Goal: Task Accomplishment & Management: Manage account settings

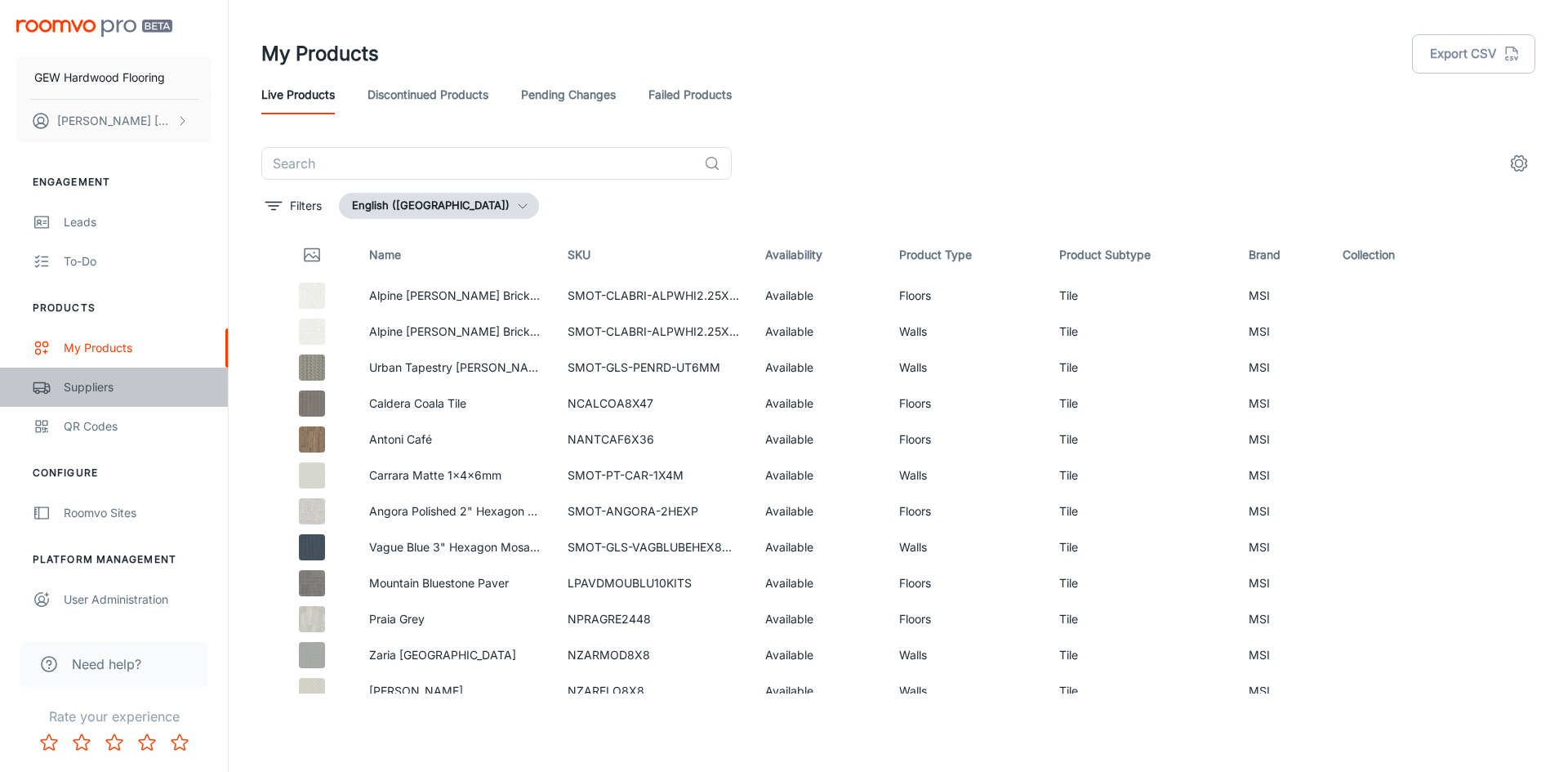
click at [100, 382] on div "Suppliers" at bounding box center [138, 387] width 147 height 18
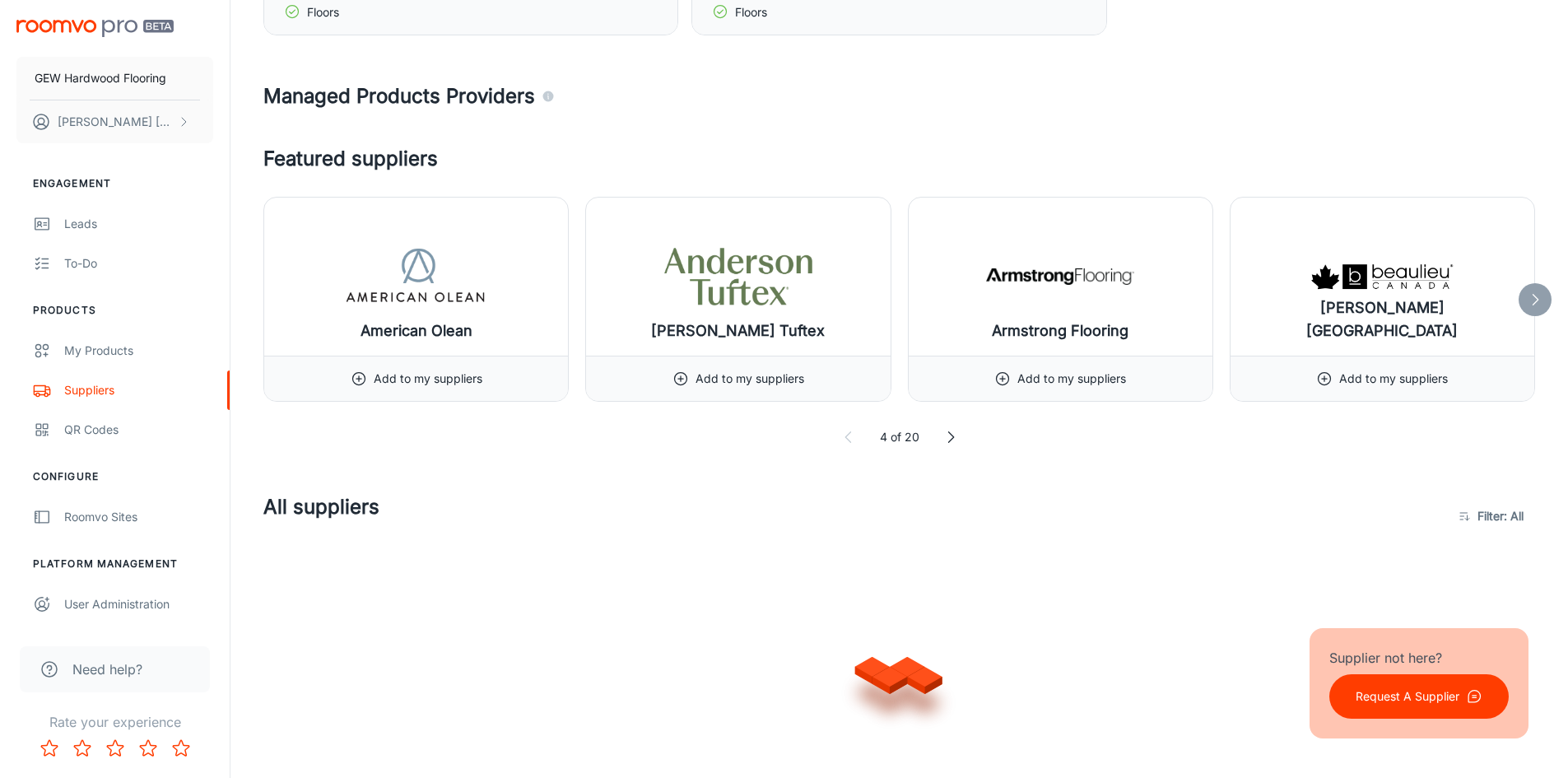
scroll to position [906, 0]
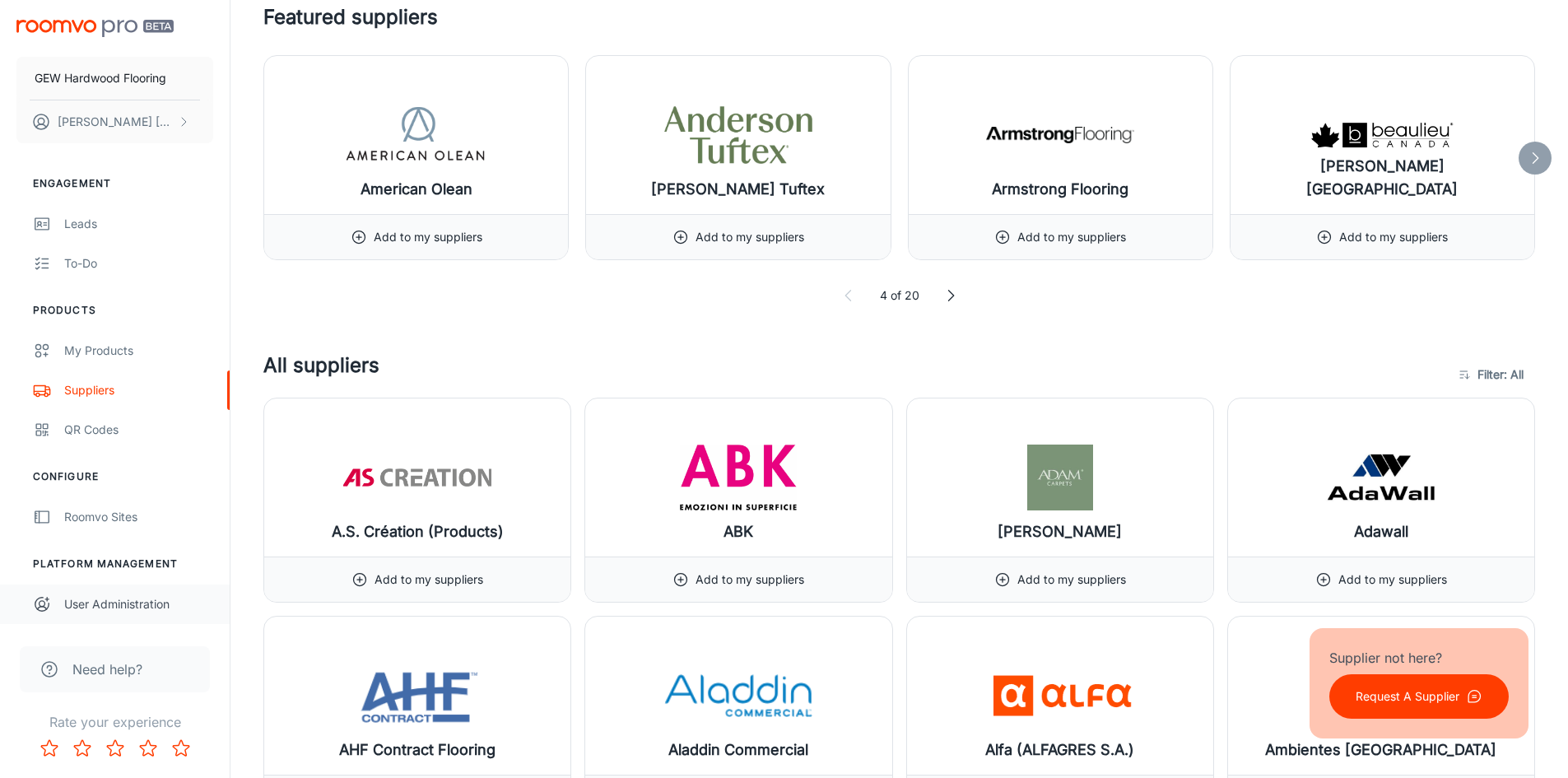
click at [104, 602] on div "User Administration" at bounding box center [139, 604] width 148 height 18
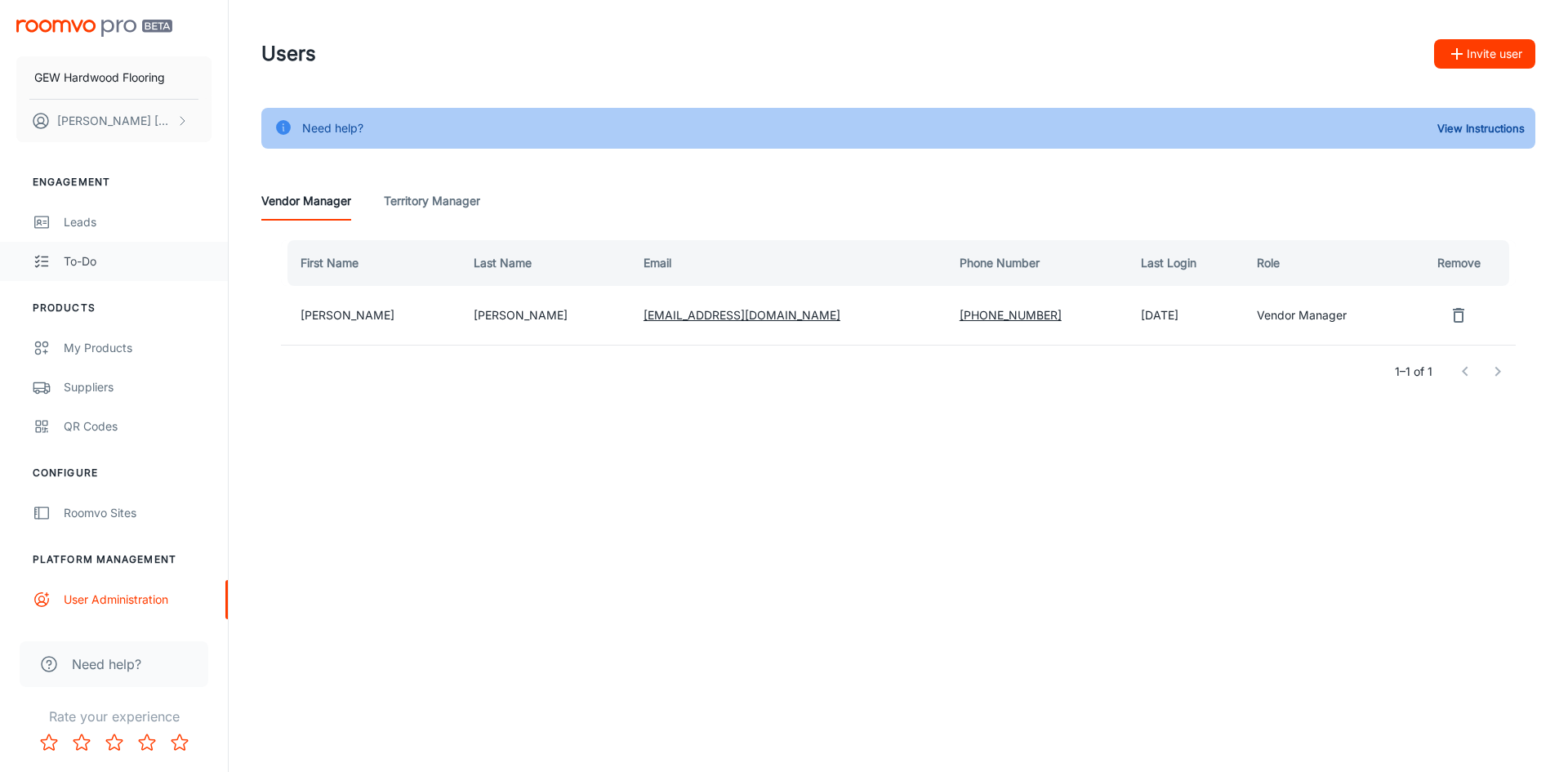
click at [127, 253] on div "To-do" at bounding box center [138, 261] width 147 height 18
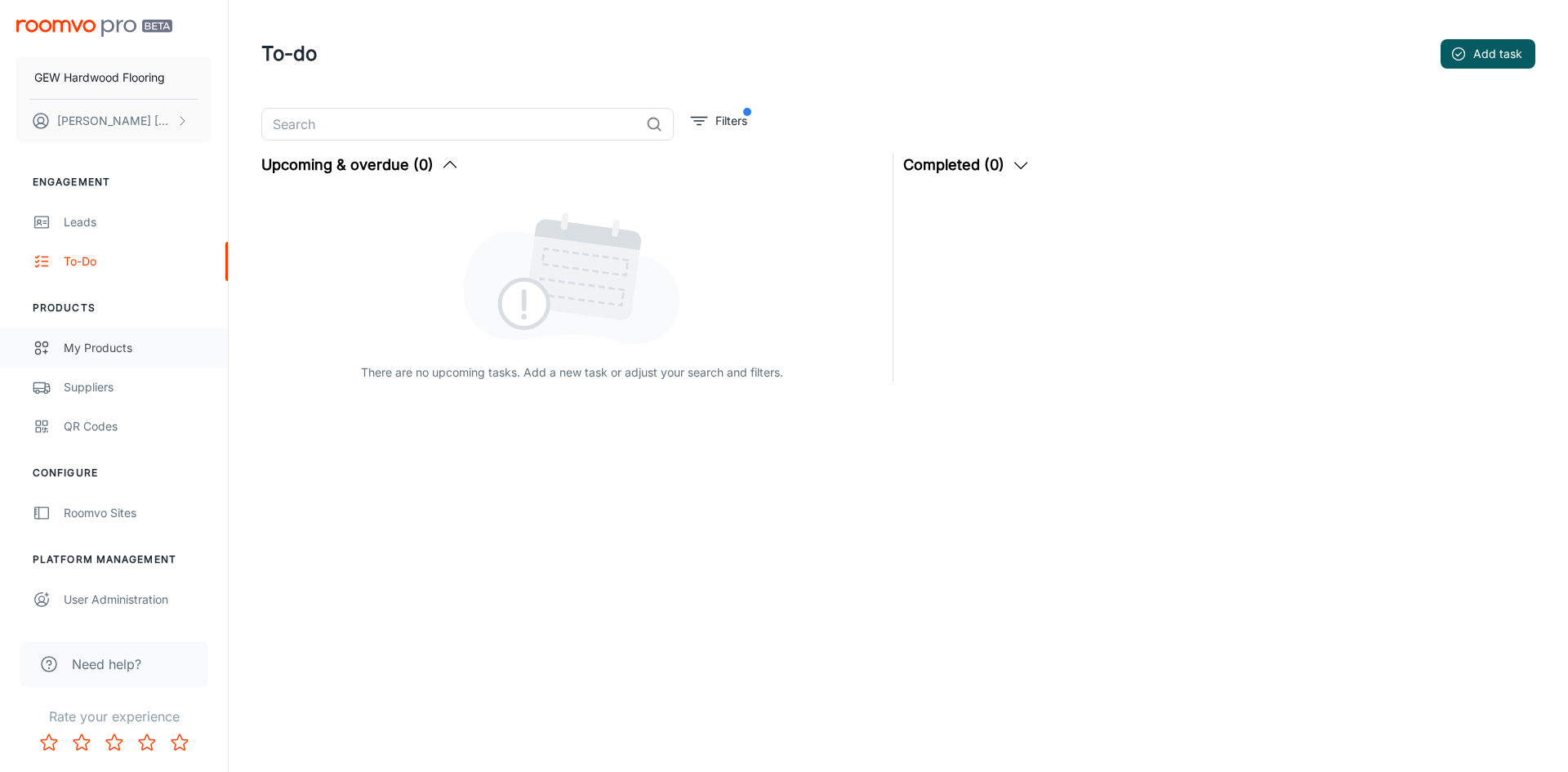
click at [128, 344] on div "My Products" at bounding box center [138, 348] width 147 height 18
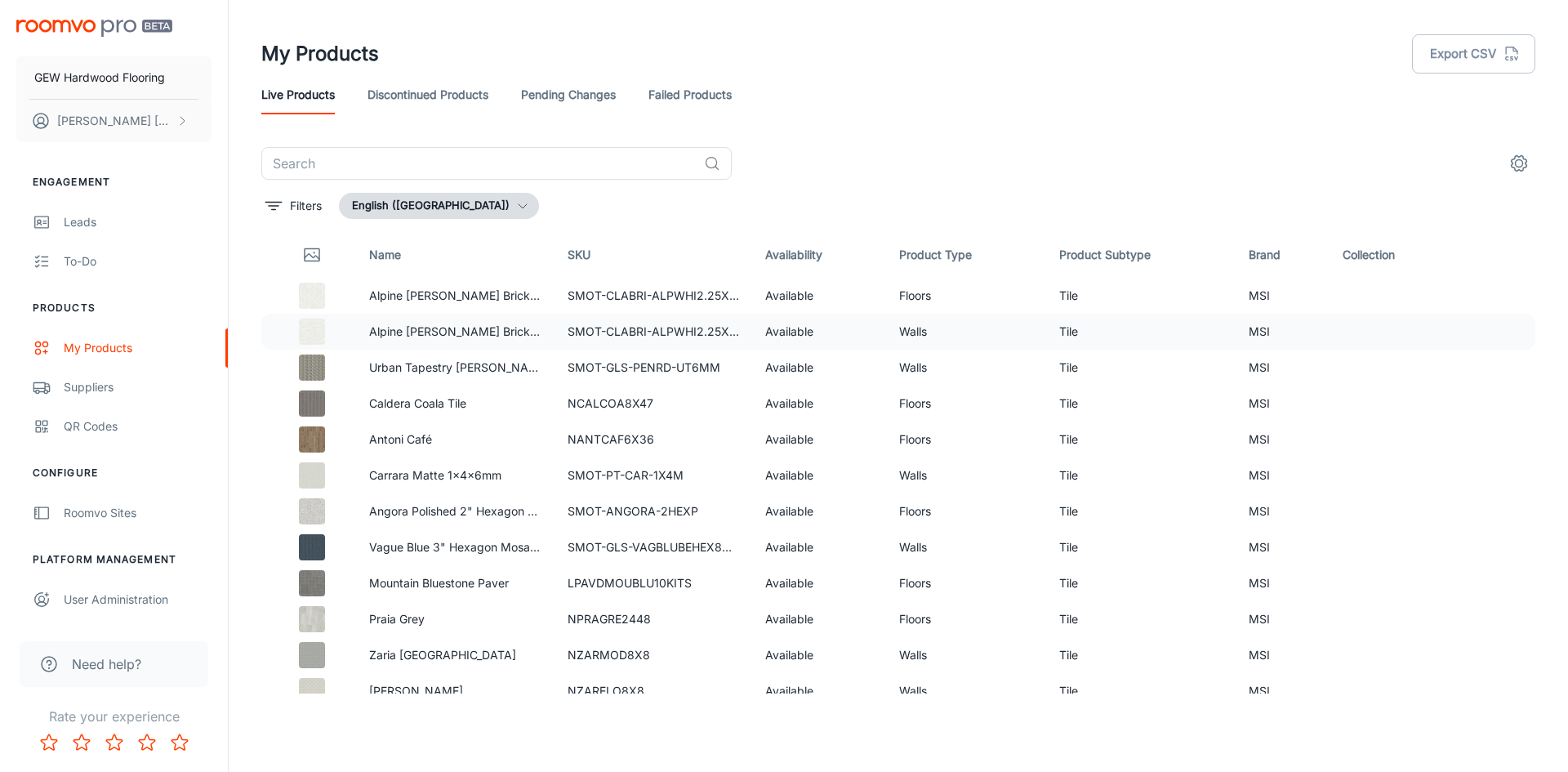
click at [549, 313] on td "Alpine [PERSON_NAME] Brick 2.25x7.5" at bounding box center [454, 331] width 197 height 36
click at [496, 325] on p "Alpine [PERSON_NAME] Brick 2.25x7.5" at bounding box center [455, 331] width 172 height 18
click at [473, 333] on div "Alpine [PERSON_NAME] Brick 2.25x7.5" at bounding box center [469, 352] width 227 height 37
click at [531, 164] on input "text" at bounding box center [479, 163] width 436 height 32
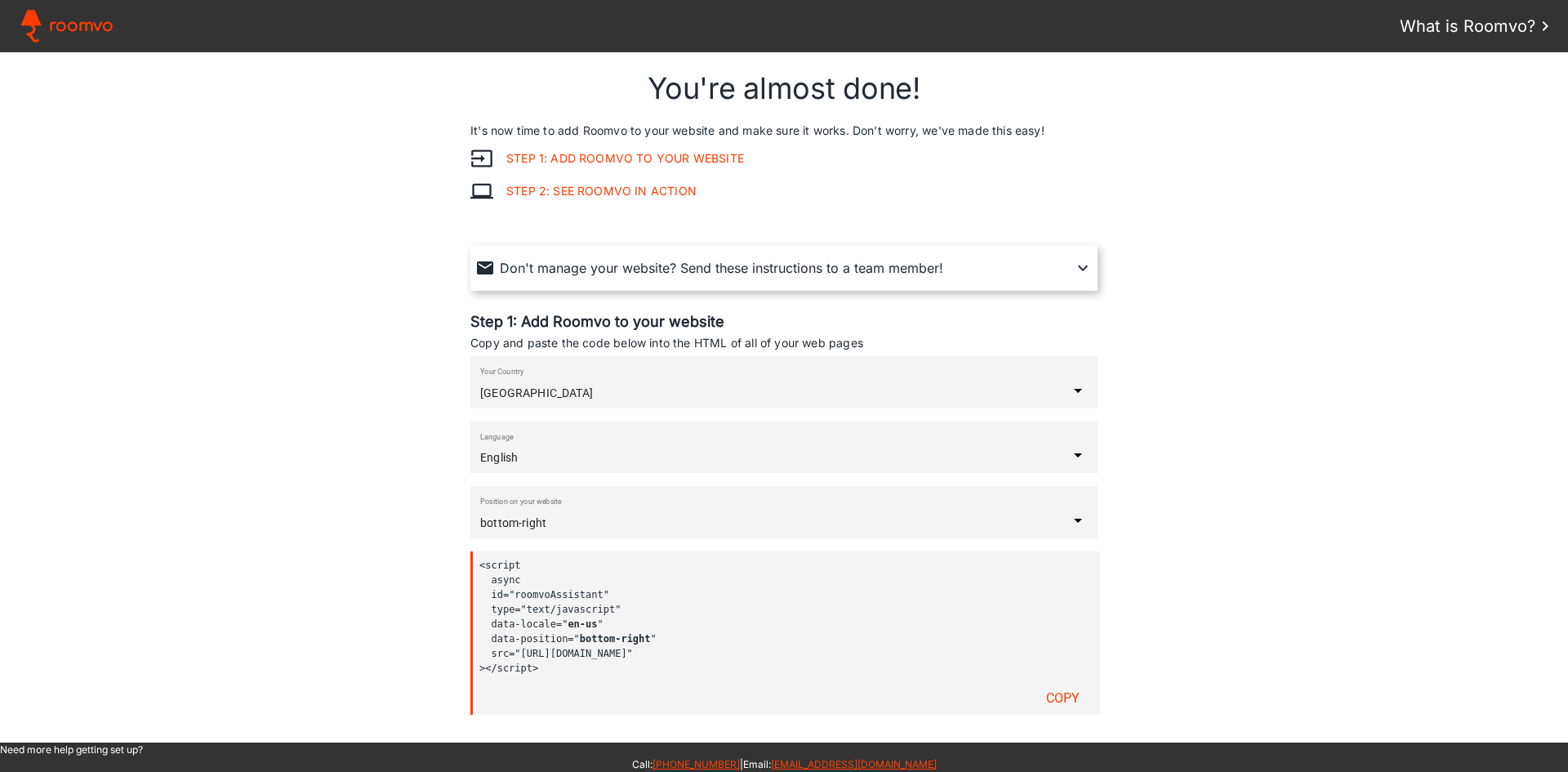
click at [1086, 276] on div "Don't manage your website? Send these instructions to a team member! Send" at bounding box center [784, 267] width 628 height 46
click at [1082, 272] on iron-icon at bounding box center [1083, 268] width 20 height 20
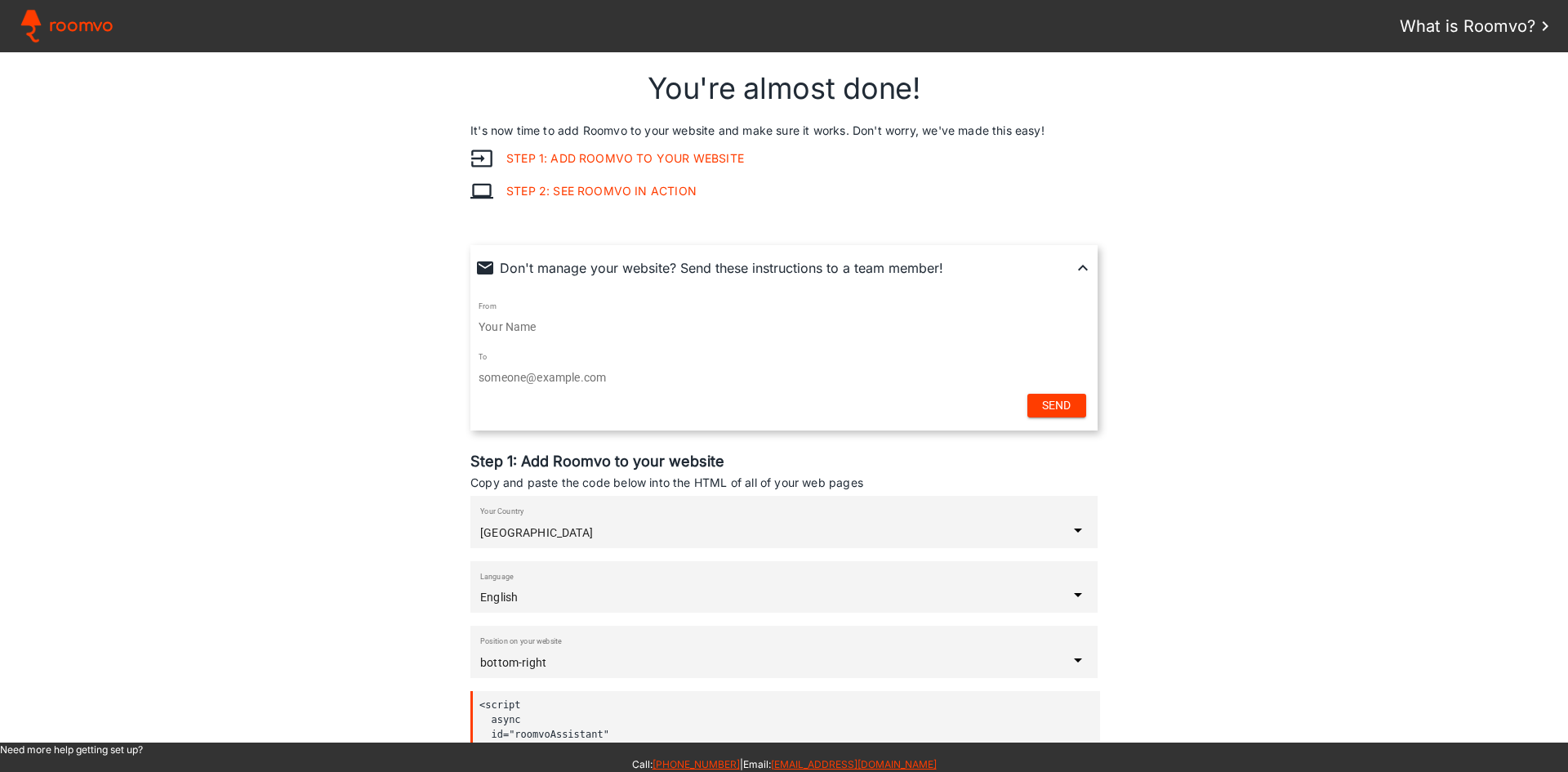
click at [1082, 272] on iron-icon at bounding box center [1083, 268] width 20 height 20
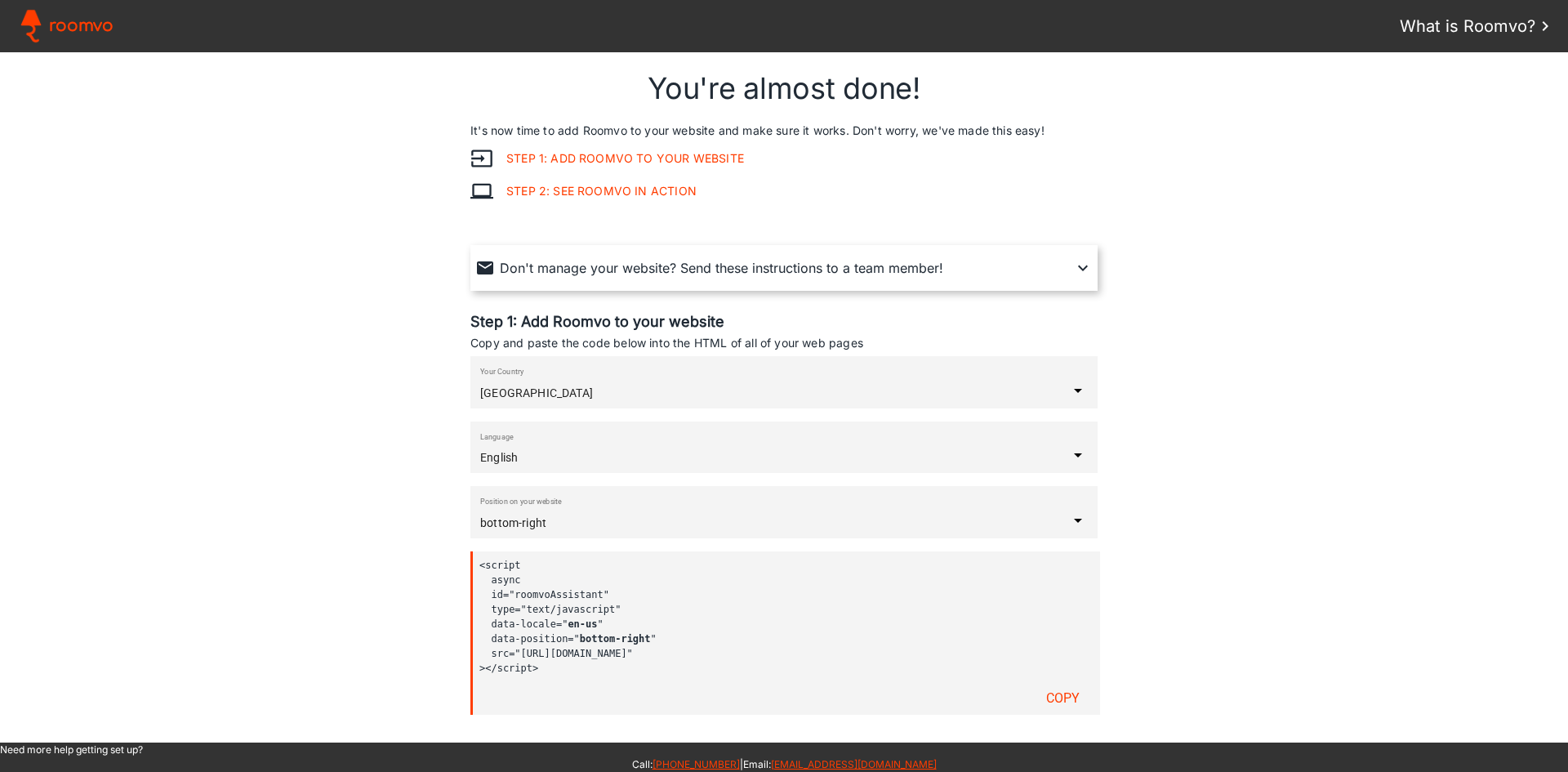
click at [1058, 405] on paper-input-container "Your Country United States" at bounding box center [784, 381] width 608 height 52
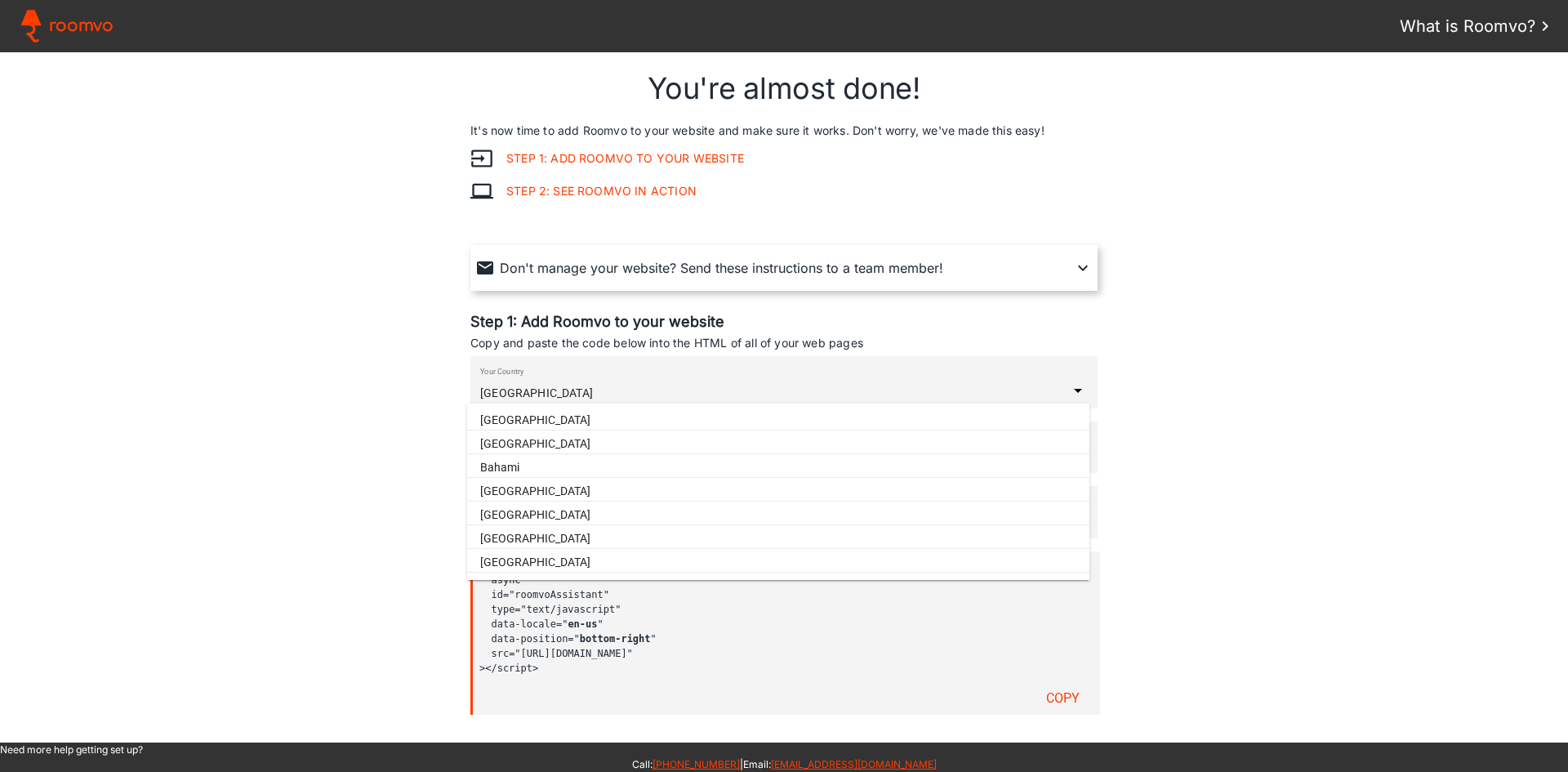
click at [1178, 381] on assistant-instructions at bounding box center [784, 397] width 1568 height 690
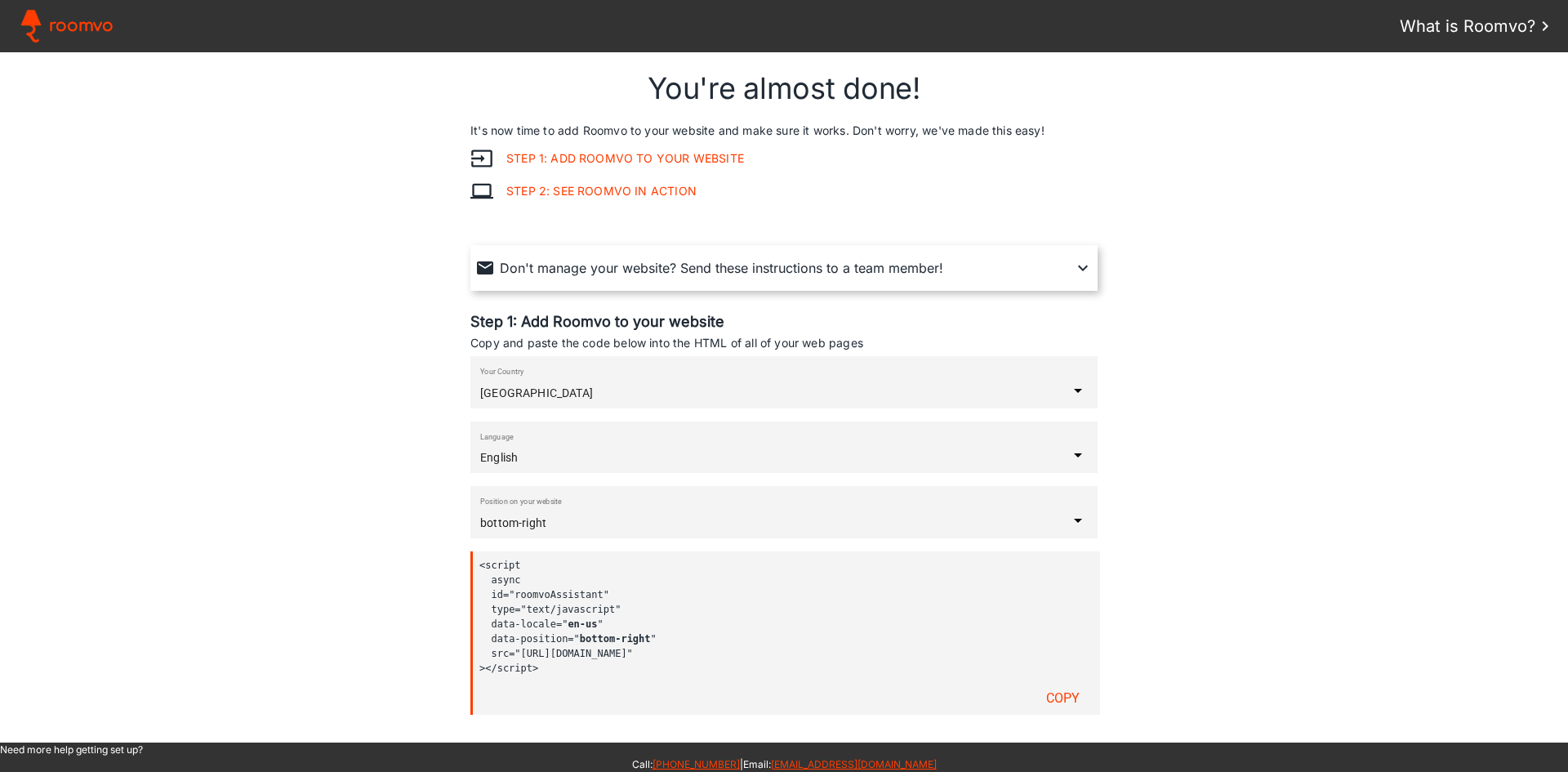
click at [1068, 447] on iron-icon at bounding box center [1078, 455] width 20 height 20
click at [1322, 419] on assistant-instructions at bounding box center [784, 397] width 1568 height 690
click at [1068, 523] on iron-icon at bounding box center [1078, 521] width 20 height 20
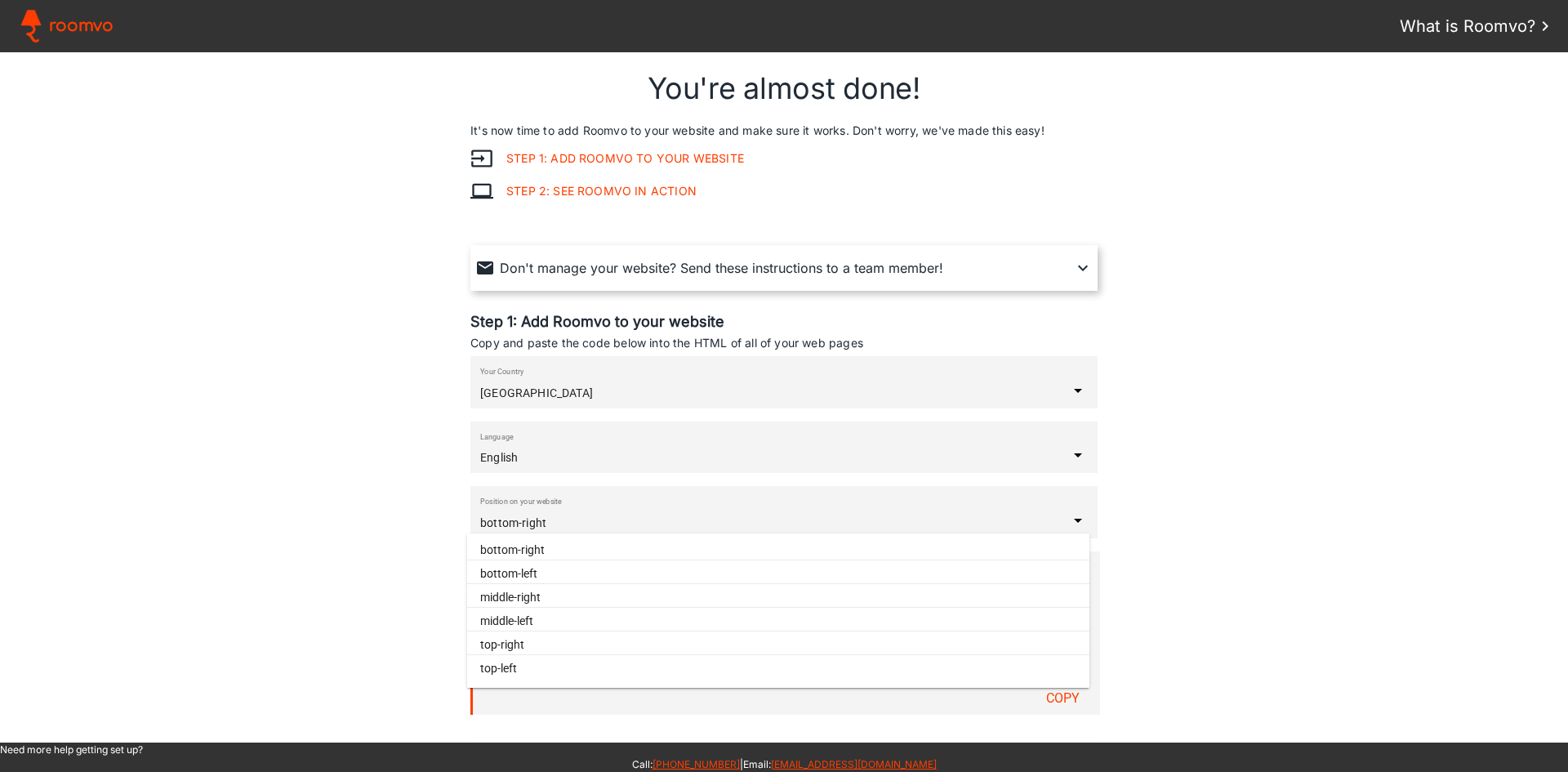
click at [1108, 497] on assistant-instructions at bounding box center [784, 397] width 1568 height 690
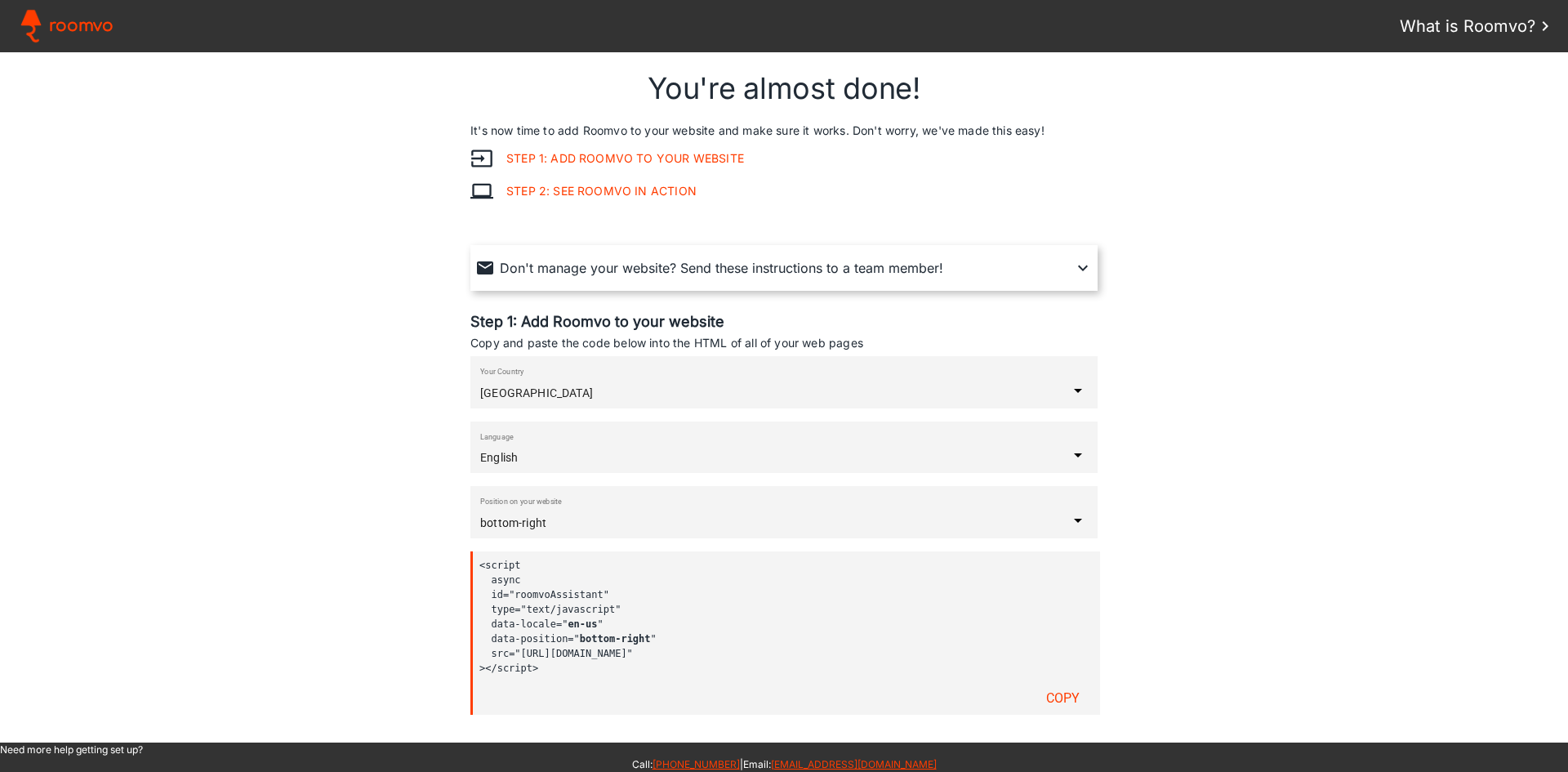
click at [661, 516] on div "Position on your website bottom-right" at bounding box center [774, 520] width 588 height 20
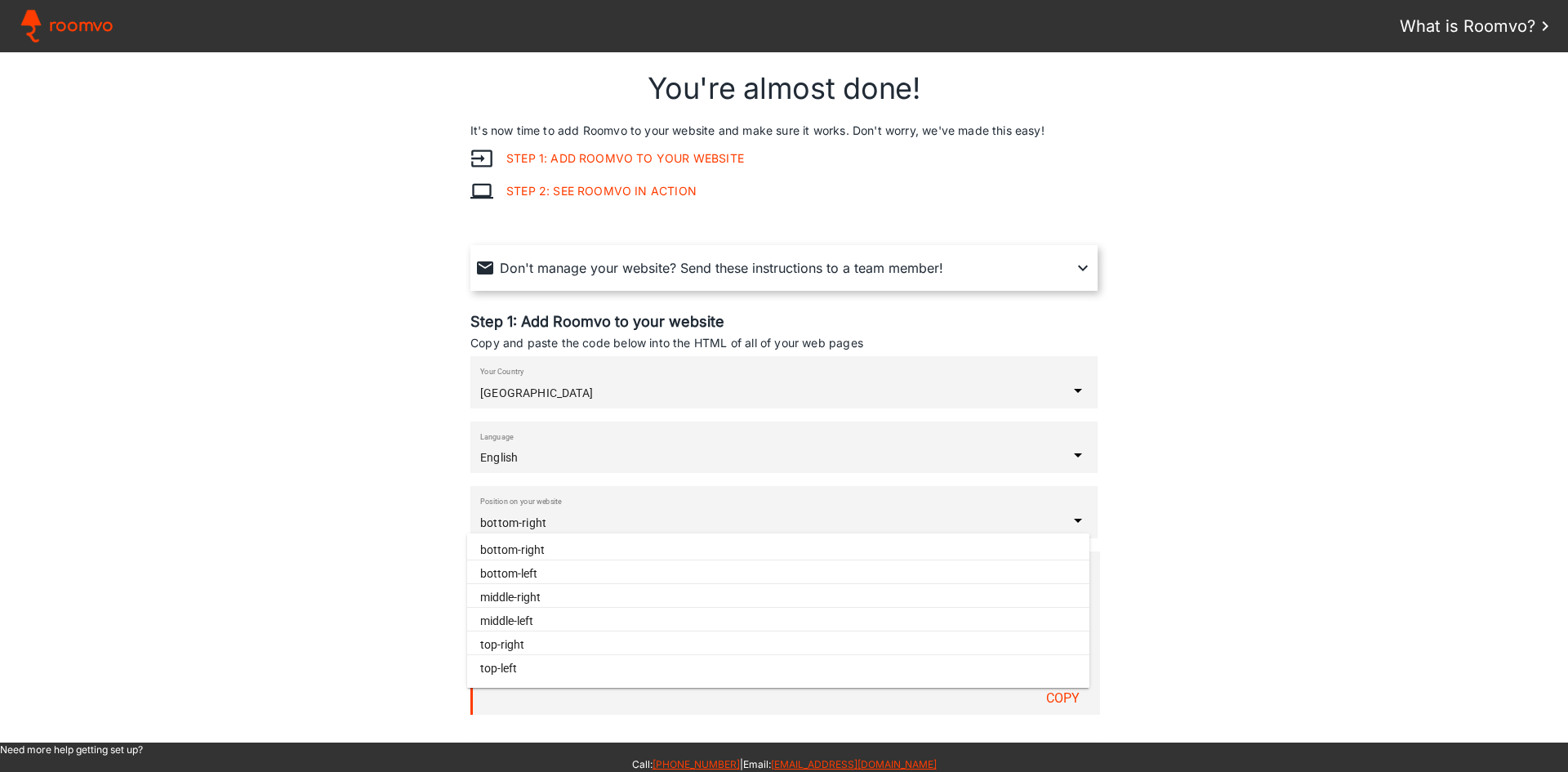
click at [564, 570] on paper-item "bottom-left" at bounding box center [779, 574] width 623 height 21
type input "bottom-left"
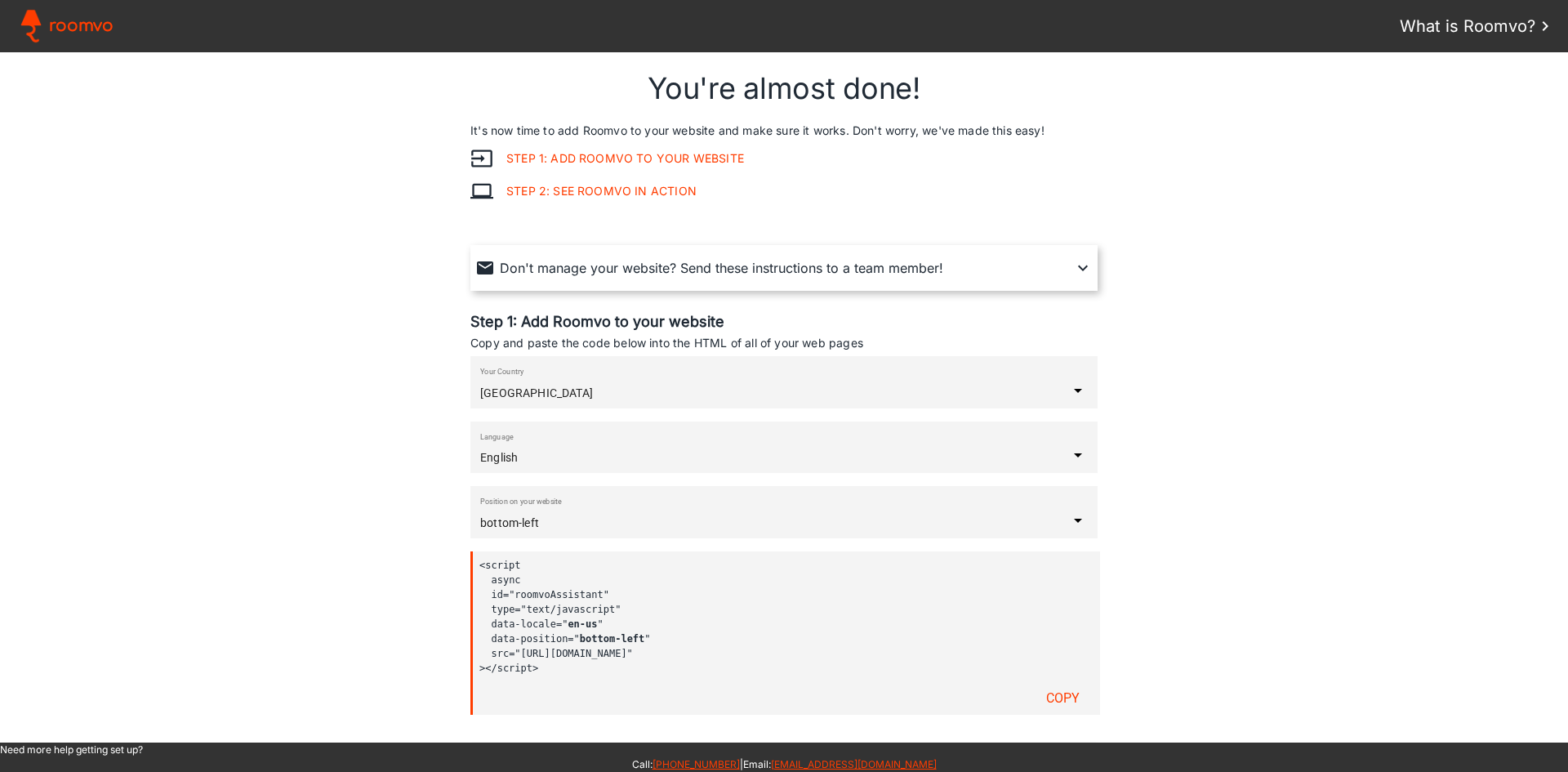
click at [0, 0] on slot "Copy" at bounding box center [0, 0] width 0 height 0
click at [1307, 503] on assistant-instructions at bounding box center [784, 397] width 1568 height 690
click at [178, 179] on assistant-instructions at bounding box center [784, 397] width 1568 height 690
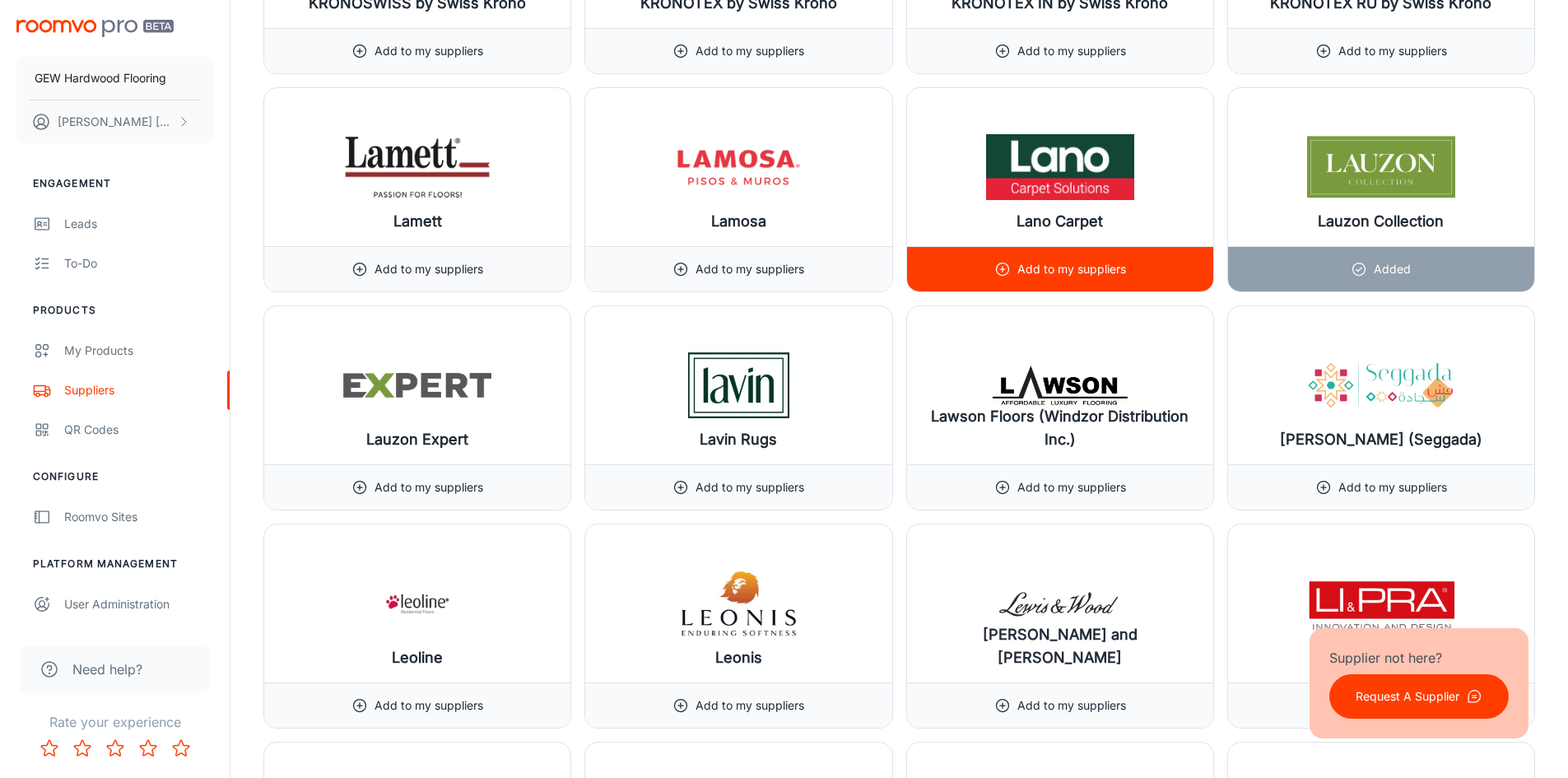
scroll to position [11686, 0]
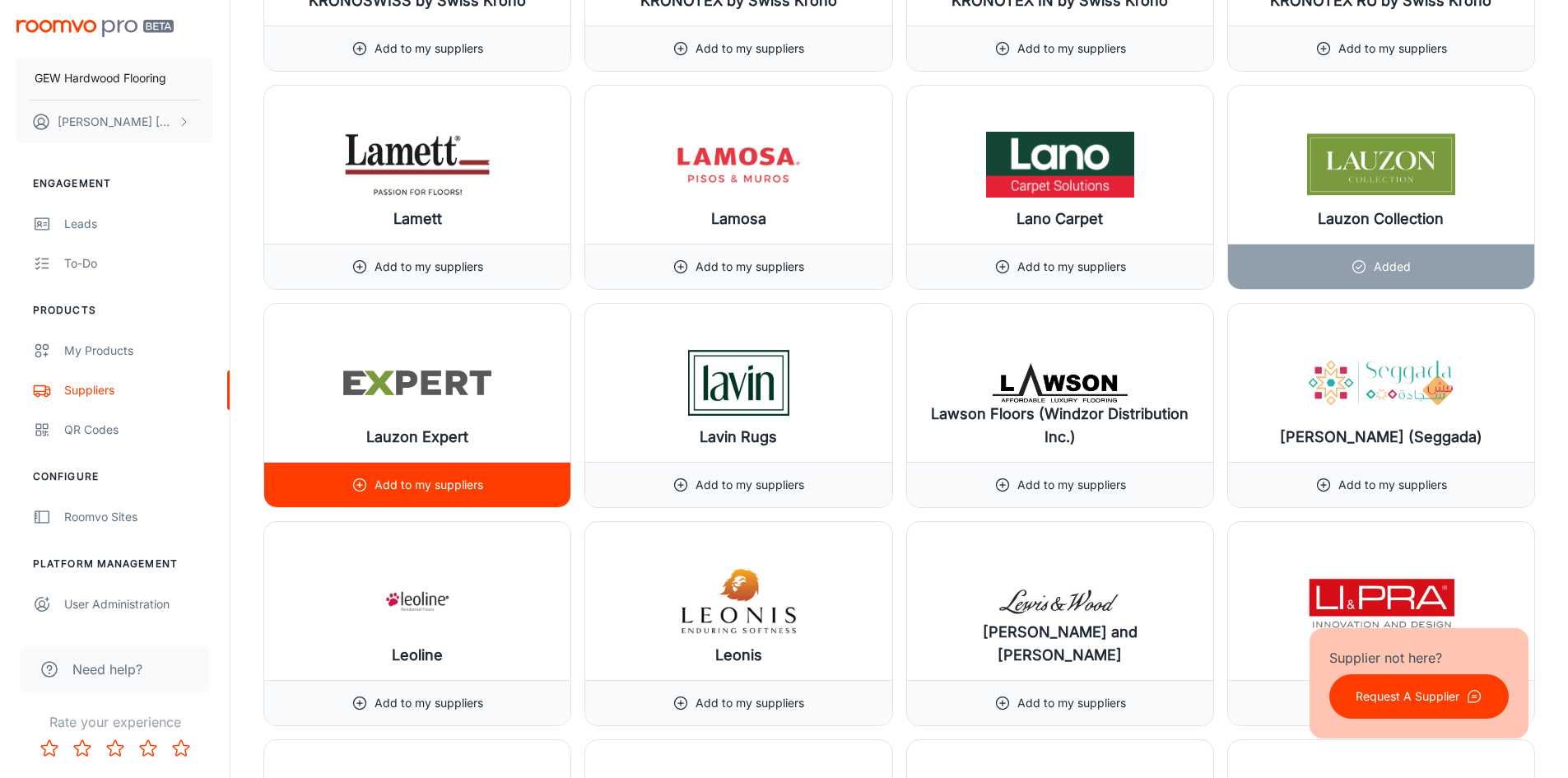
click at [394, 486] on p "Add to my suppliers" at bounding box center [429, 485] width 109 height 18
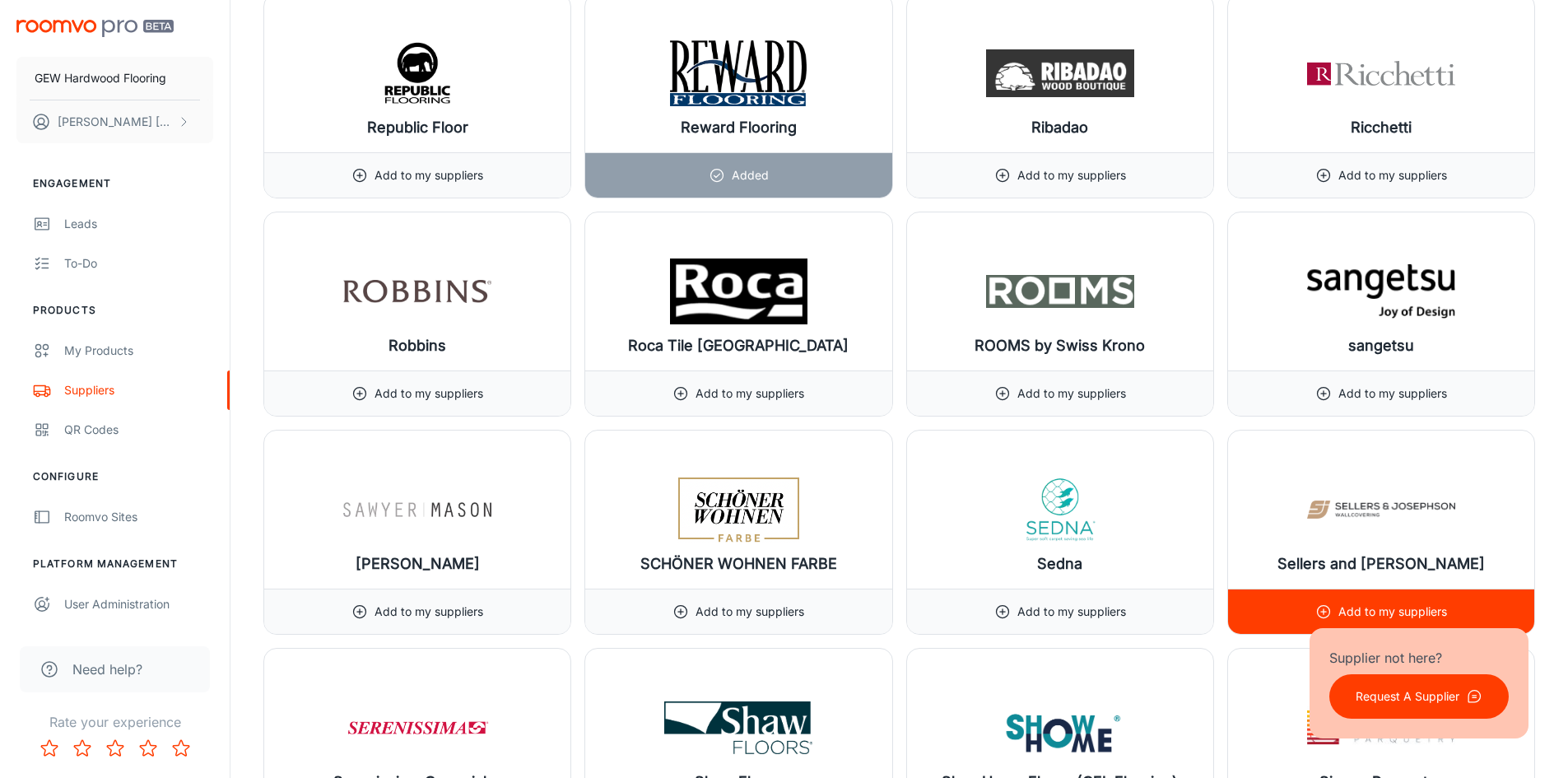
scroll to position [16459, 0]
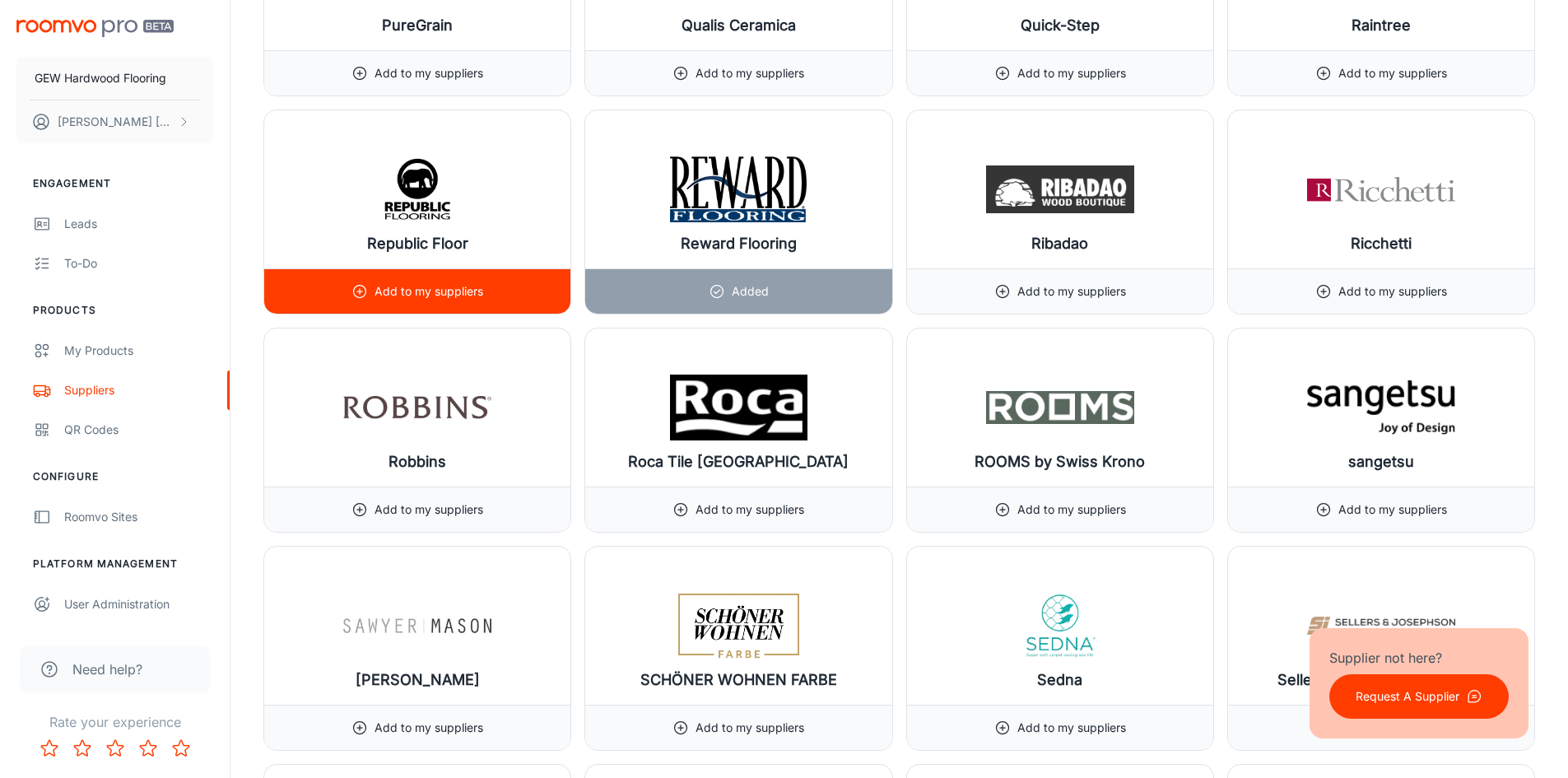
click at [496, 293] on div "Add to my suppliers" at bounding box center [417, 291] width 306 height 46
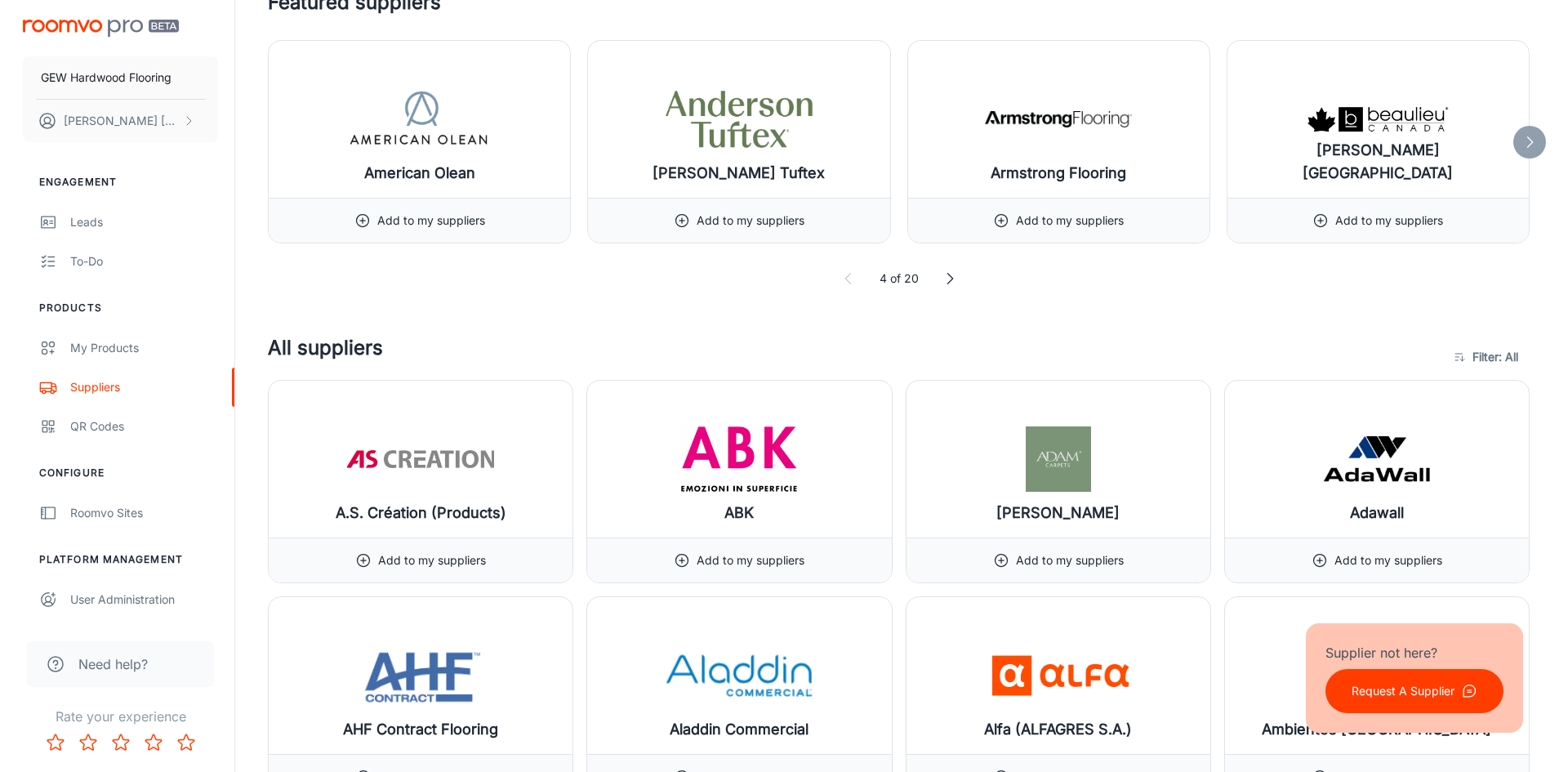
scroll to position [0, 0]
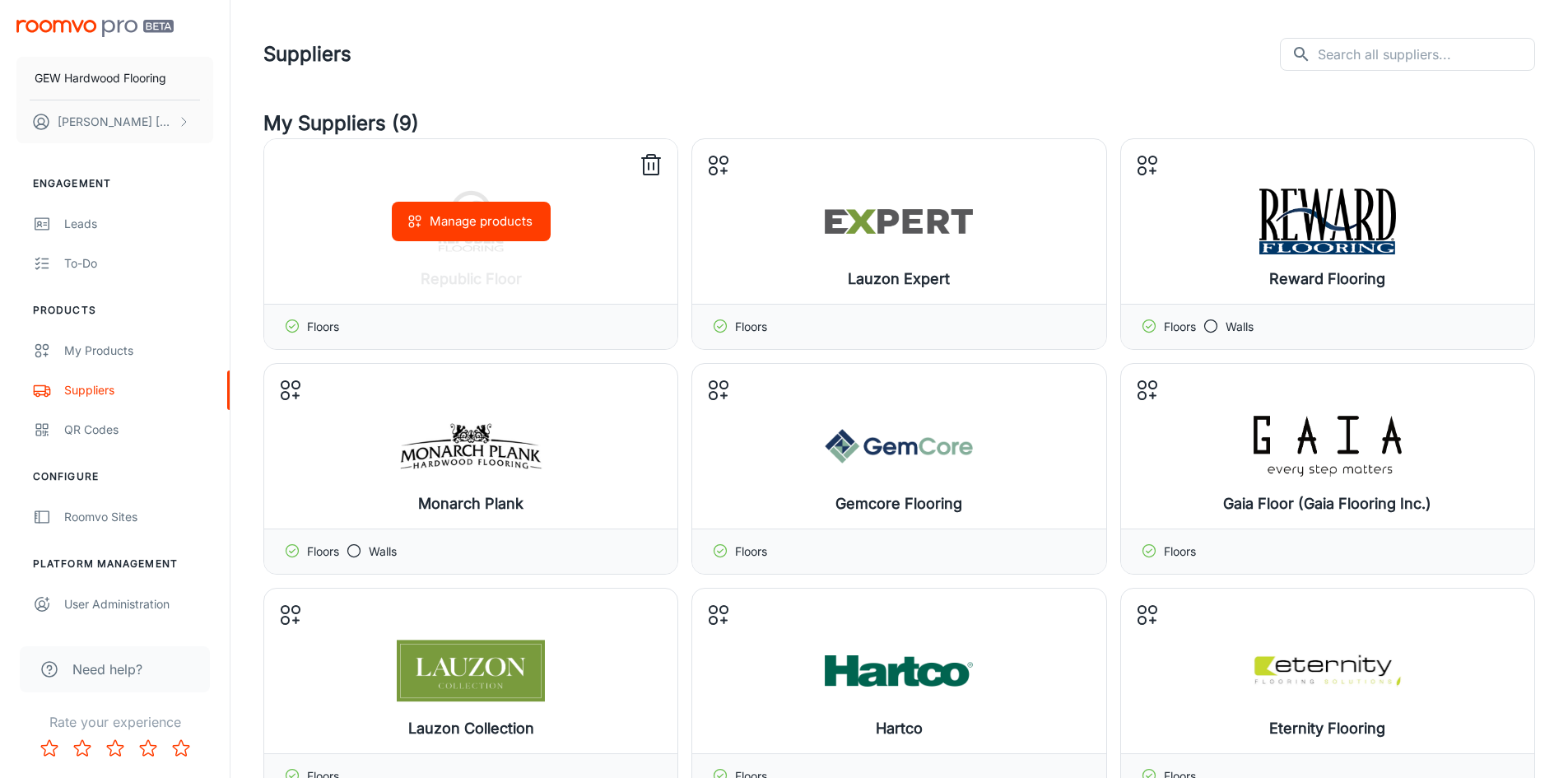
click at [509, 237] on button "Manage products" at bounding box center [471, 222] width 158 height 40
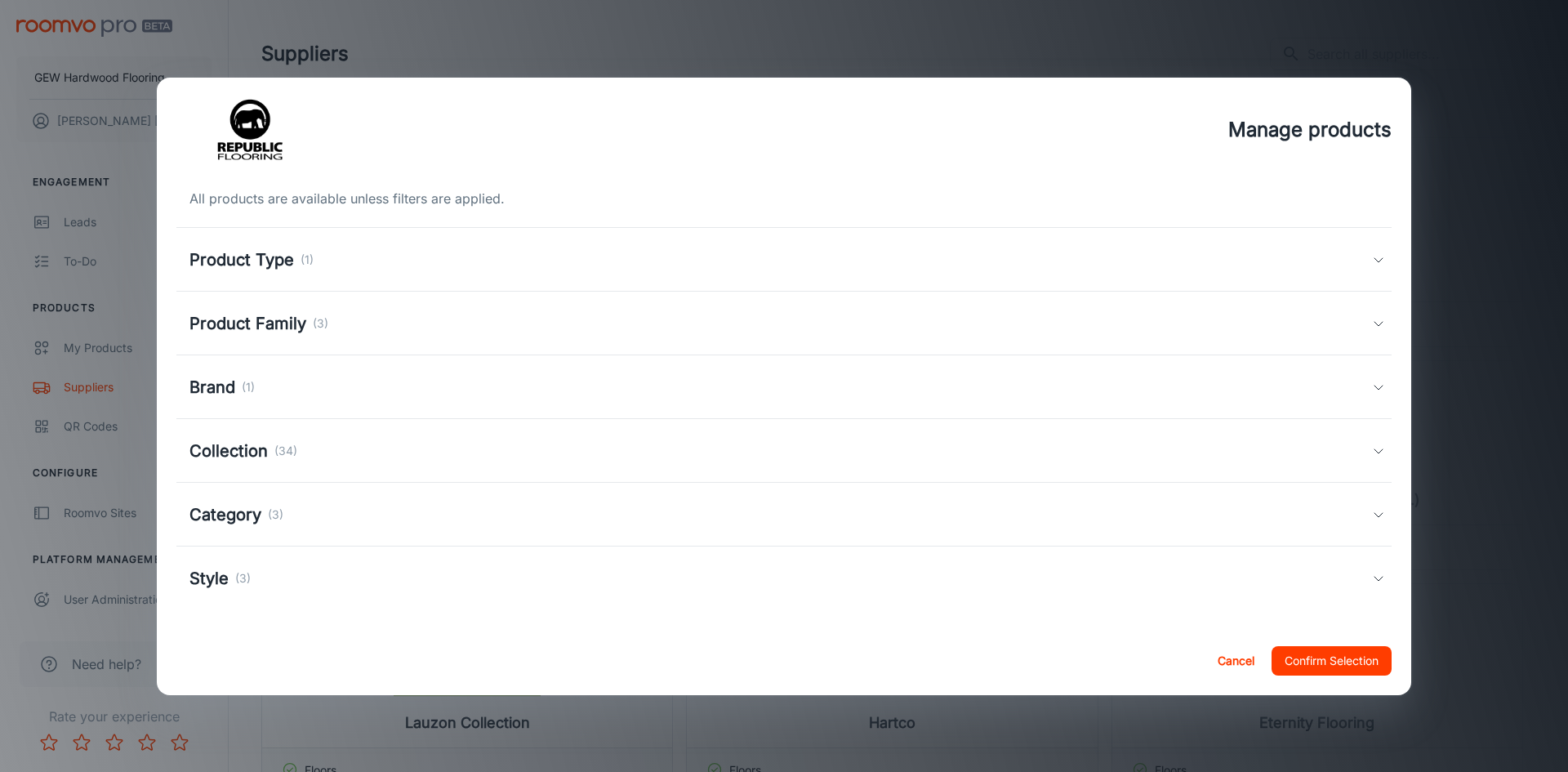
click at [428, 274] on div "Product Type (1)" at bounding box center [784, 259] width 1215 height 64
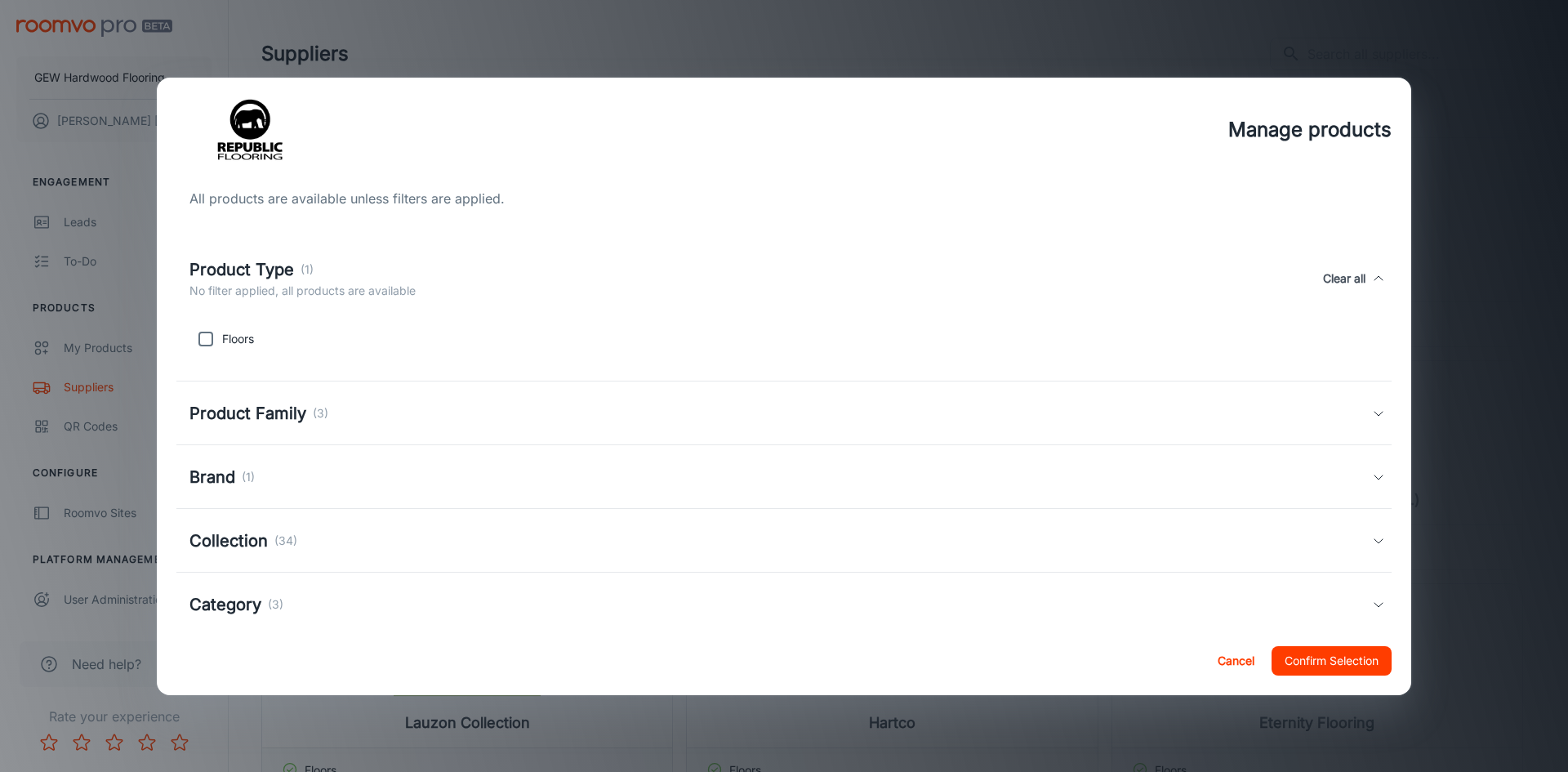
click at [428, 274] on div "Product Type (1) No filter applied, all products are available Clear all" at bounding box center [781, 278] width 1183 height 42
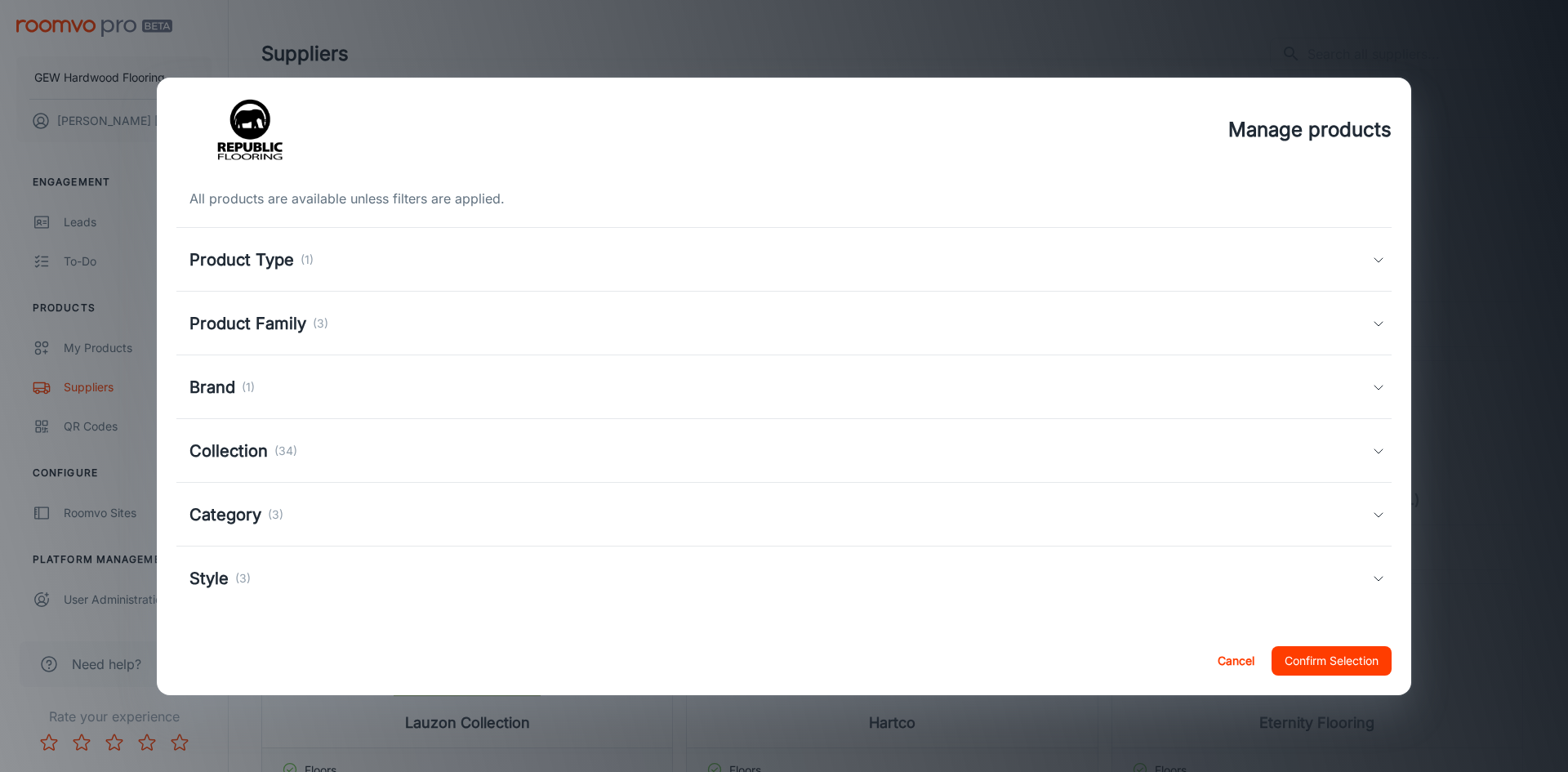
click at [385, 330] on div "Product Family (3)" at bounding box center [781, 323] width 1183 height 25
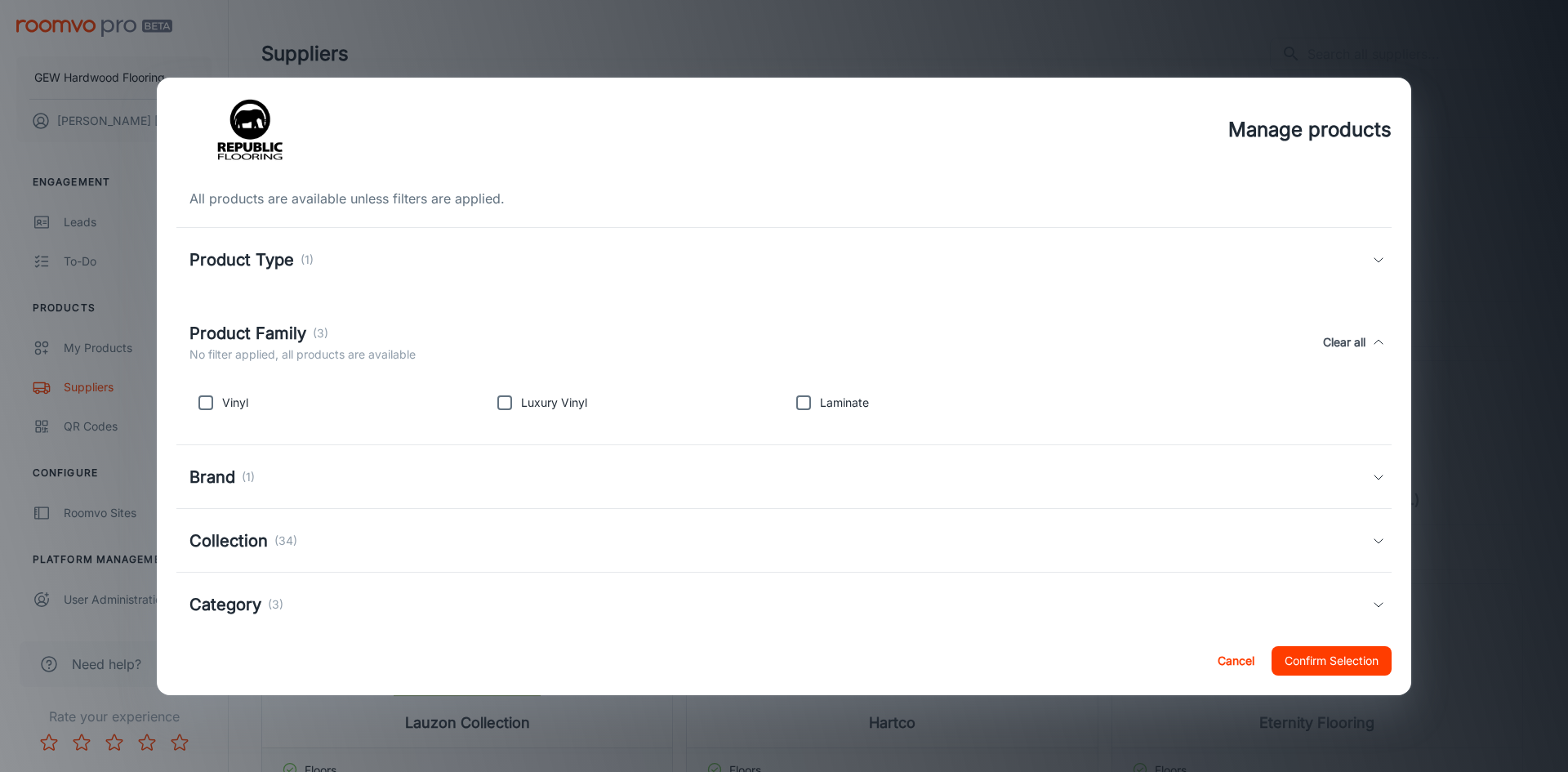
click at [385, 330] on div "Product Family (3)" at bounding box center [303, 333] width 226 height 25
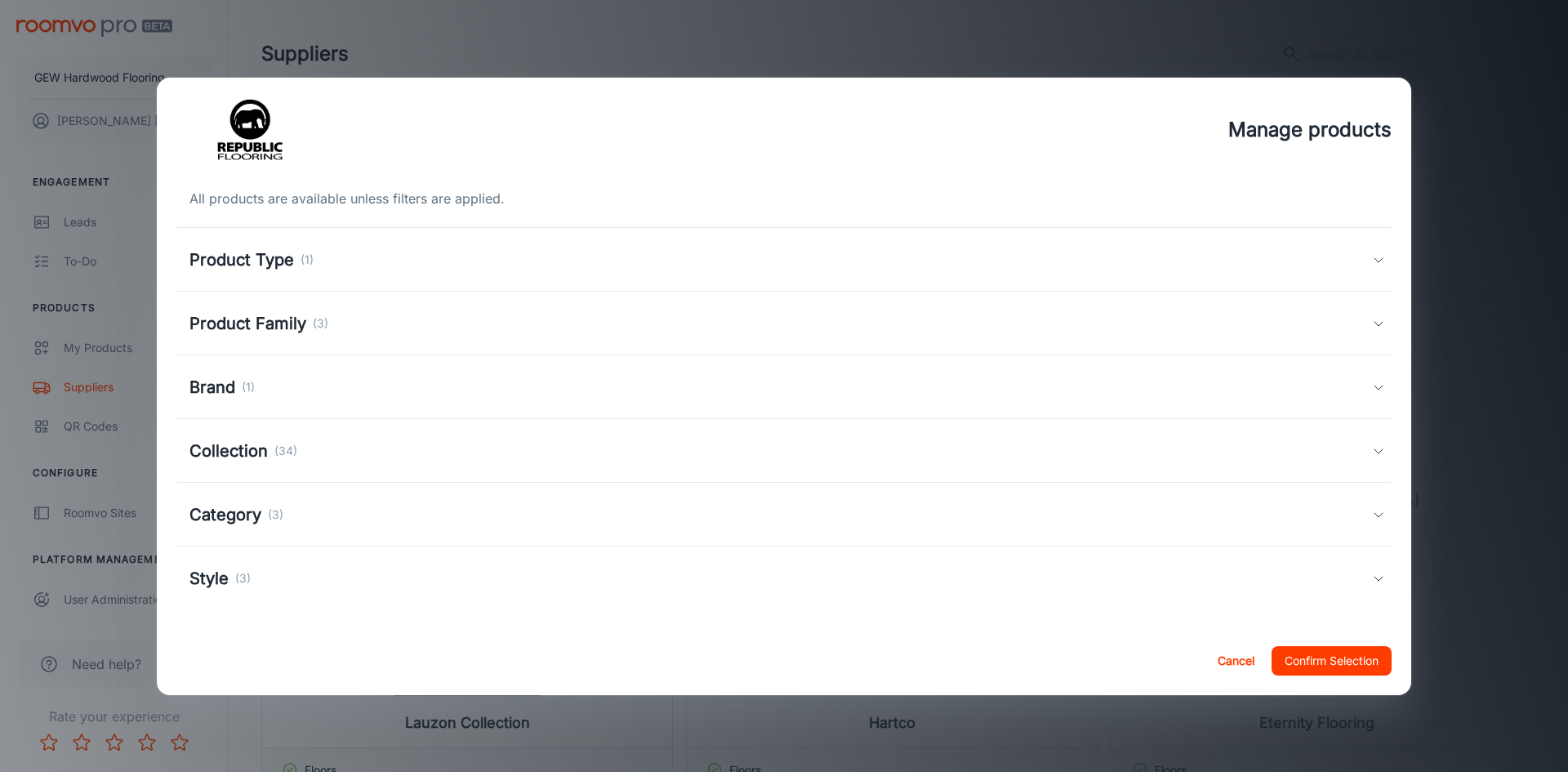
click at [356, 398] on div "Brand (1)" at bounding box center [781, 387] width 1183 height 25
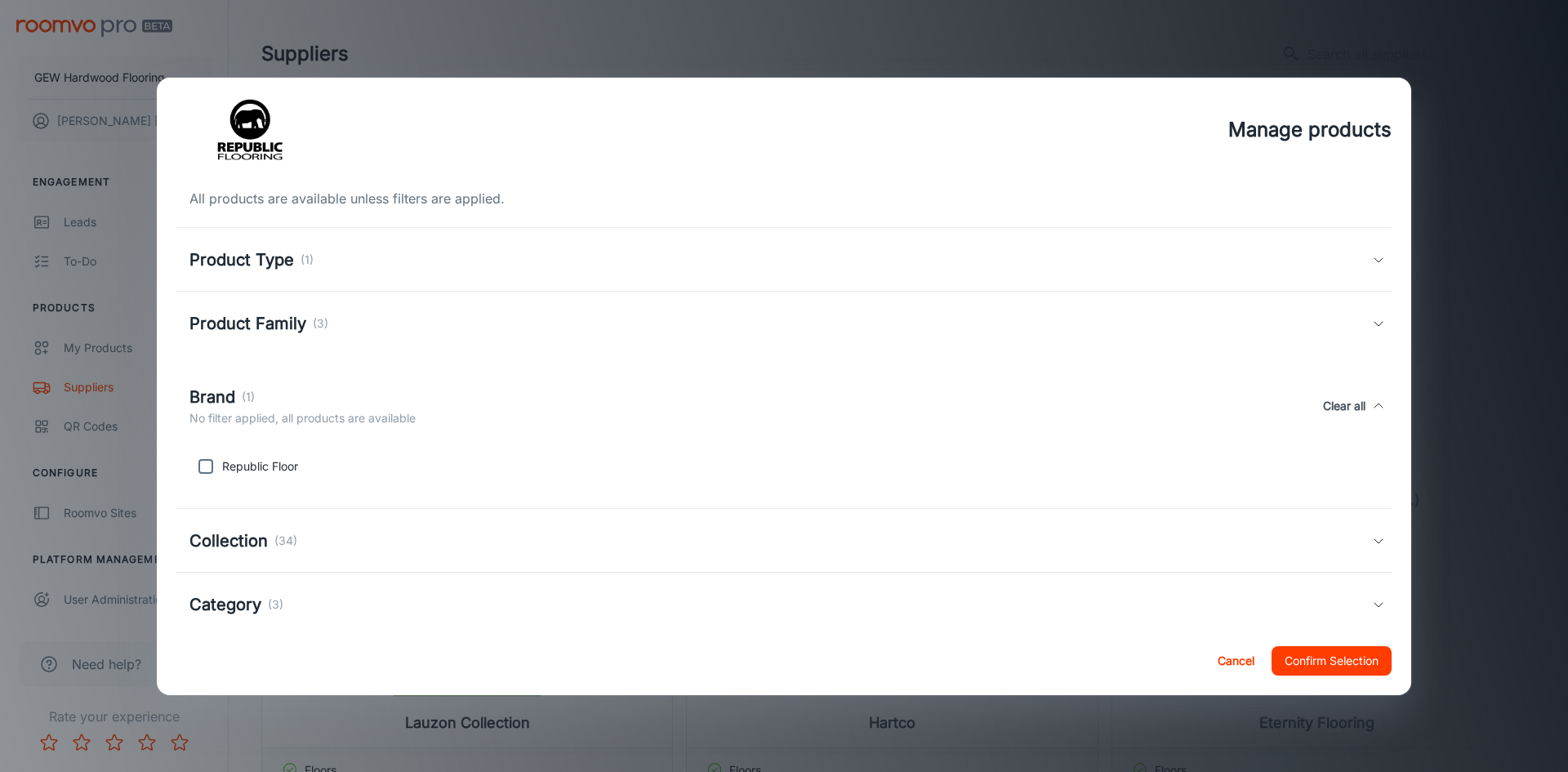
click at [356, 400] on div "Brand (1)" at bounding box center [303, 397] width 226 height 25
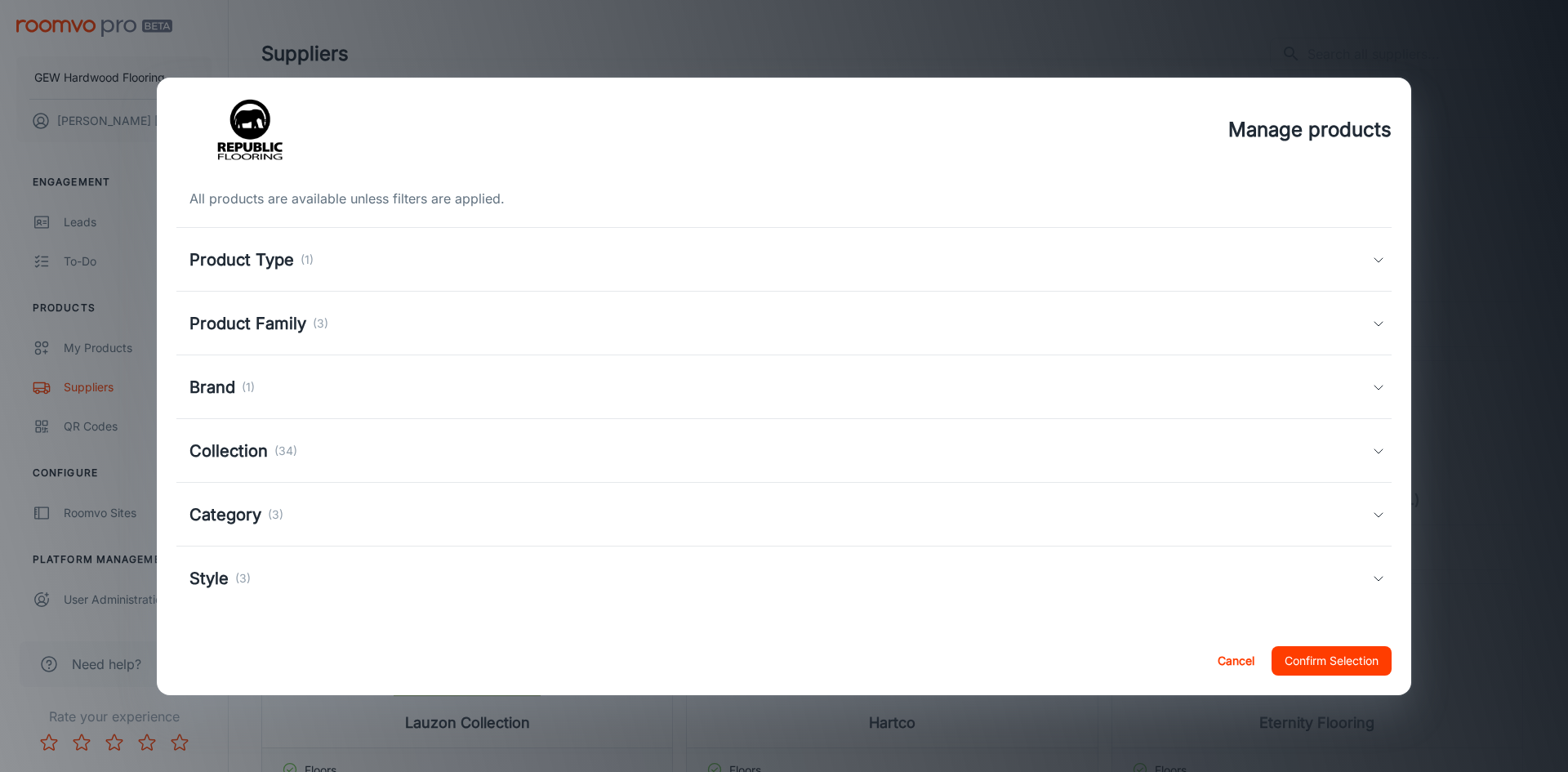
click at [312, 453] on div "Collection (34)" at bounding box center [781, 450] width 1183 height 25
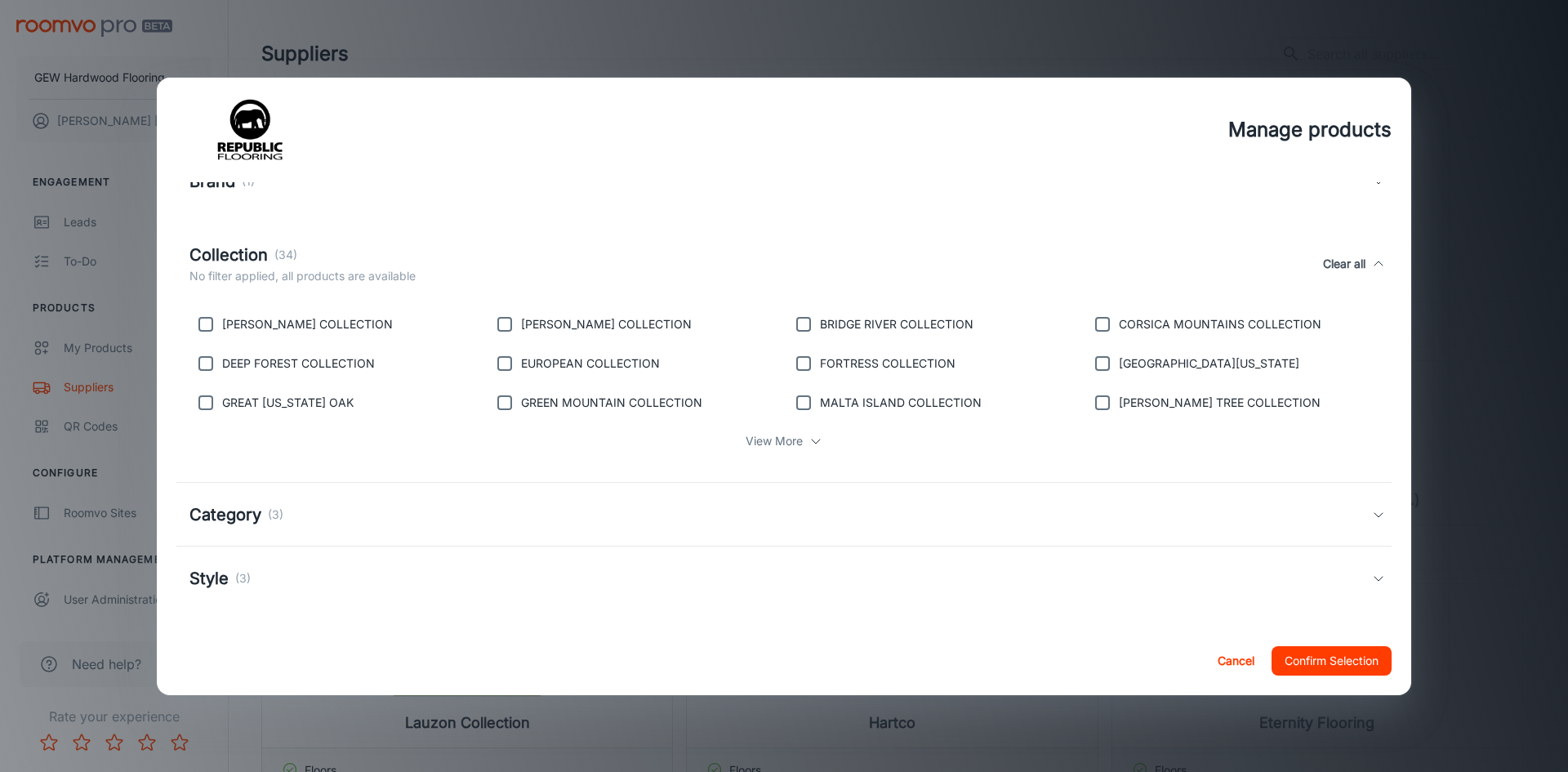
scroll to position [209, 0]
click at [323, 614] on div "All products are available unless filters are applied. Product Type (1) Floors …" at bounding box center [784, 404] width 1255 height 444
click at [322, 599] on div "Style (3)" at bounding box center [784, 575] width 1215 height 64
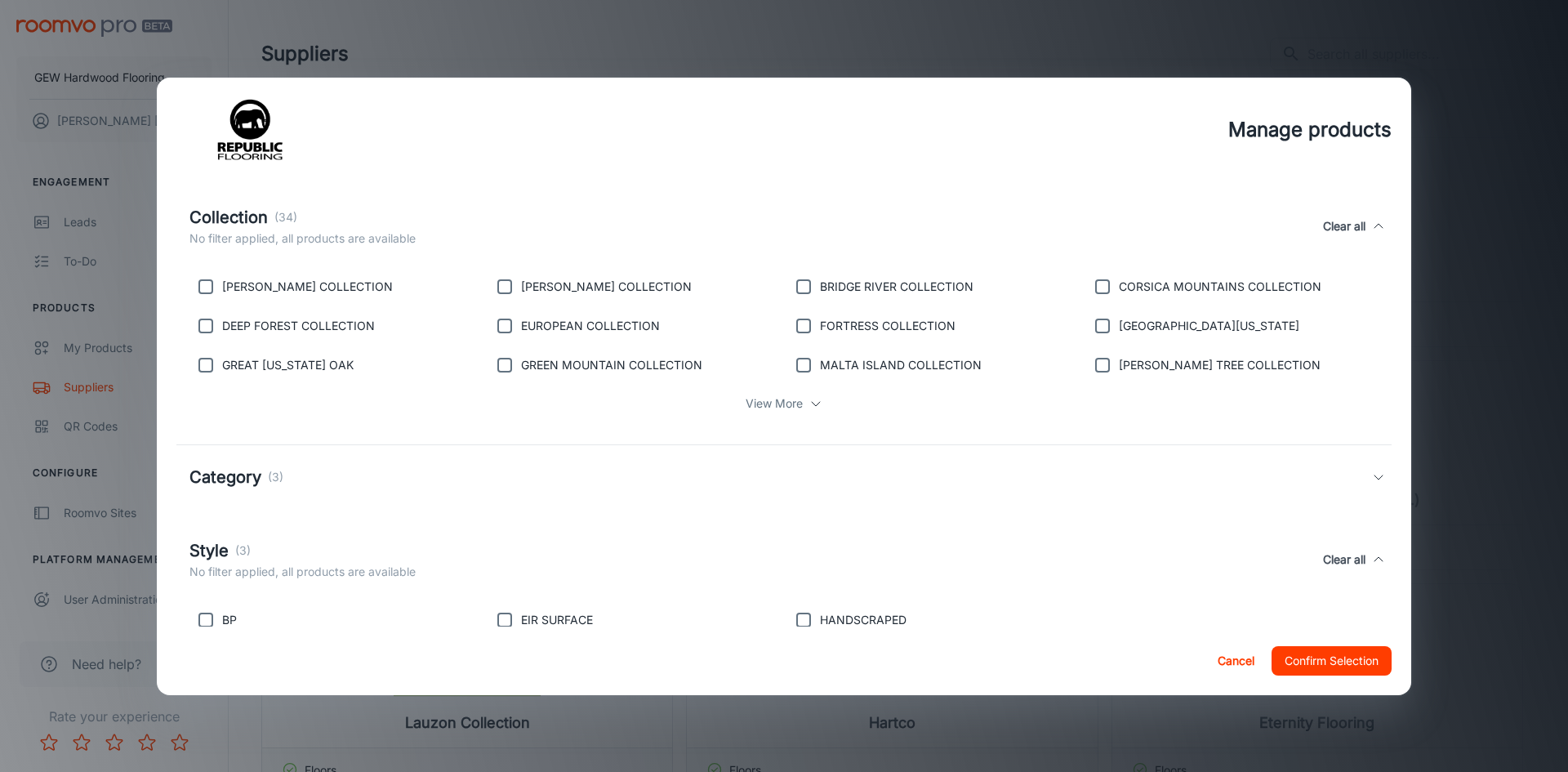
scroll to position [286, 0]
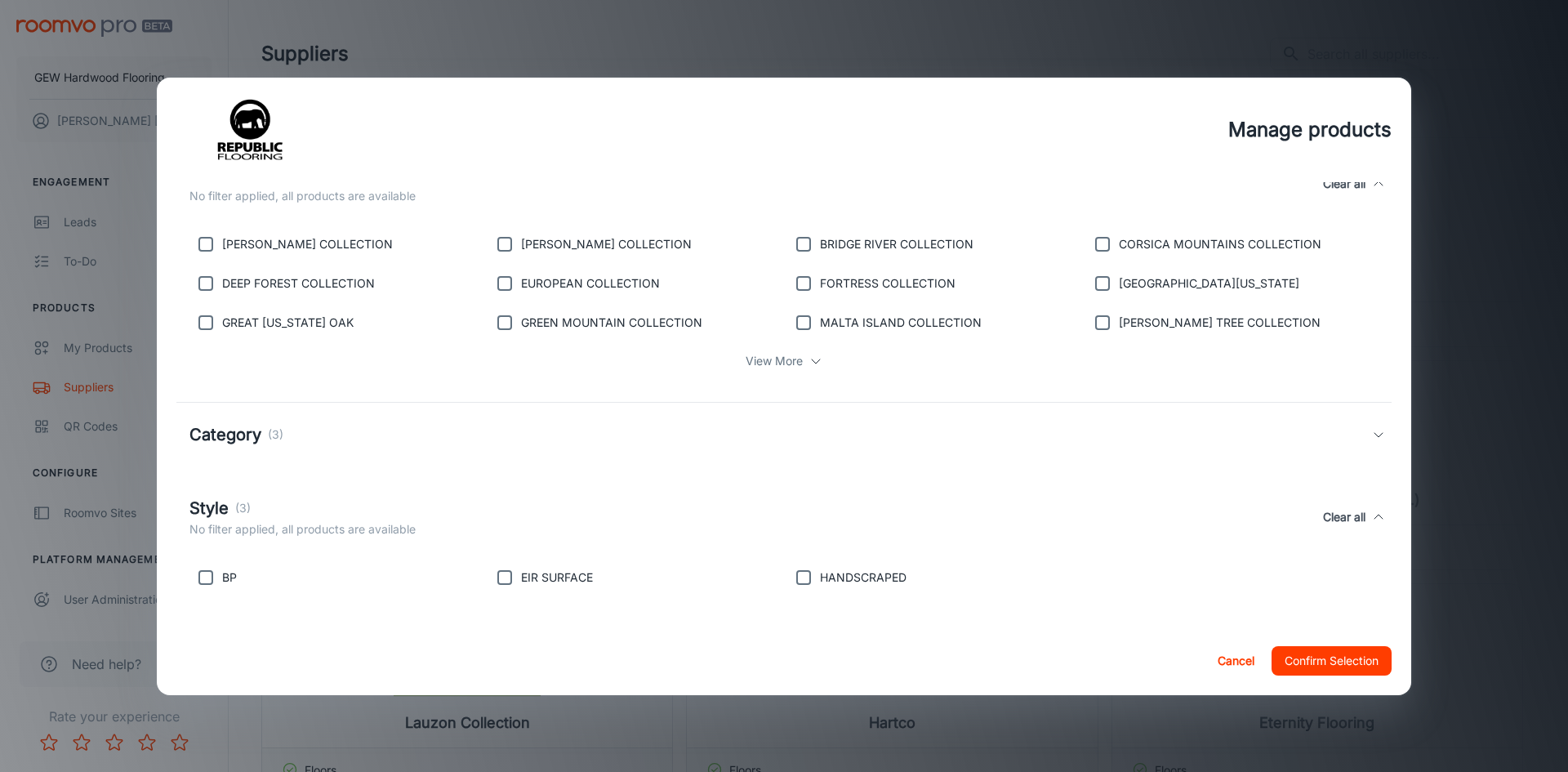
click at [484, 414] on div "Category (3)" at bounding box center [784, 434] width 1215 height 64
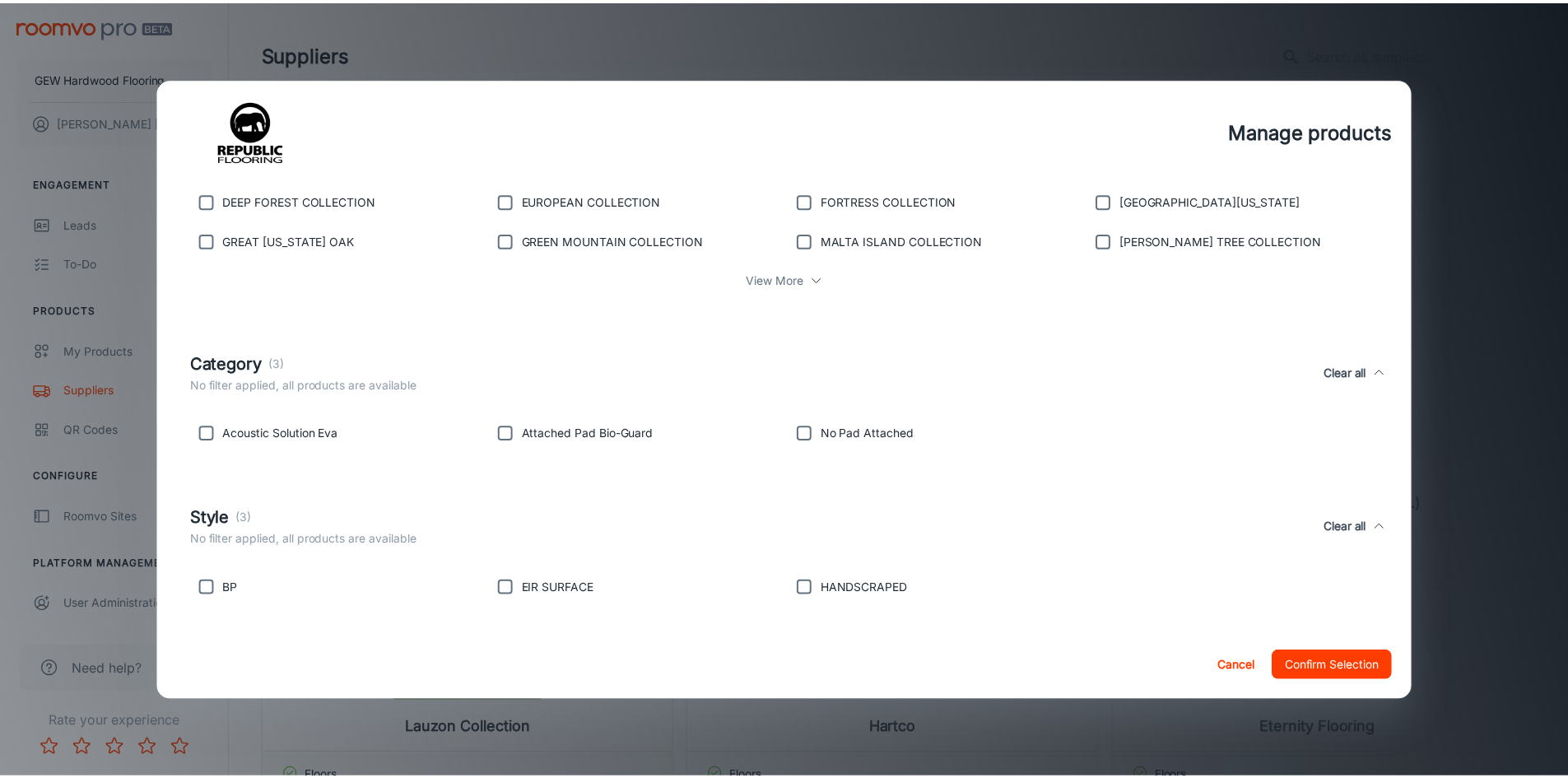
scroll to position [378, 0]
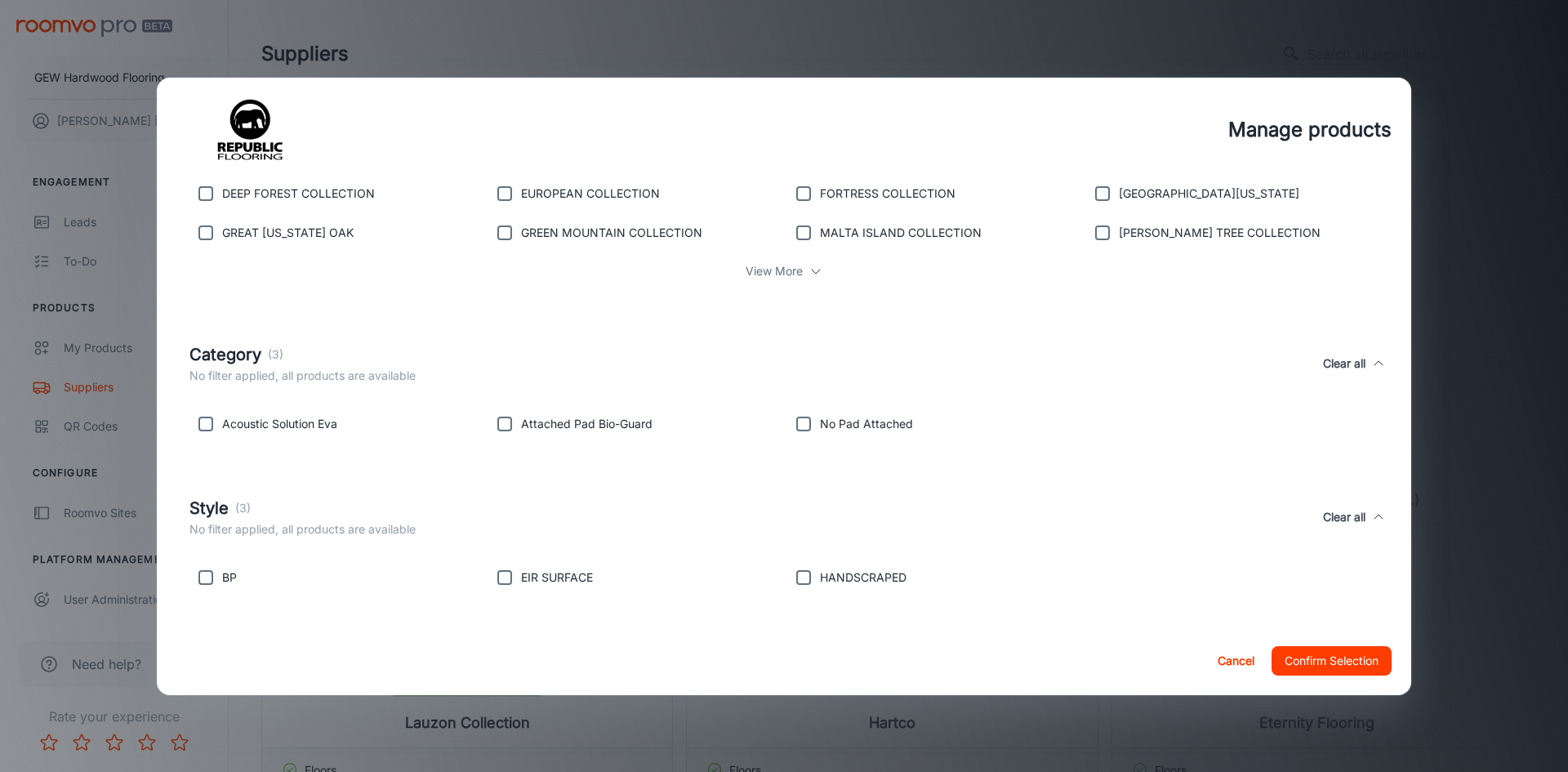
click at [1226, 661] on button "Cancel" at bounding box center [1235, 661] width 52 height 29
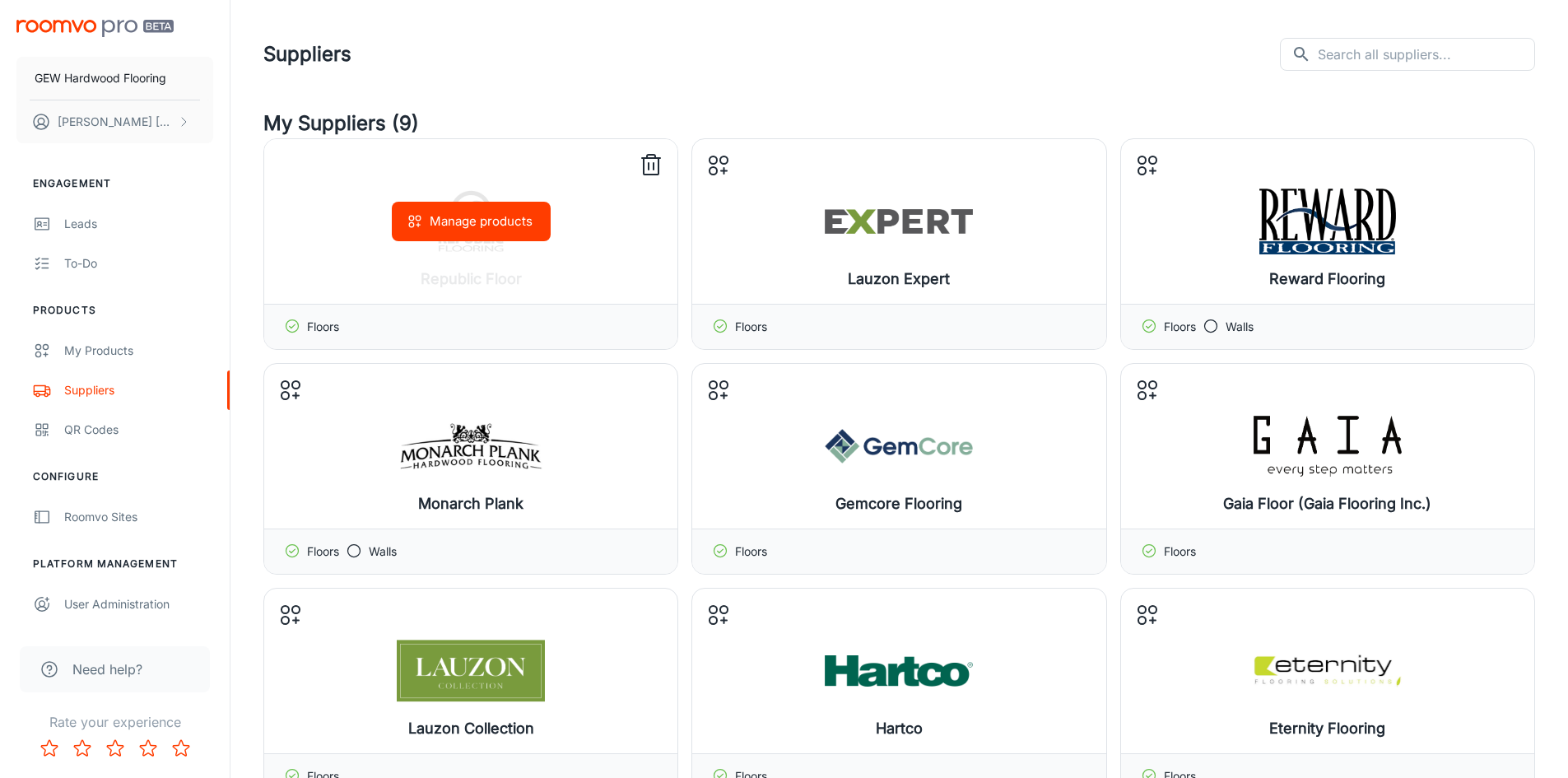
click at [650, 162] on icon at bounding box center [650, 165] width 27 height 27
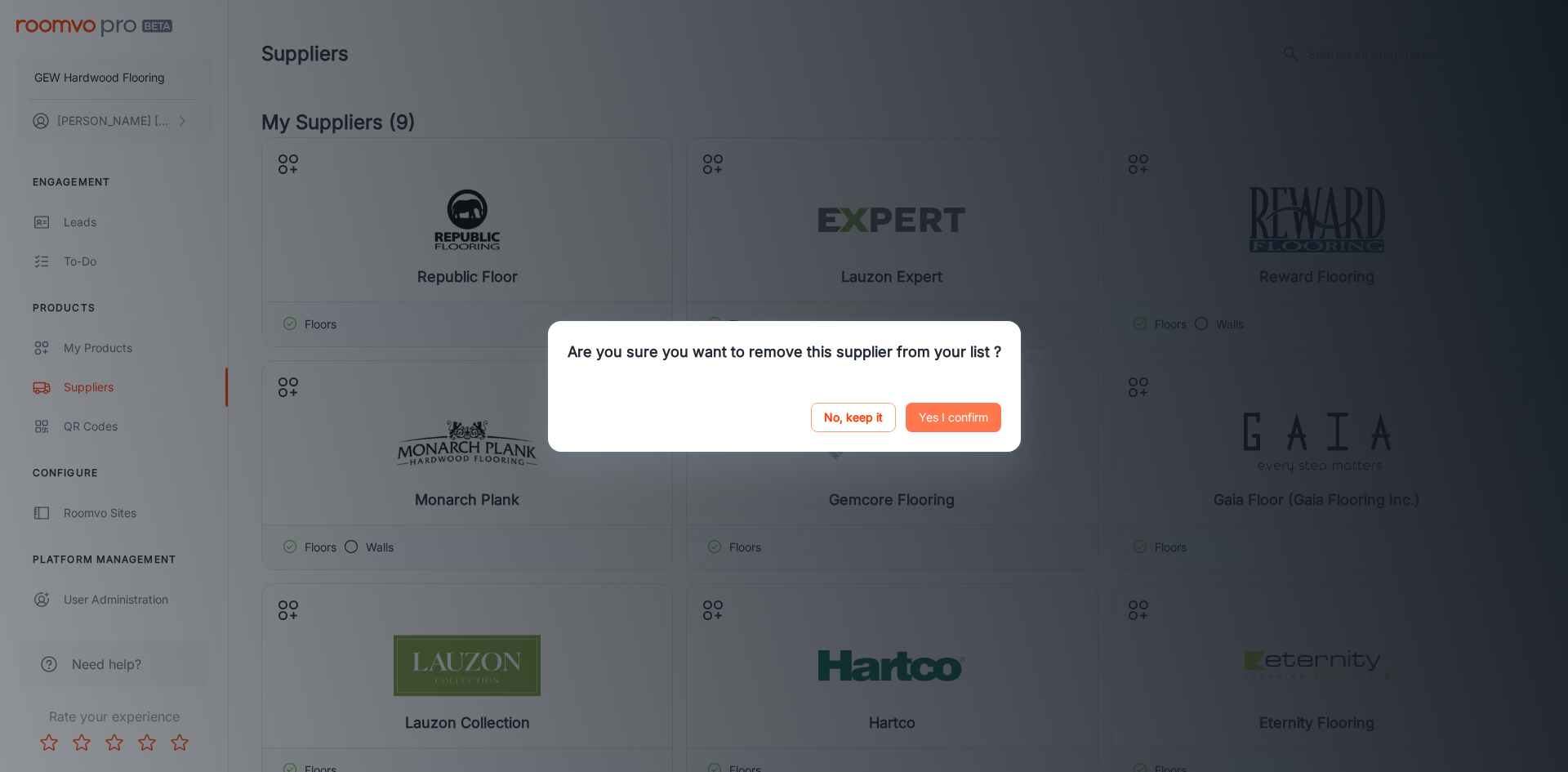
click at [944, 411] on button "Yes I confirm" at bounding box center [953, 417] width 95 height 29
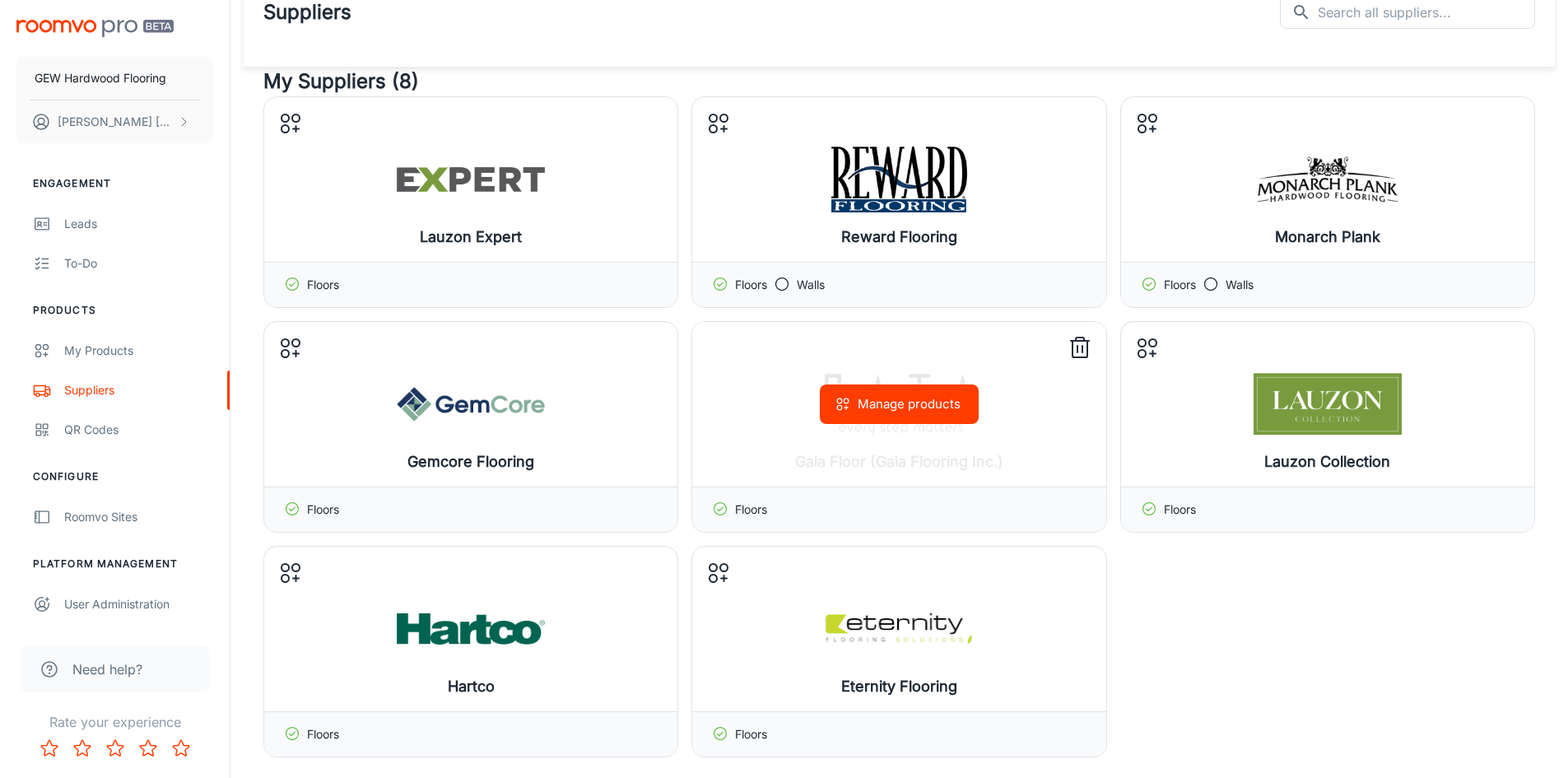
scroll to position [164, 0]
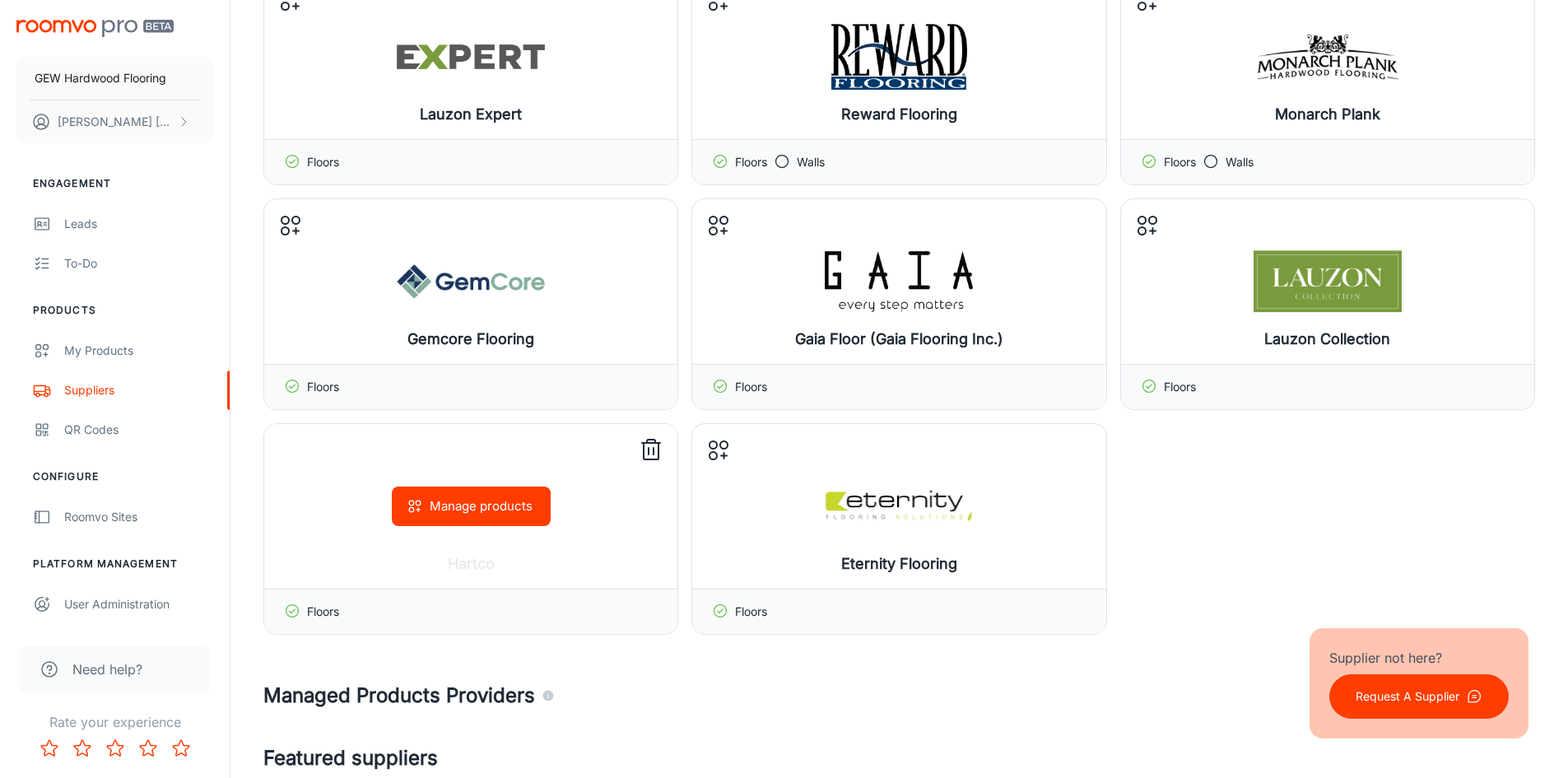
click at [651, 451] on icon at bounding box center [650, 449] width 27 height 27
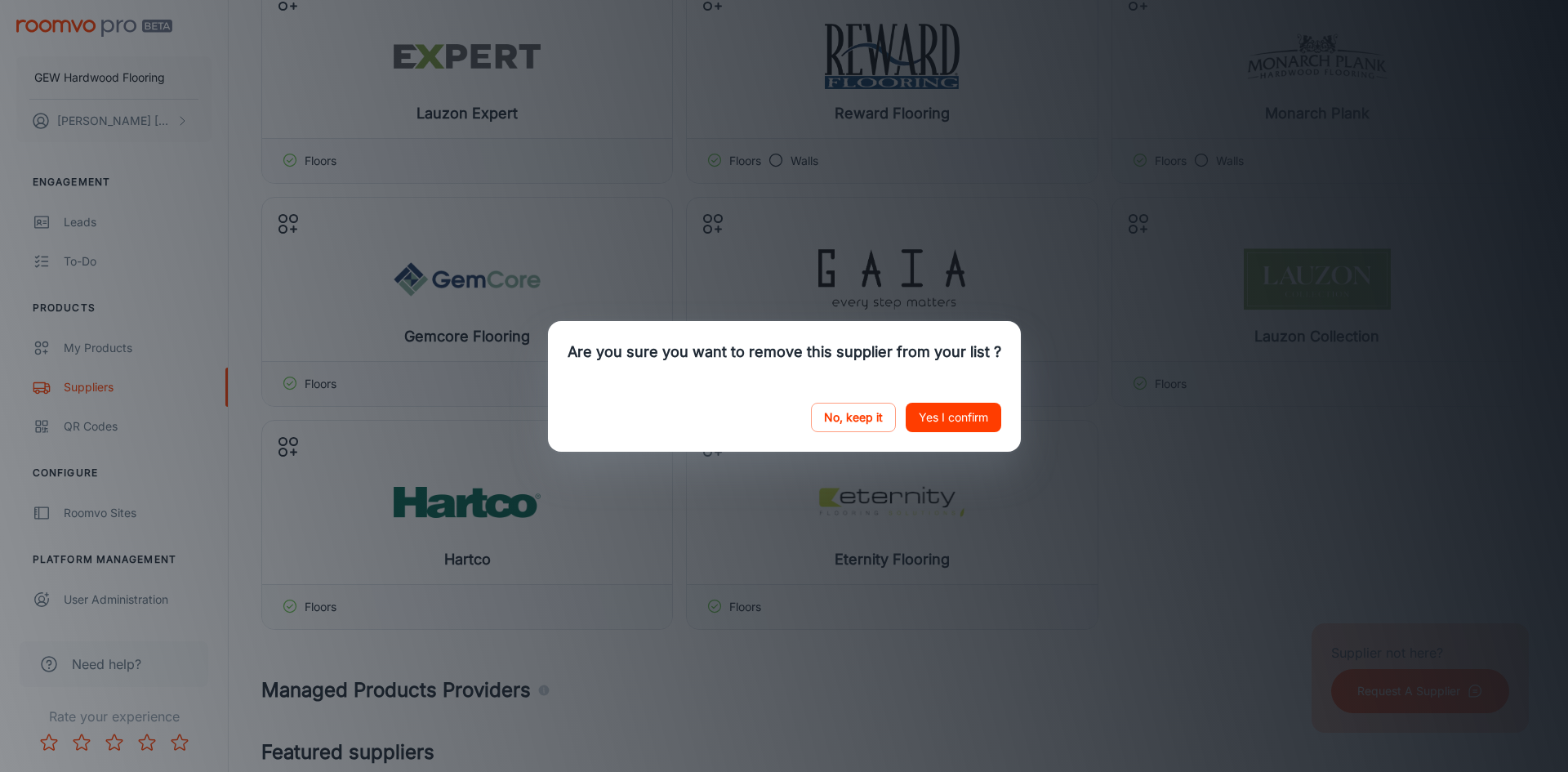
click at [944, 419] on button "Yes I confirm" at bounding box center [953, 417] width 95 height 29
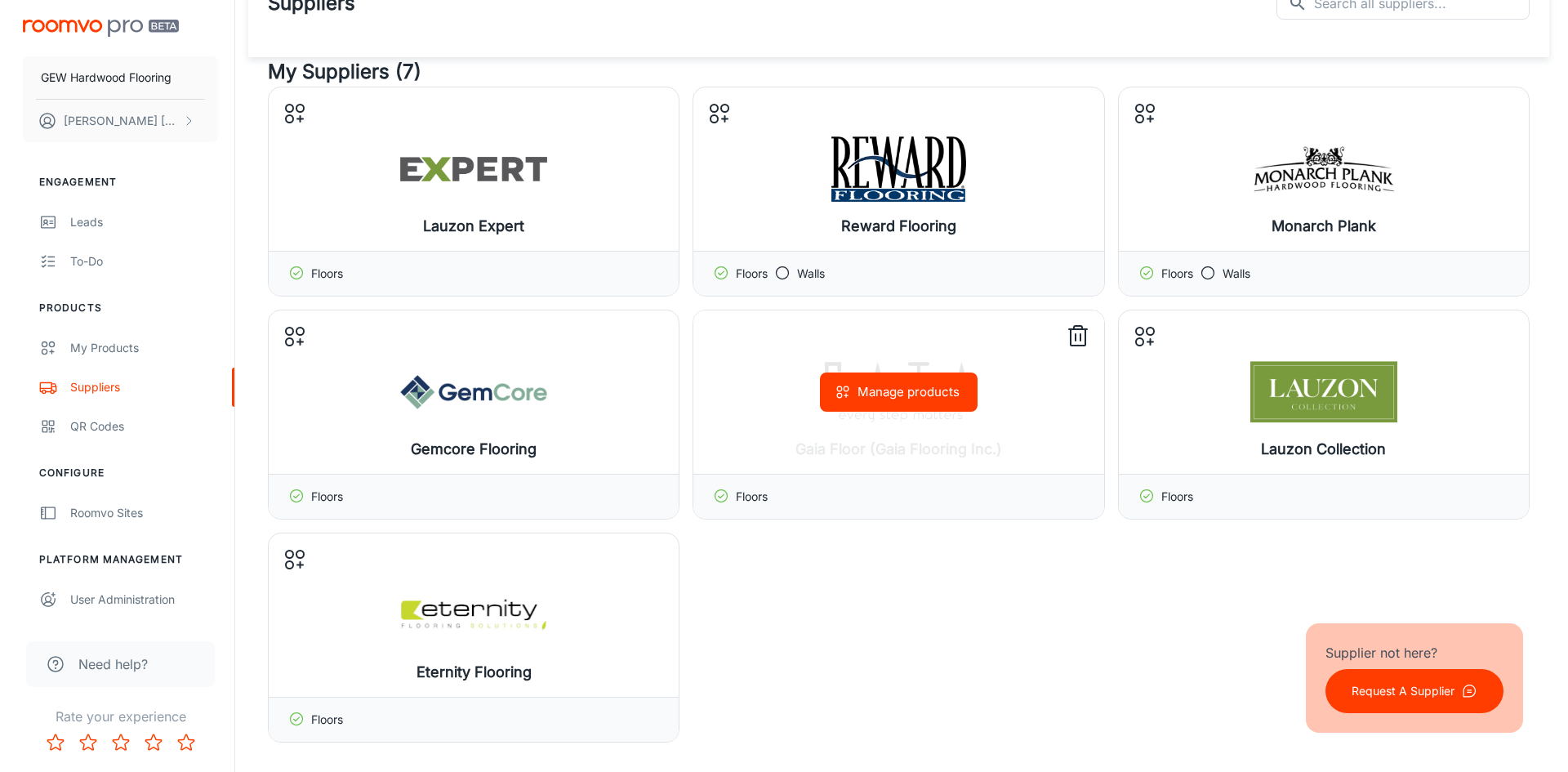
scroll to position [0, 0]
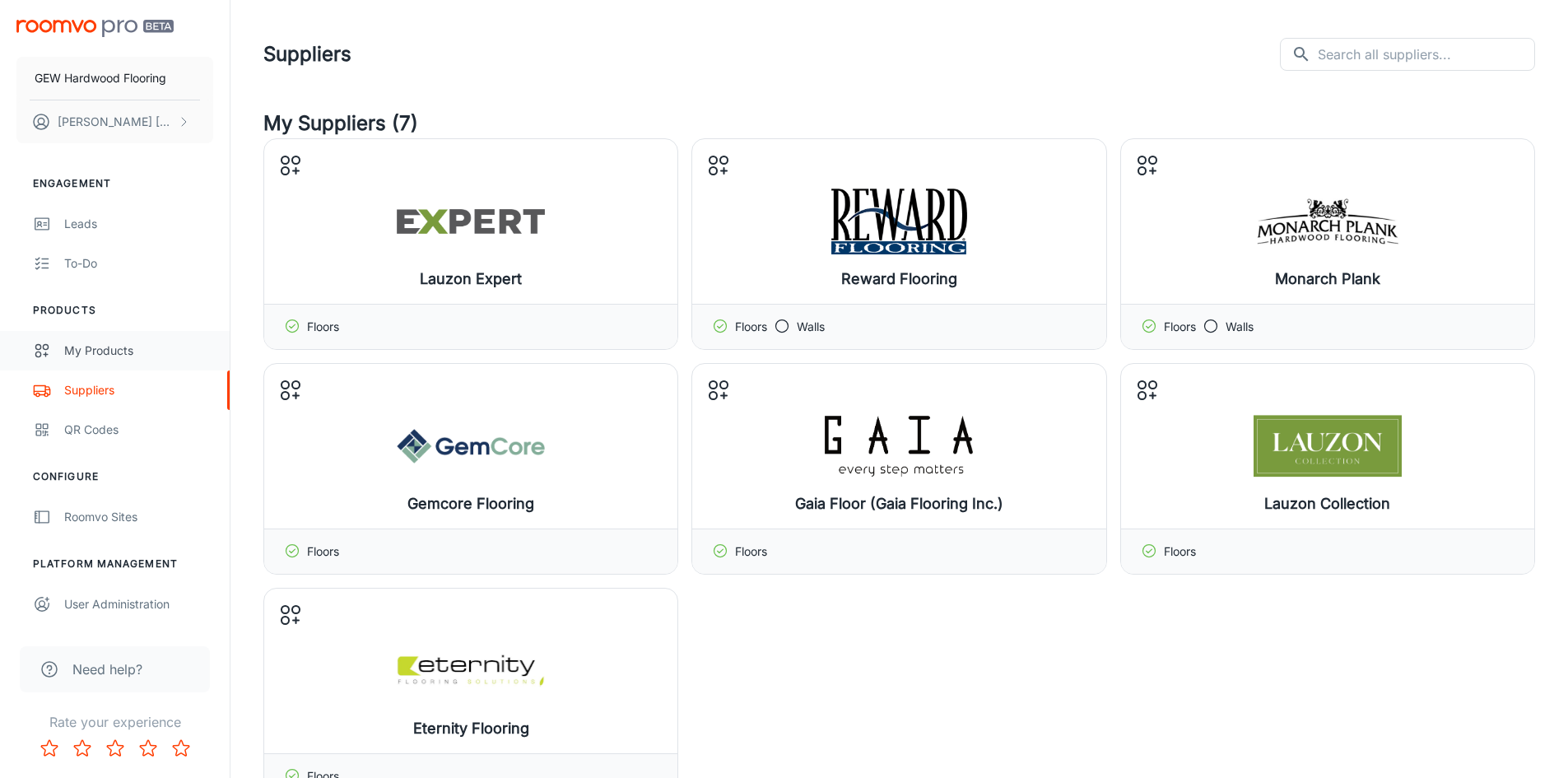
click at [85, 343] on div "My Products" at bounding box center [139, 350] width 148 height 18
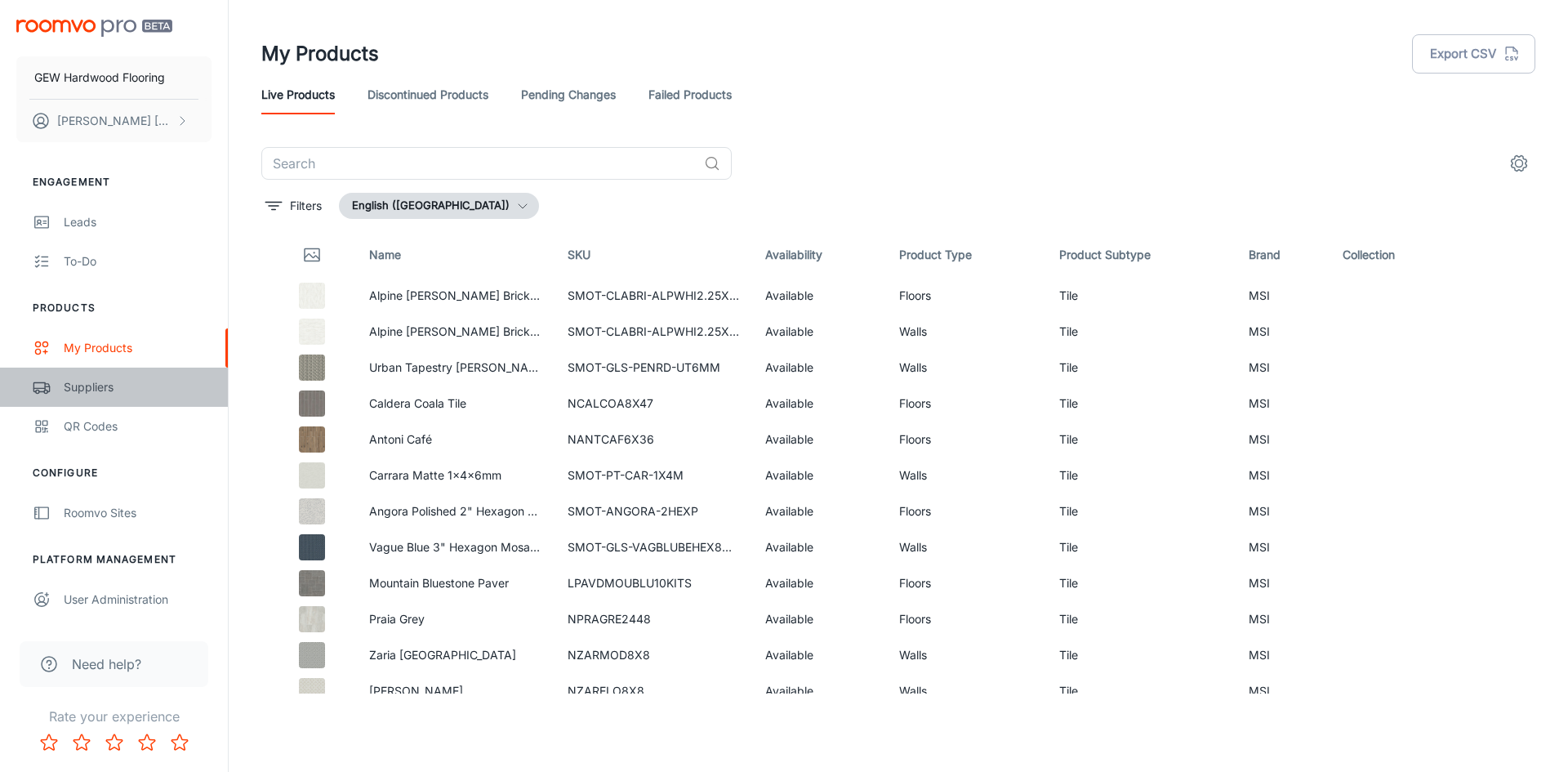
click at [112, 383] on div "Suppliers" at bounding box center [138, 387] width 147 height 18
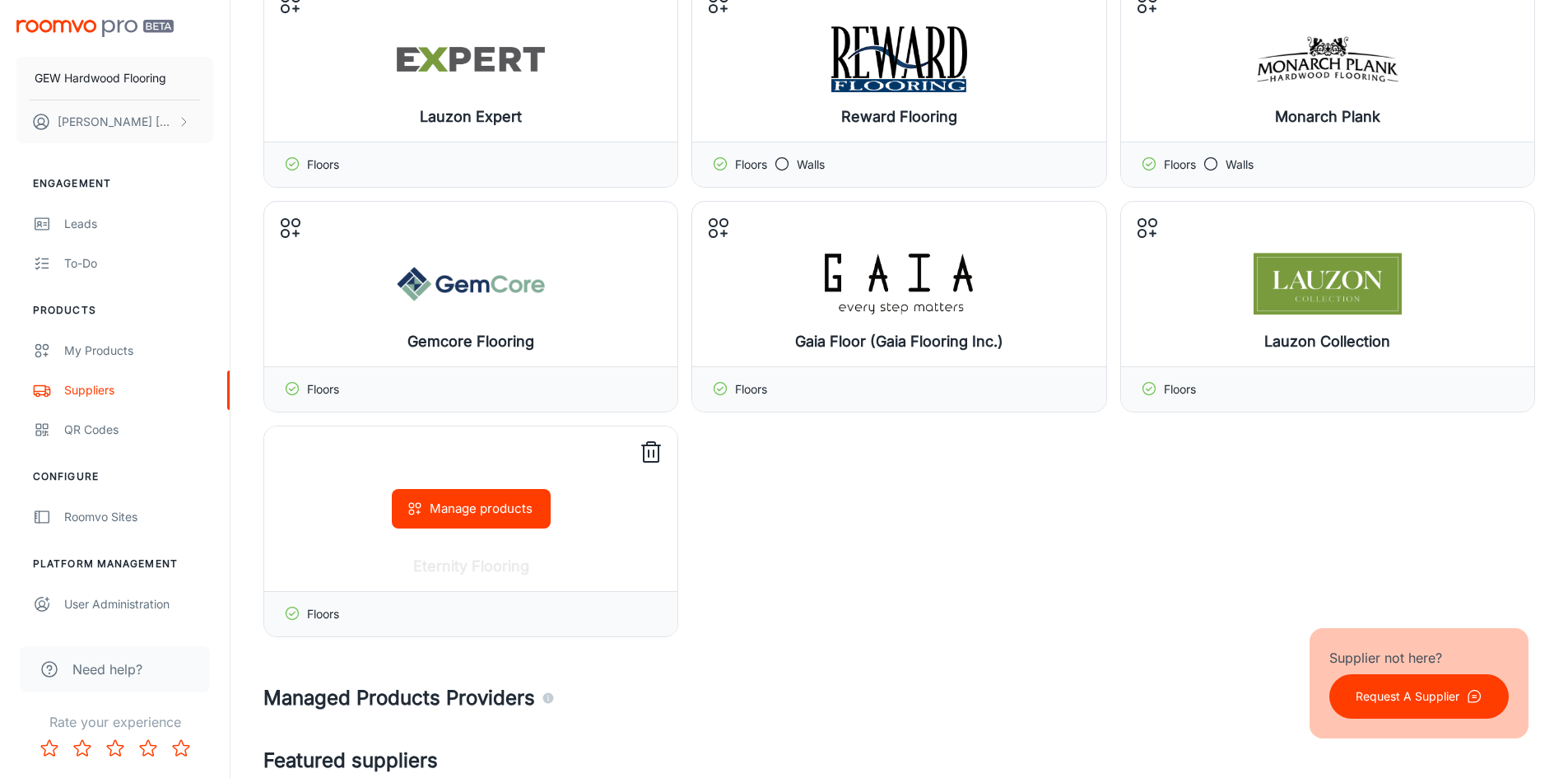
scroll to position [164, 0]
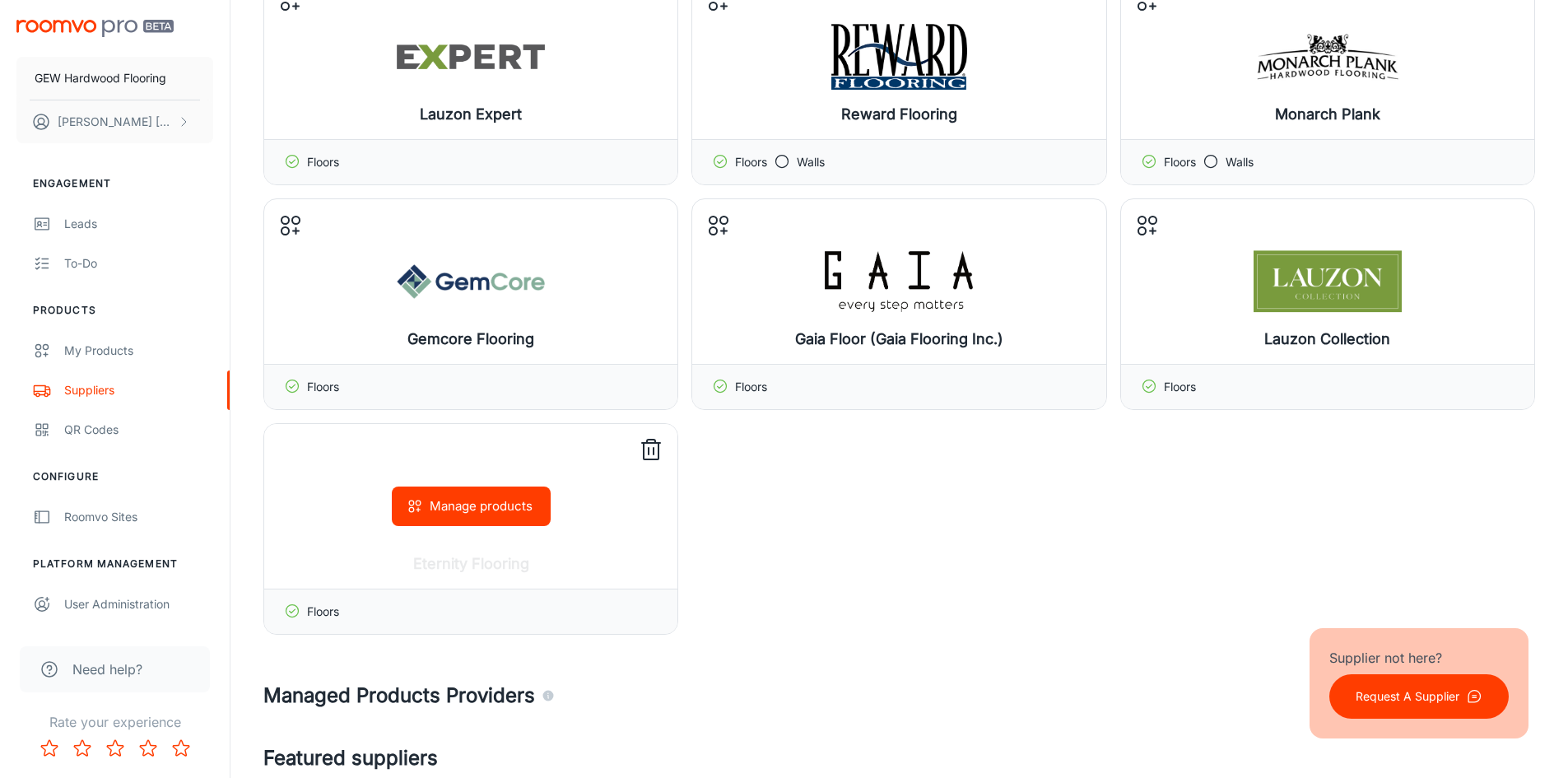
click at [647, 455] on icon at bounding box center [650, 449] width 27 height 27
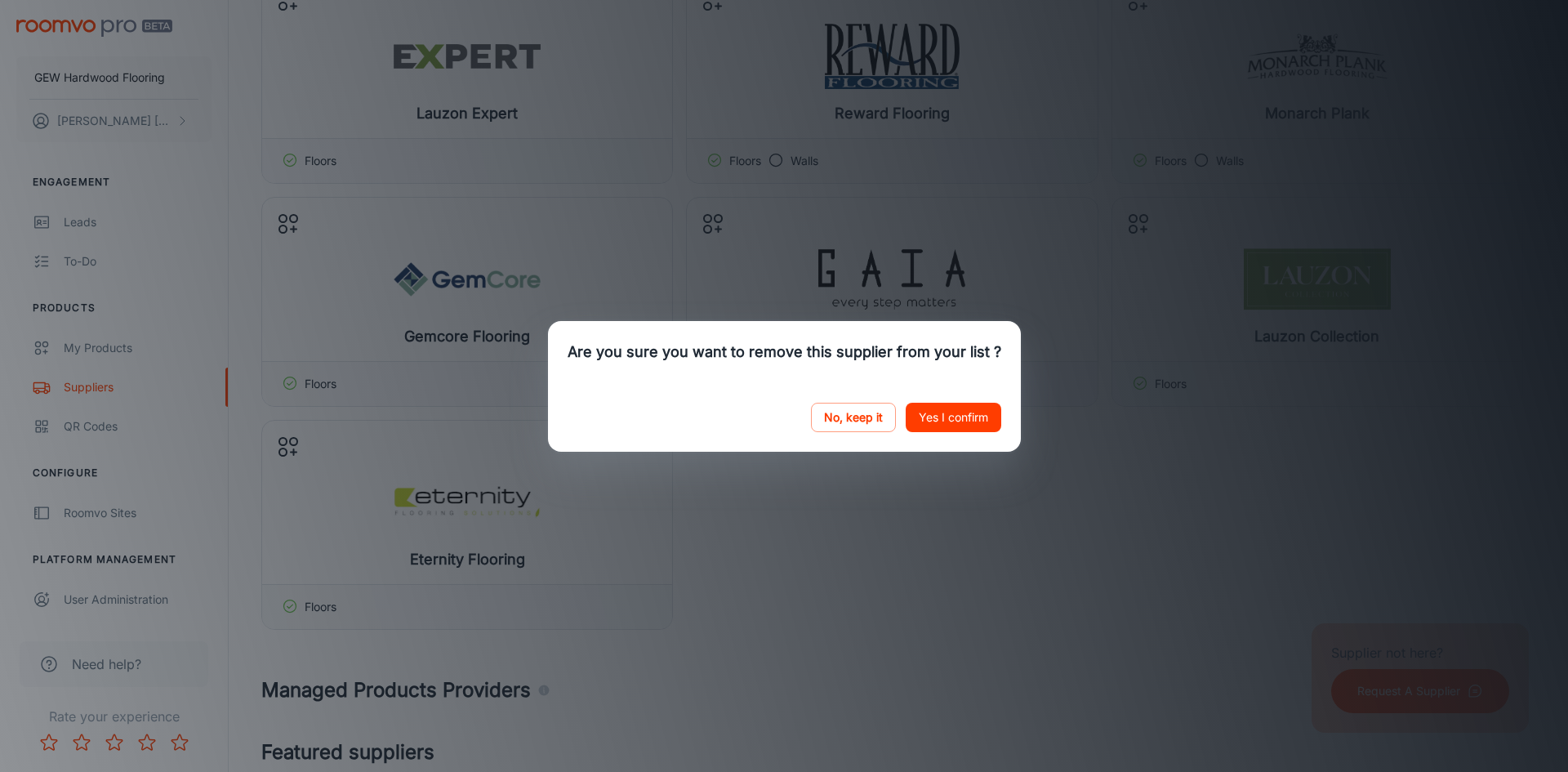
click at [963, 417] on button "Yes I confirm" at bounding box center [953, 417] width 95 height 29
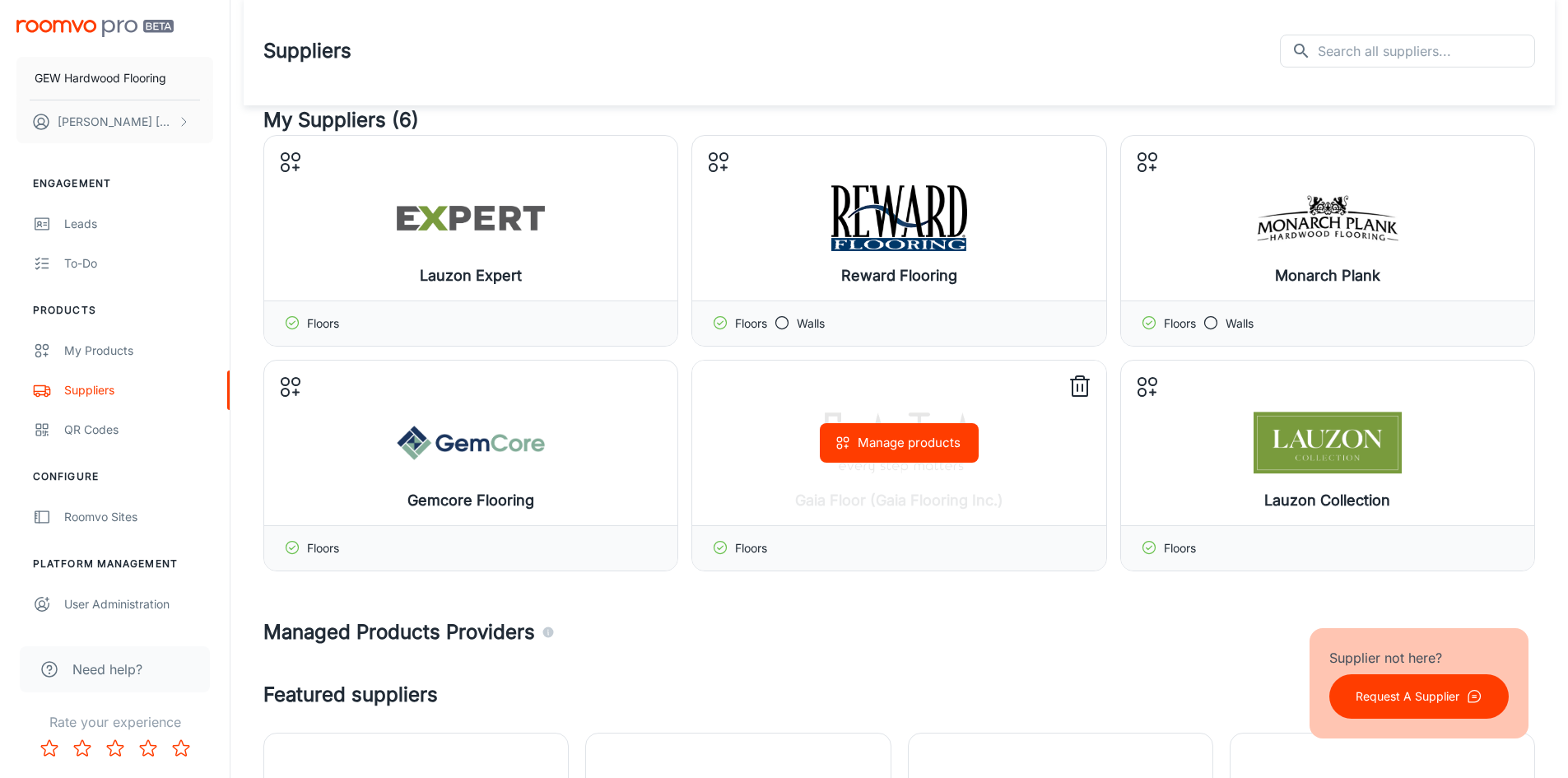
scroll to position [0, 0]
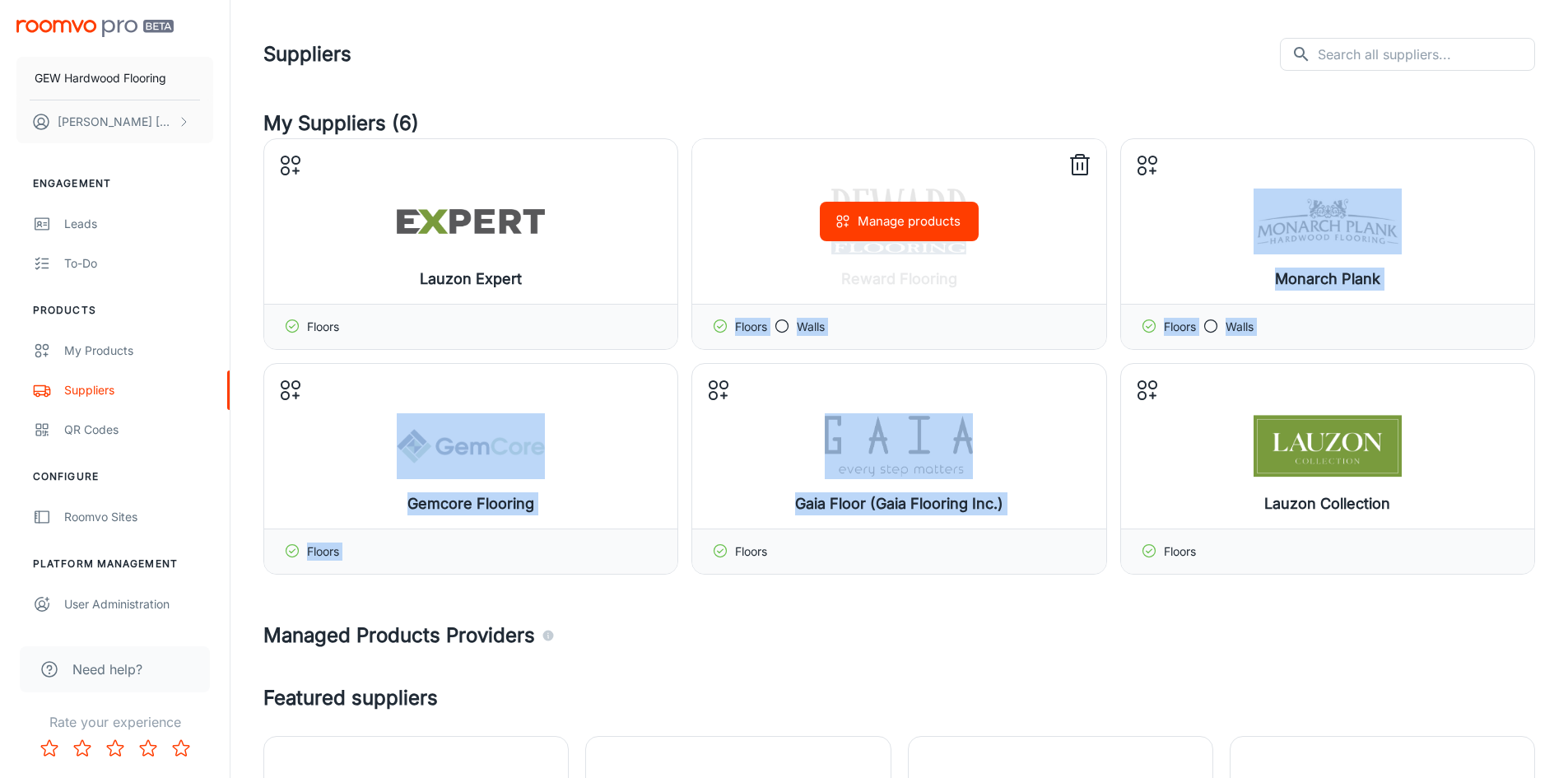
drag, startPoint x: 1028, startPoint y: 473, endPoint x: 934, endPoint y: 256, distance: 236.5
click at [939, 267] on div "Lauzon Expert Manage products Floors Reward Flooring Manage products Floors Wal…" at bounding box center [899, 356] width 1271 height 437
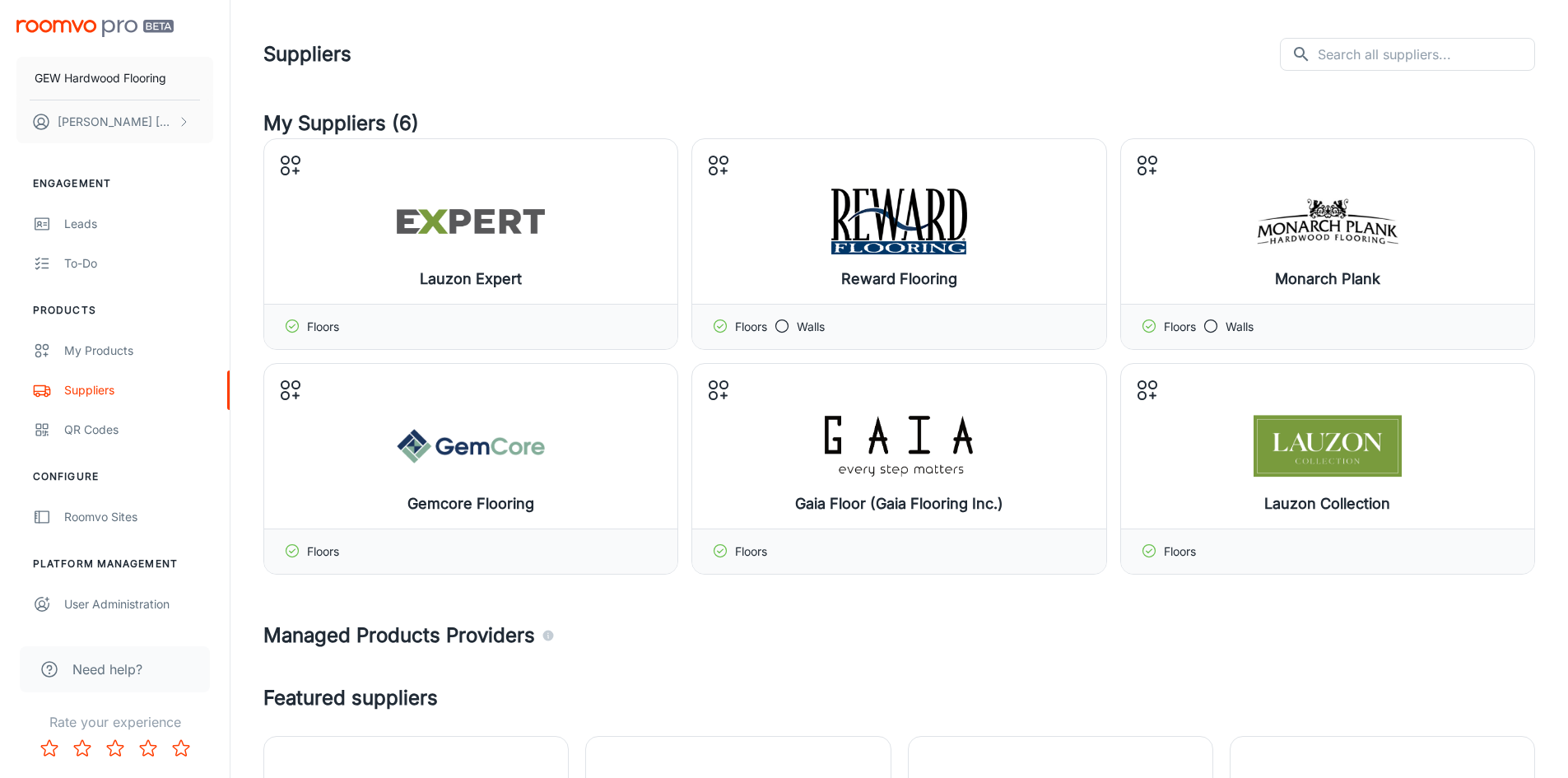
click at [651, 148] on div "Manage products" at bounding box center [470, 222] width 413 height 164
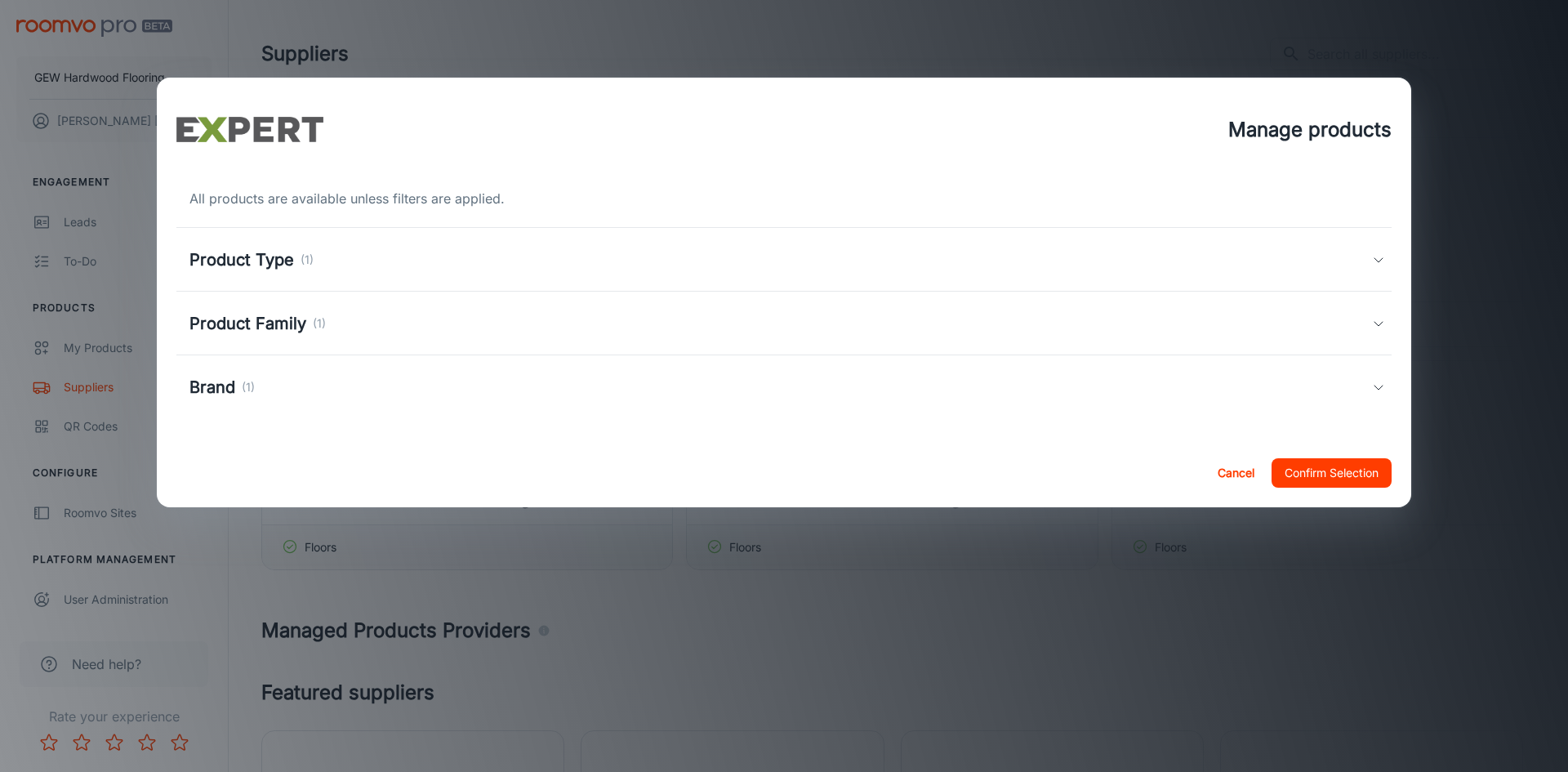
drag, startPoint x: 1337, startPoint y: 461, endPoint x: 1335, endPoint y: 469, distance: 8.2
click at [1337, 462] on button "Confirm Selection" at bounding box center [1331, 472] width 120 height 29
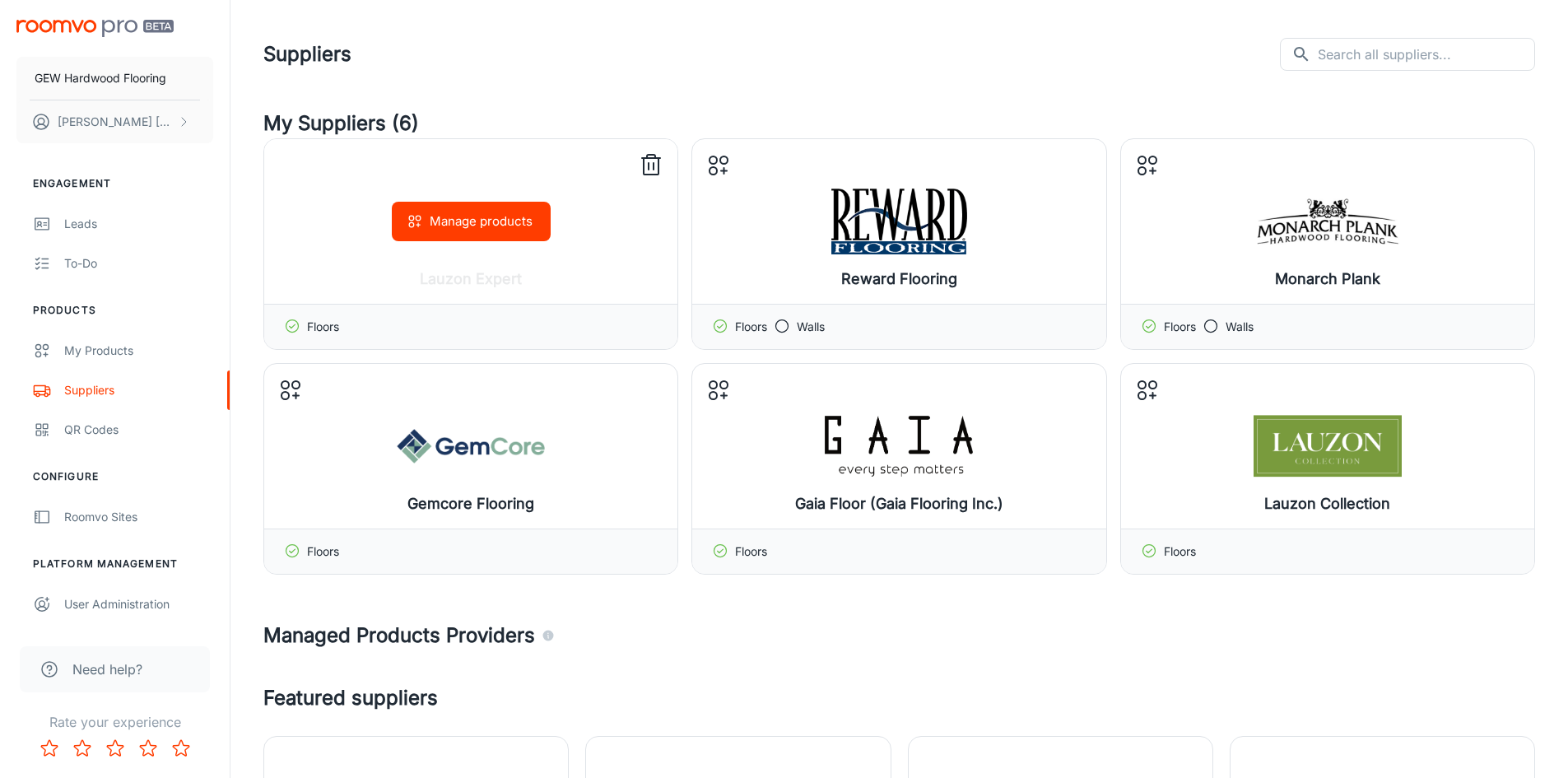
click at [652, 167] on icon at bounding box center [650, 165] width 27 height 27
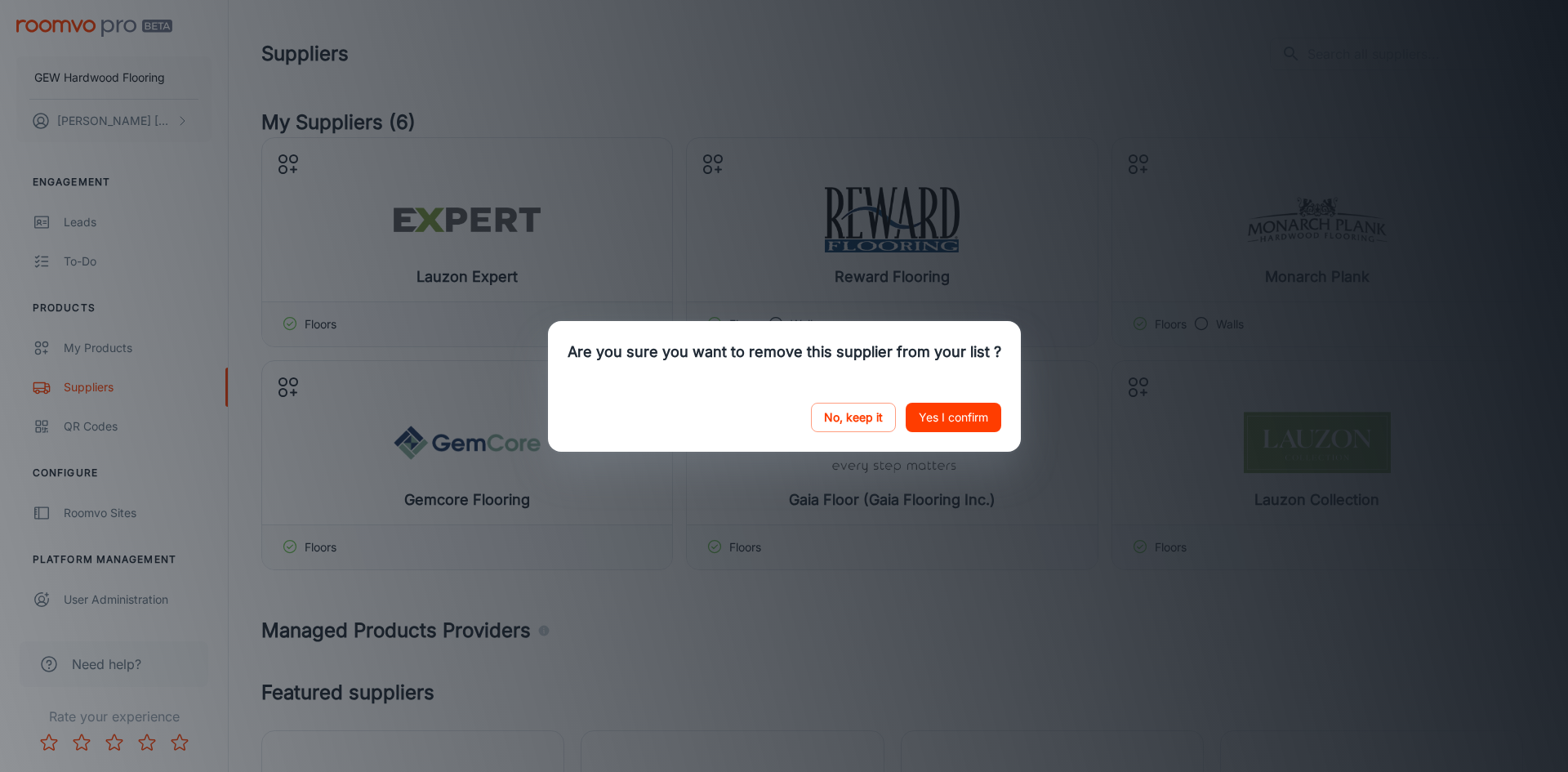
click at [961, 417] on button "Yes I confirm" at bounding box center [953, 417] width 95 height 29
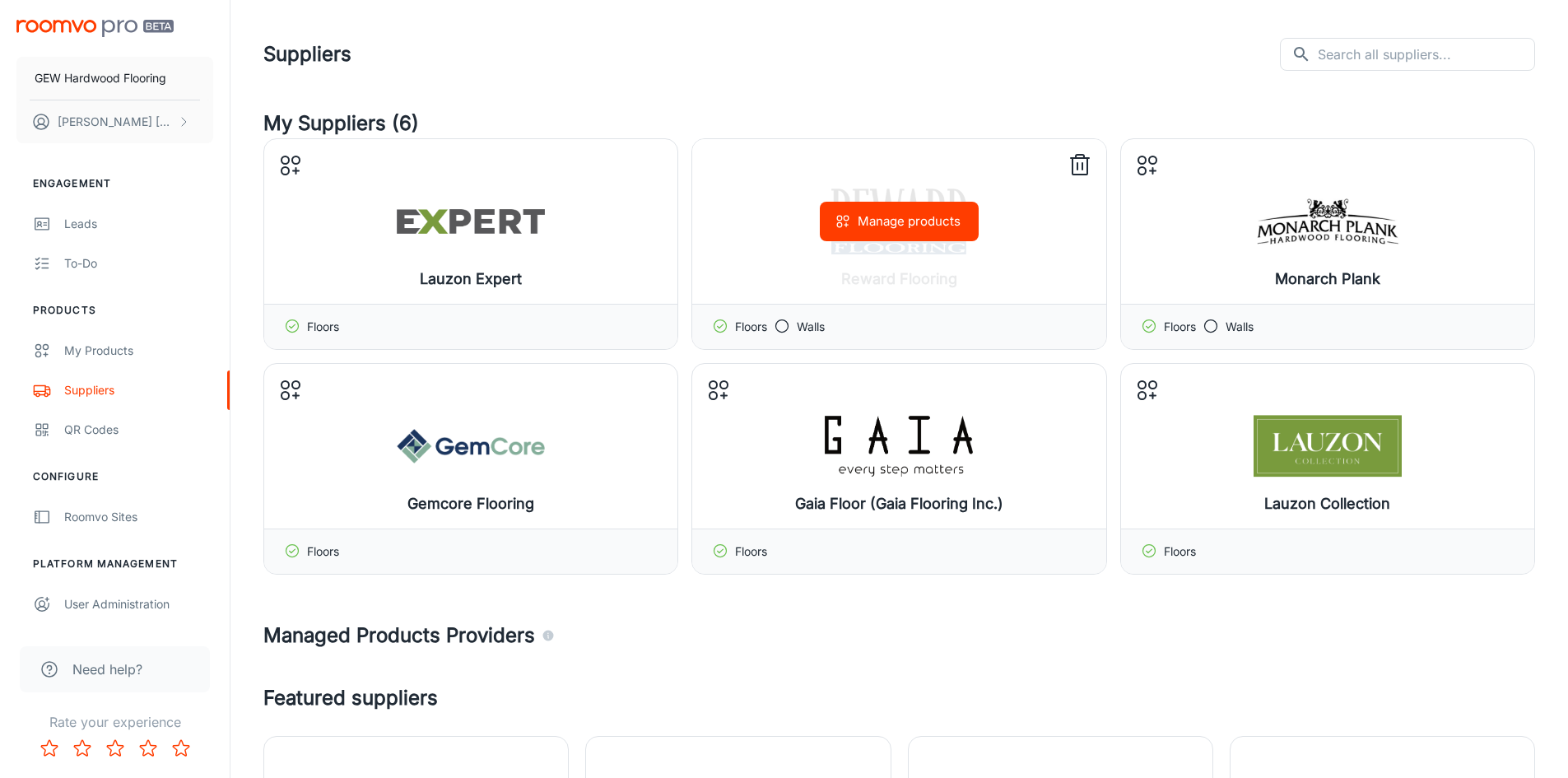
click at [1083, 173] on icon at bounding box center [1079, 166] width 15 height 17
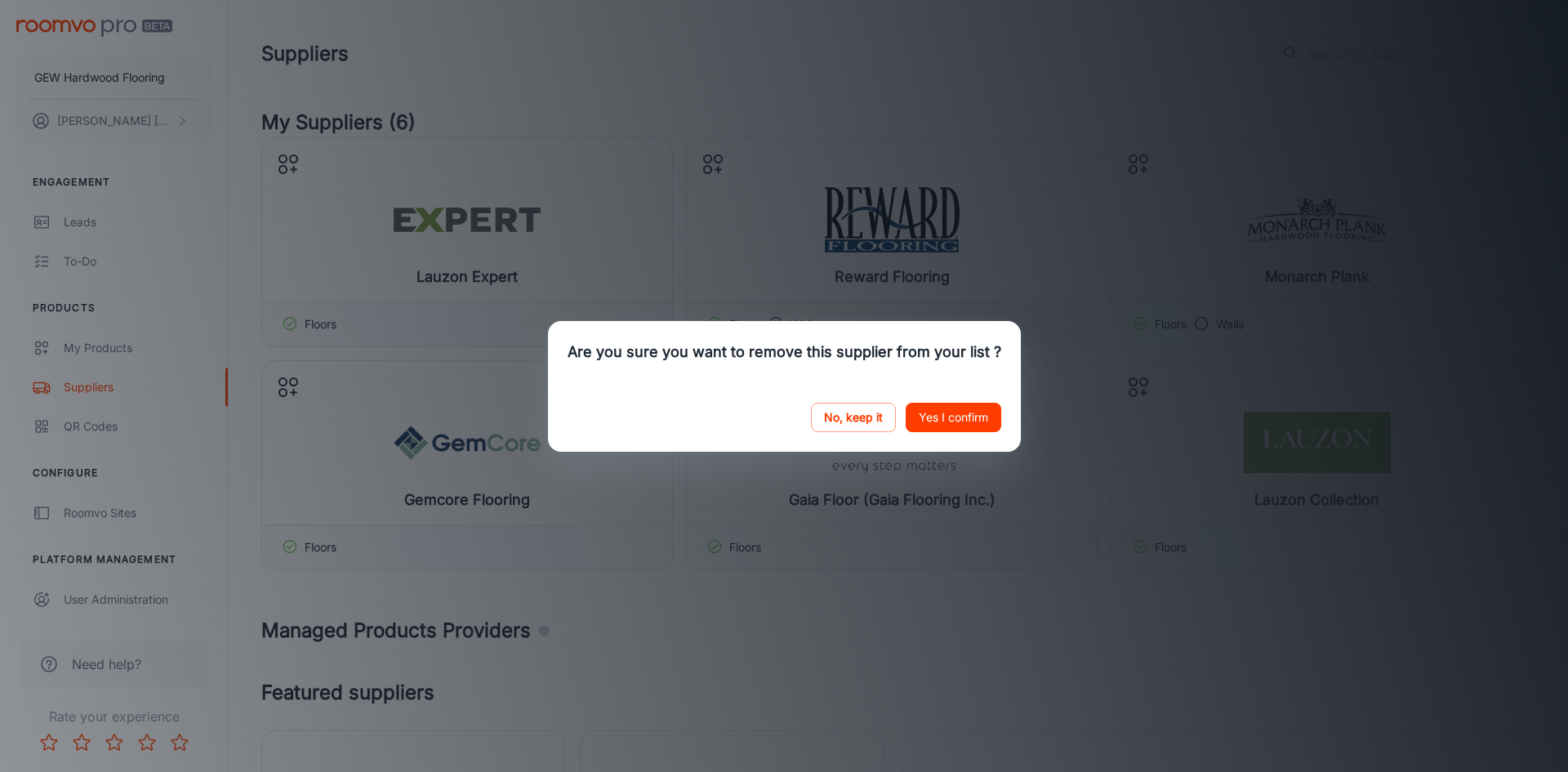
click at [968, 403] on button "Yes I confirm" at bounding box center [953, 417] width 95 height 29
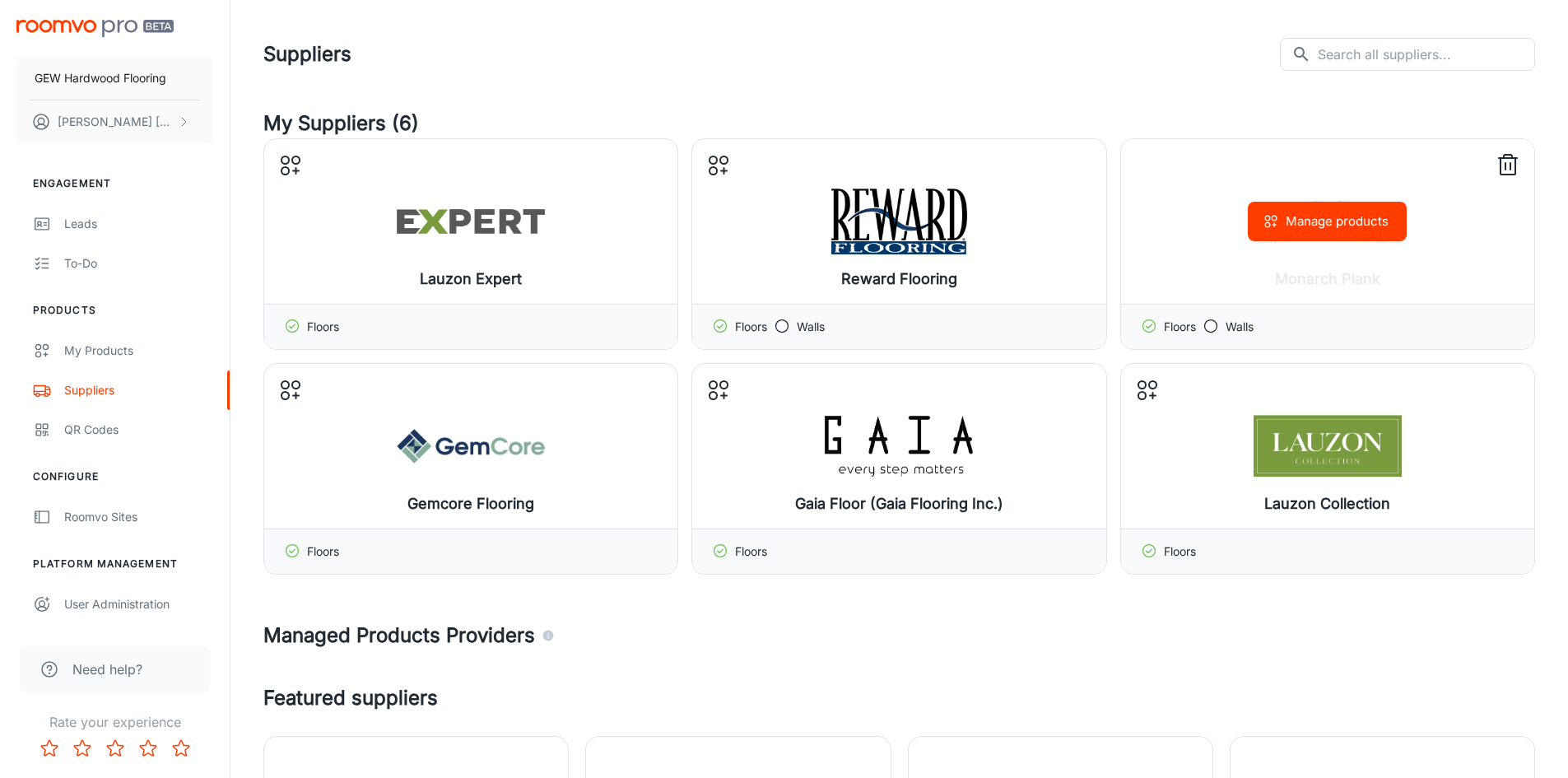
click at [1516, 161] on icon at bounding box center [1508, 166] width 15 height 17
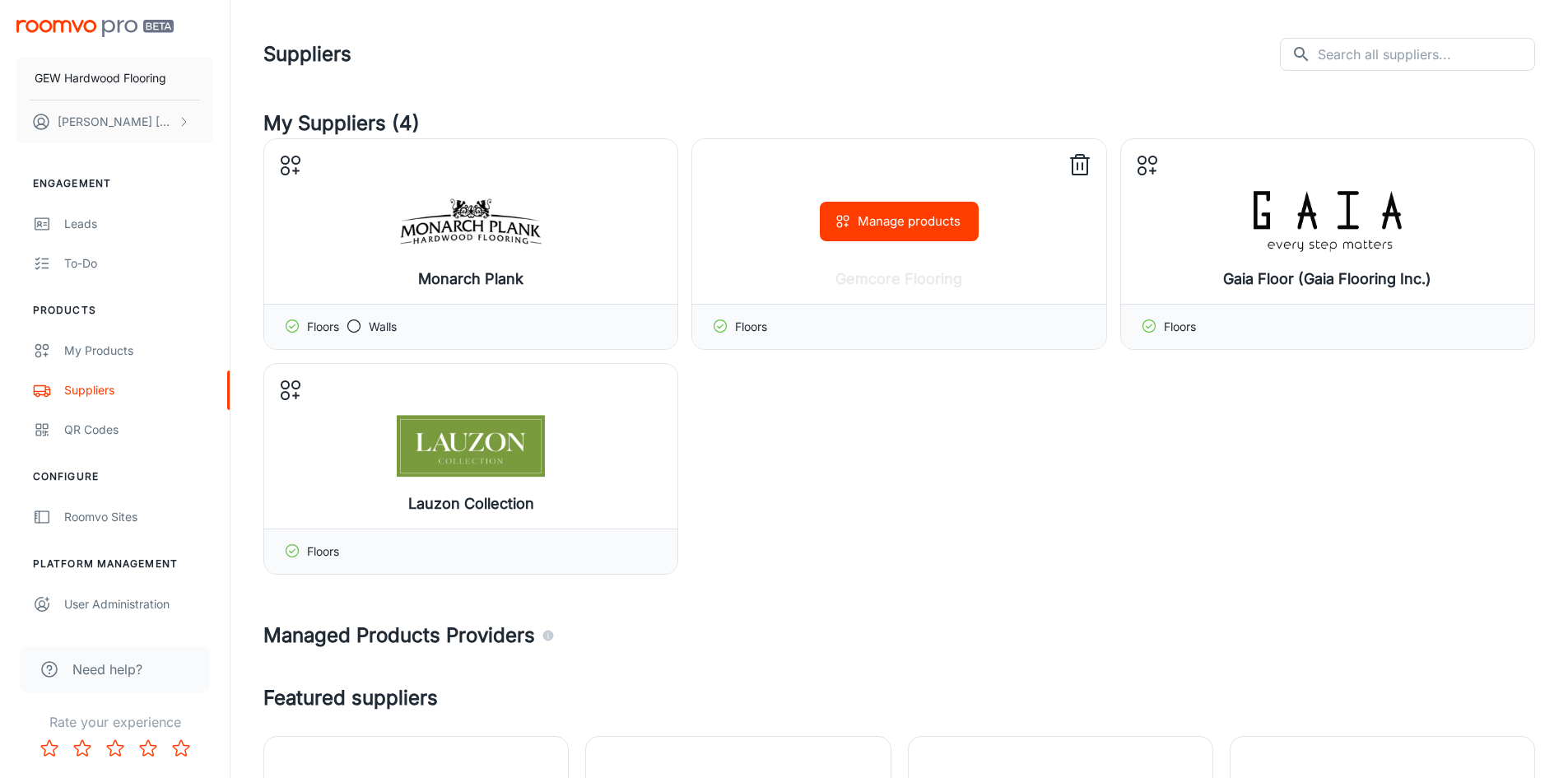
click at [1086, 168] on icon at bounding box center [1079, 166] width 15 height 17
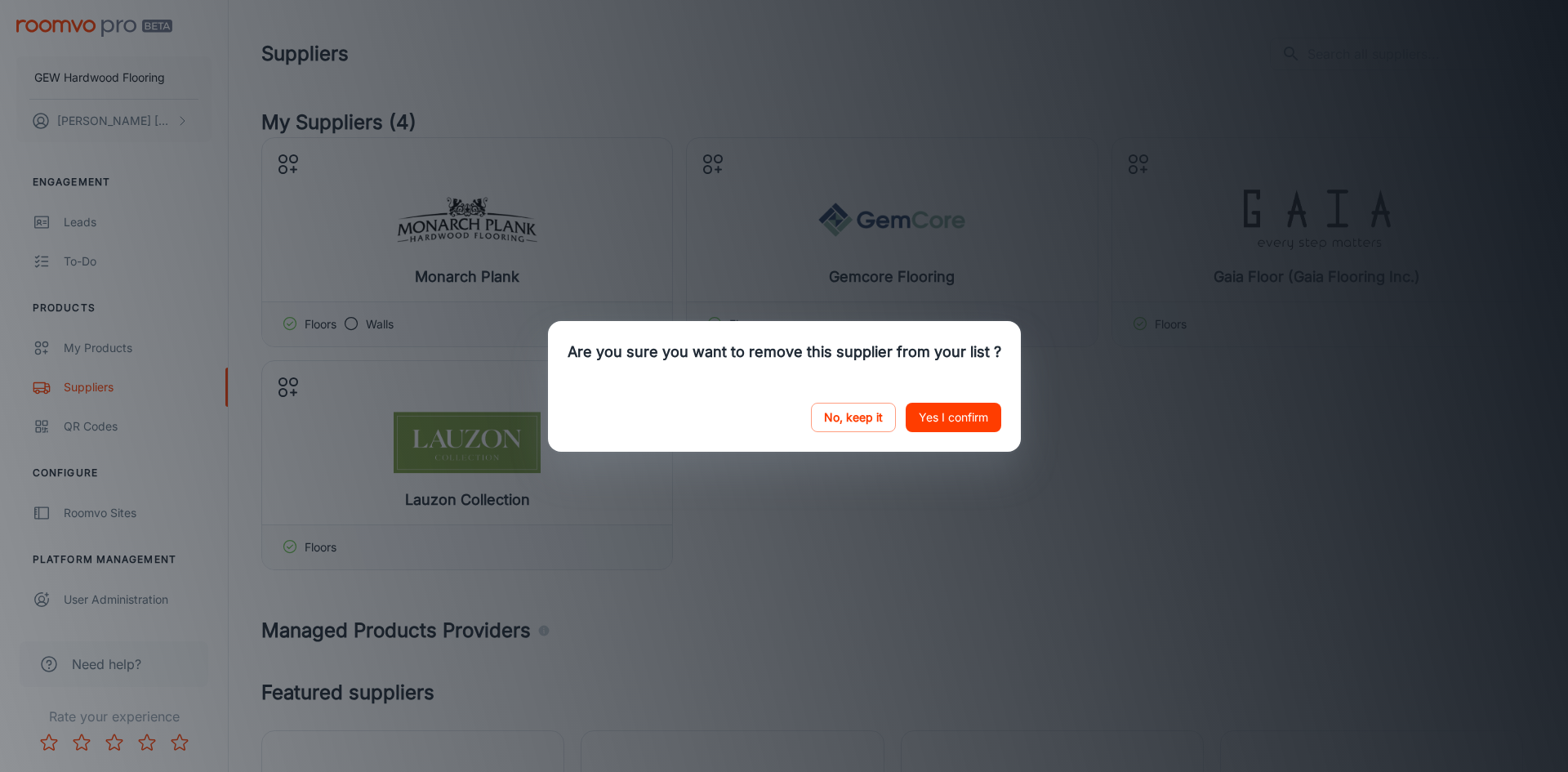
click at [961, 413] on button "Yes I confirm" at bounding box center [953, 417] width 95 height 29
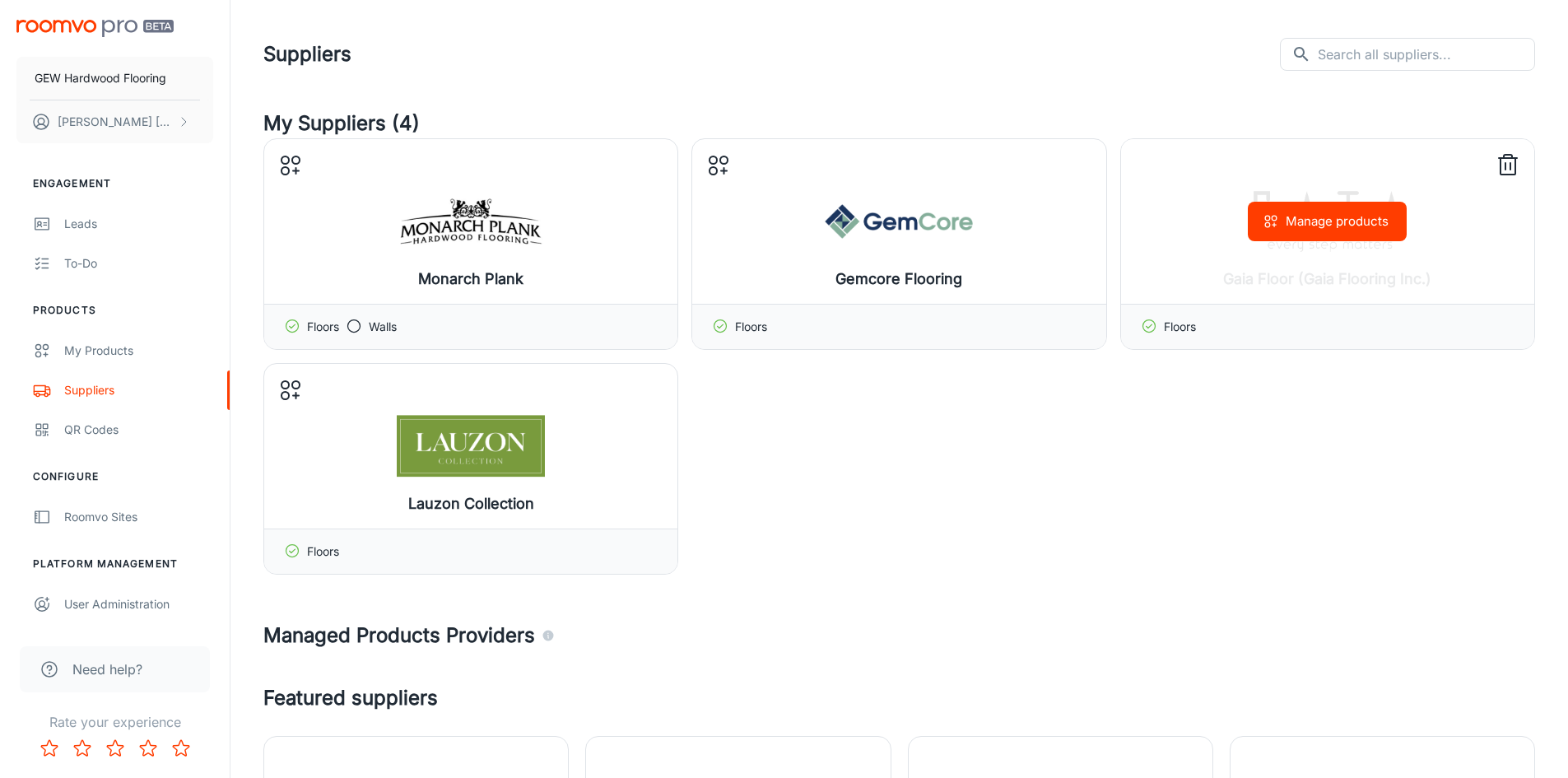
click at [1509, 169] on icon at bounding box center [1508, 165] width 27 height 27
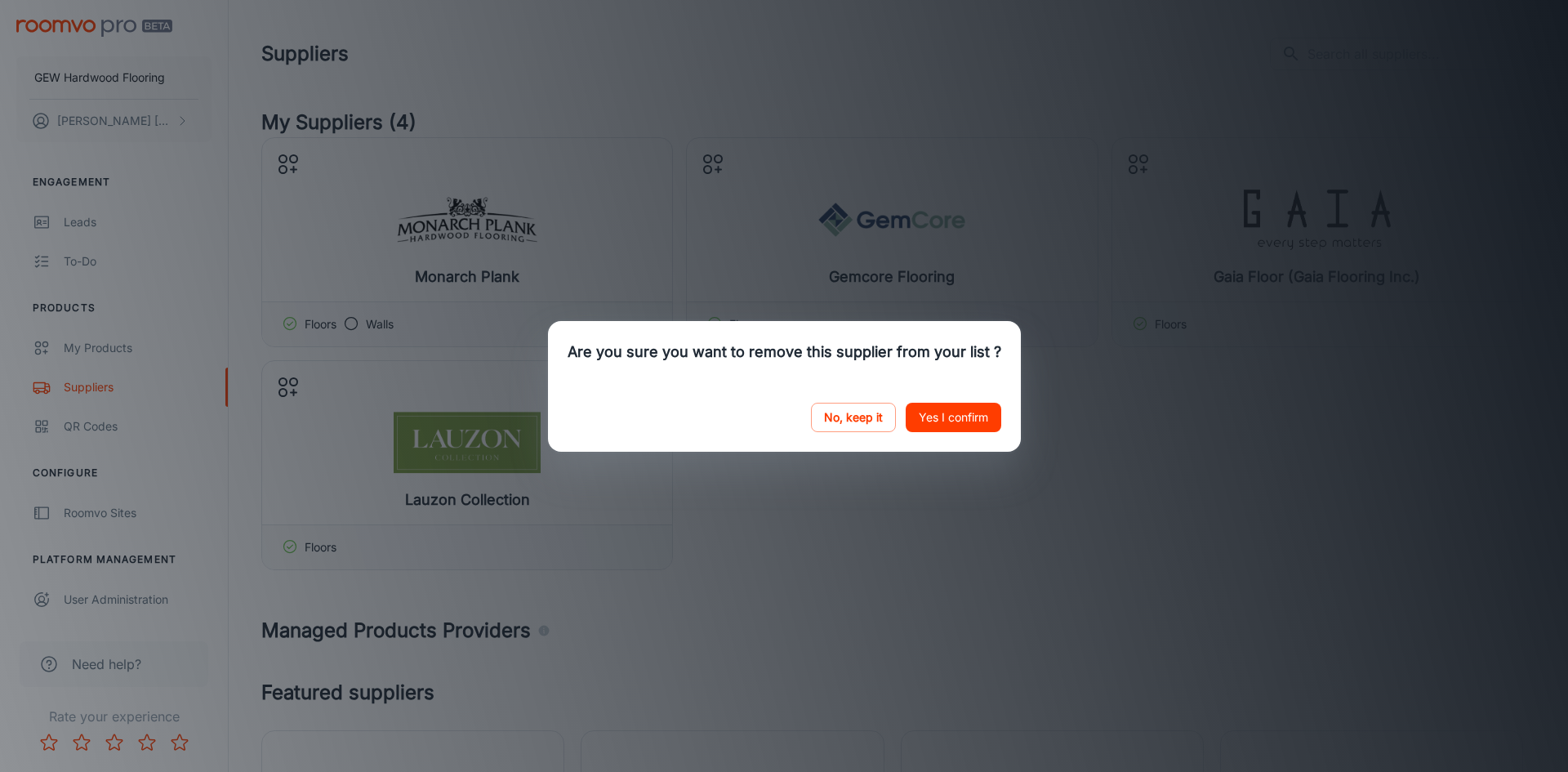
click at [944, 413] on button "Yes I confirm" at bounding box center [953, 417] width 95 height 29
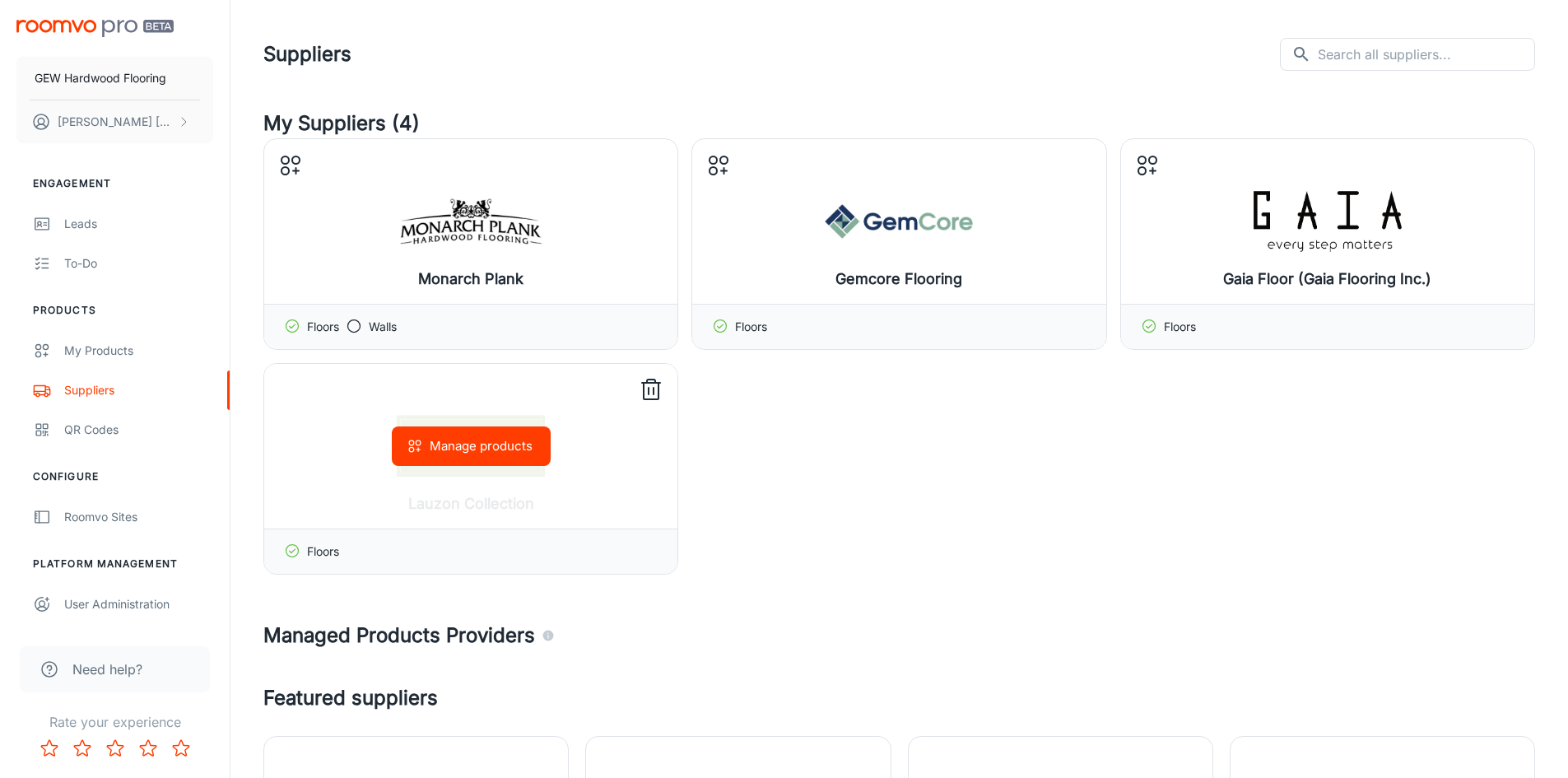
click at [652, 381] on icon at bounding box center [650, 390] width 27 height 27
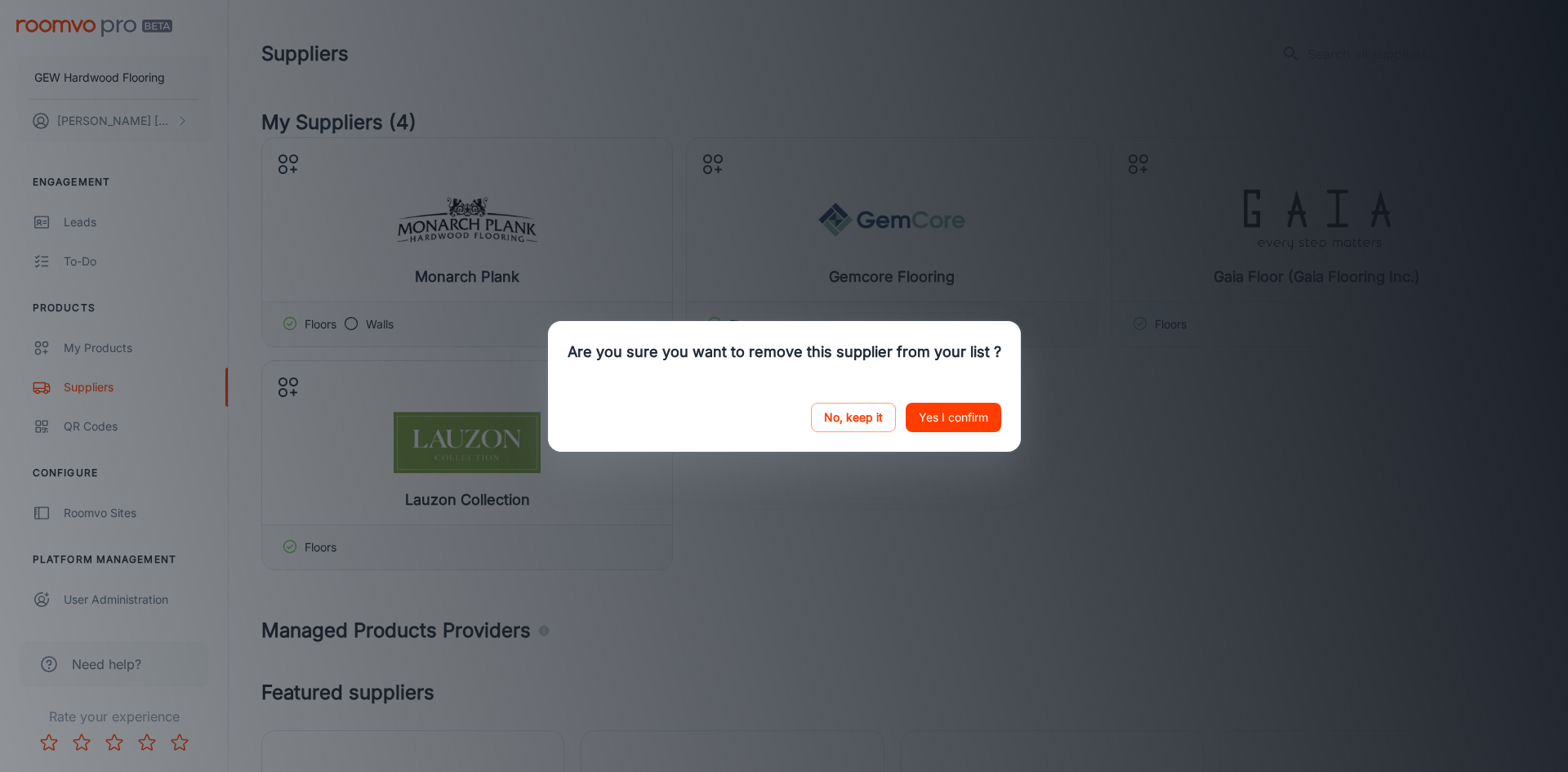
click at [951, 417] on button "Yes I confirm" at bounding box center [953, 417] width 95 height 29
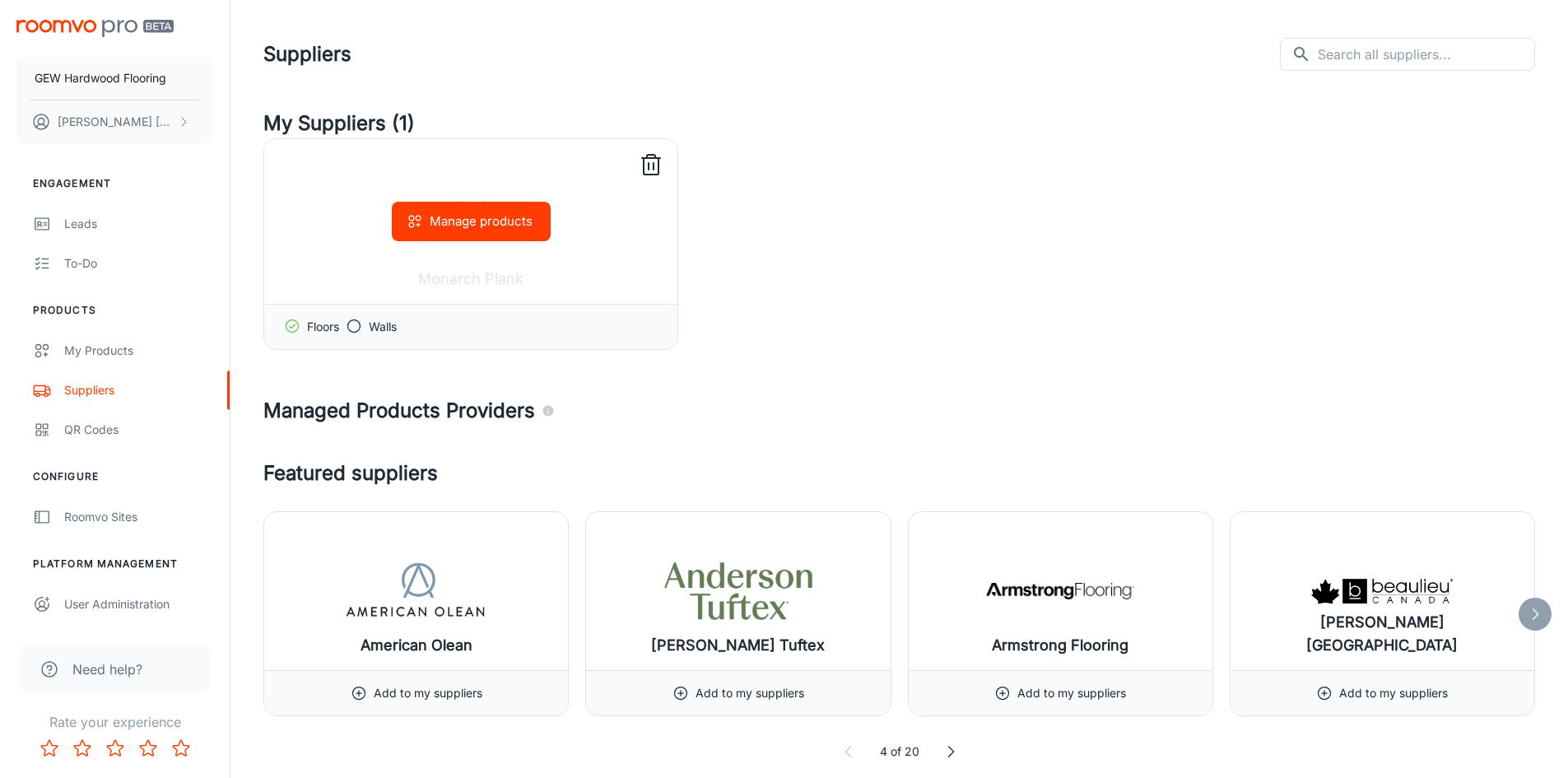
click at [646, 167] on icon at bounding box center [650, 165] width 27 height 27
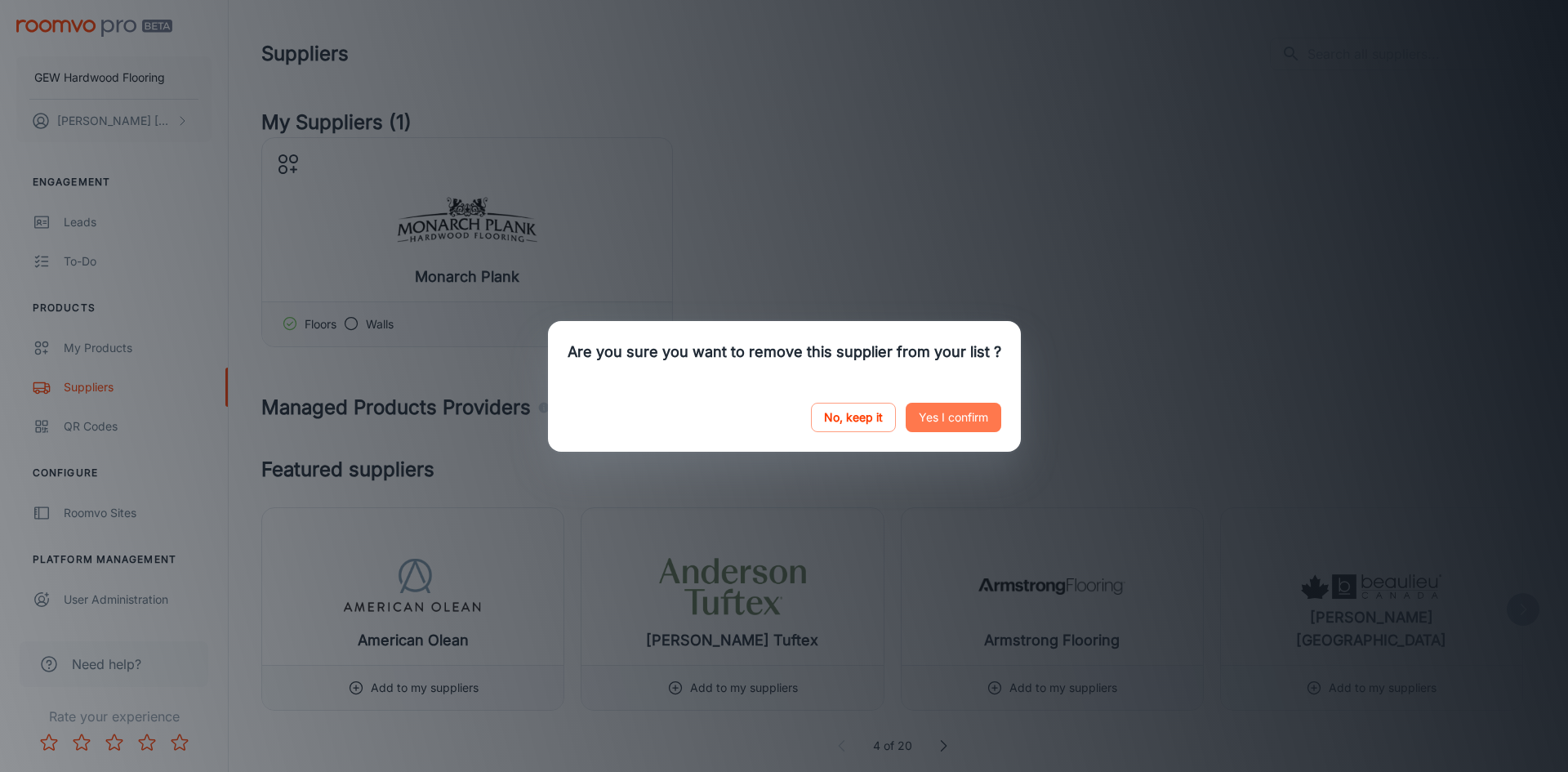
click at [973, 415] on button "Yes I confirm" at bounding box center [953, 417] width 95 height 29
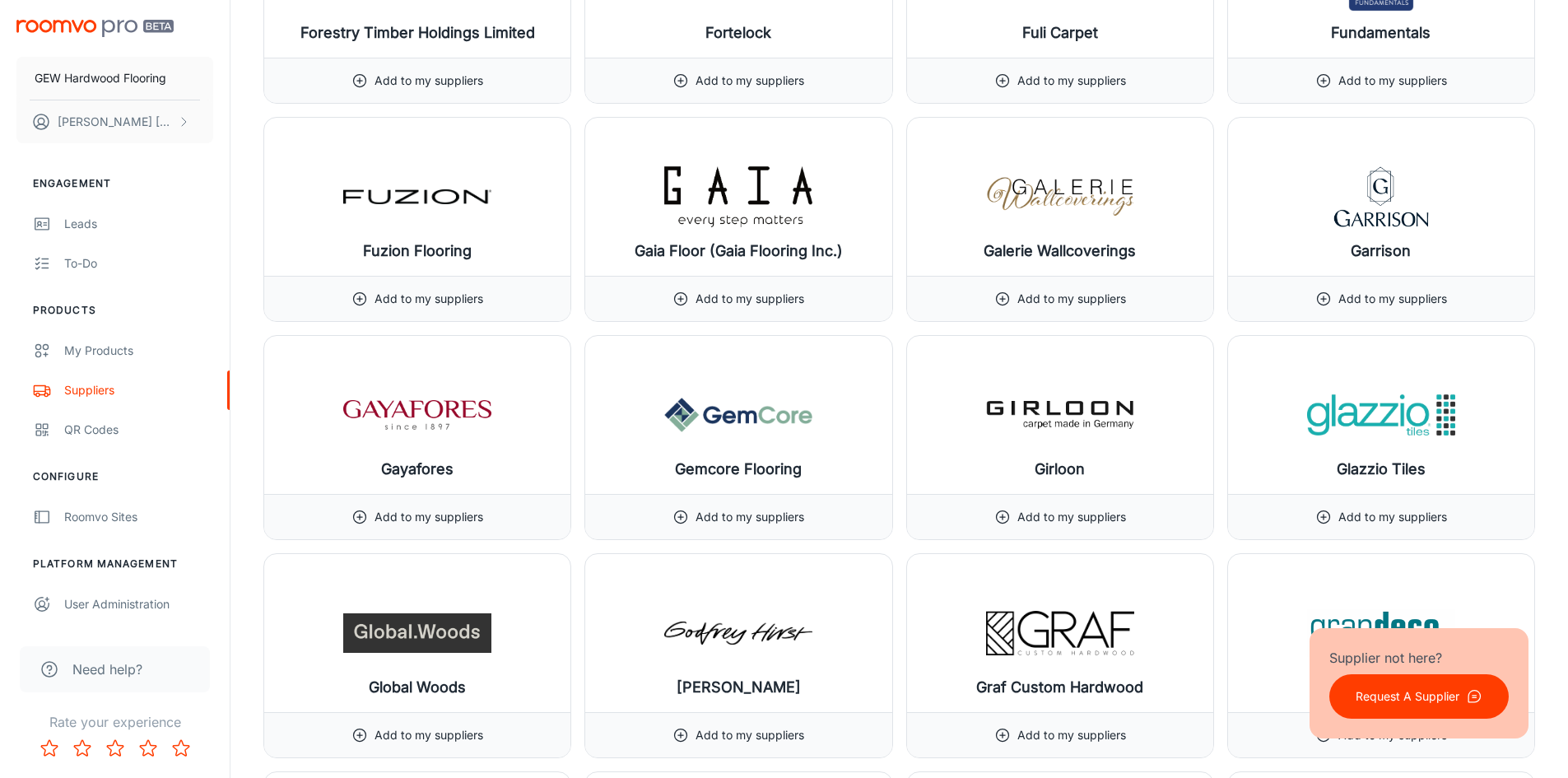
scroll to position [7874, 0]
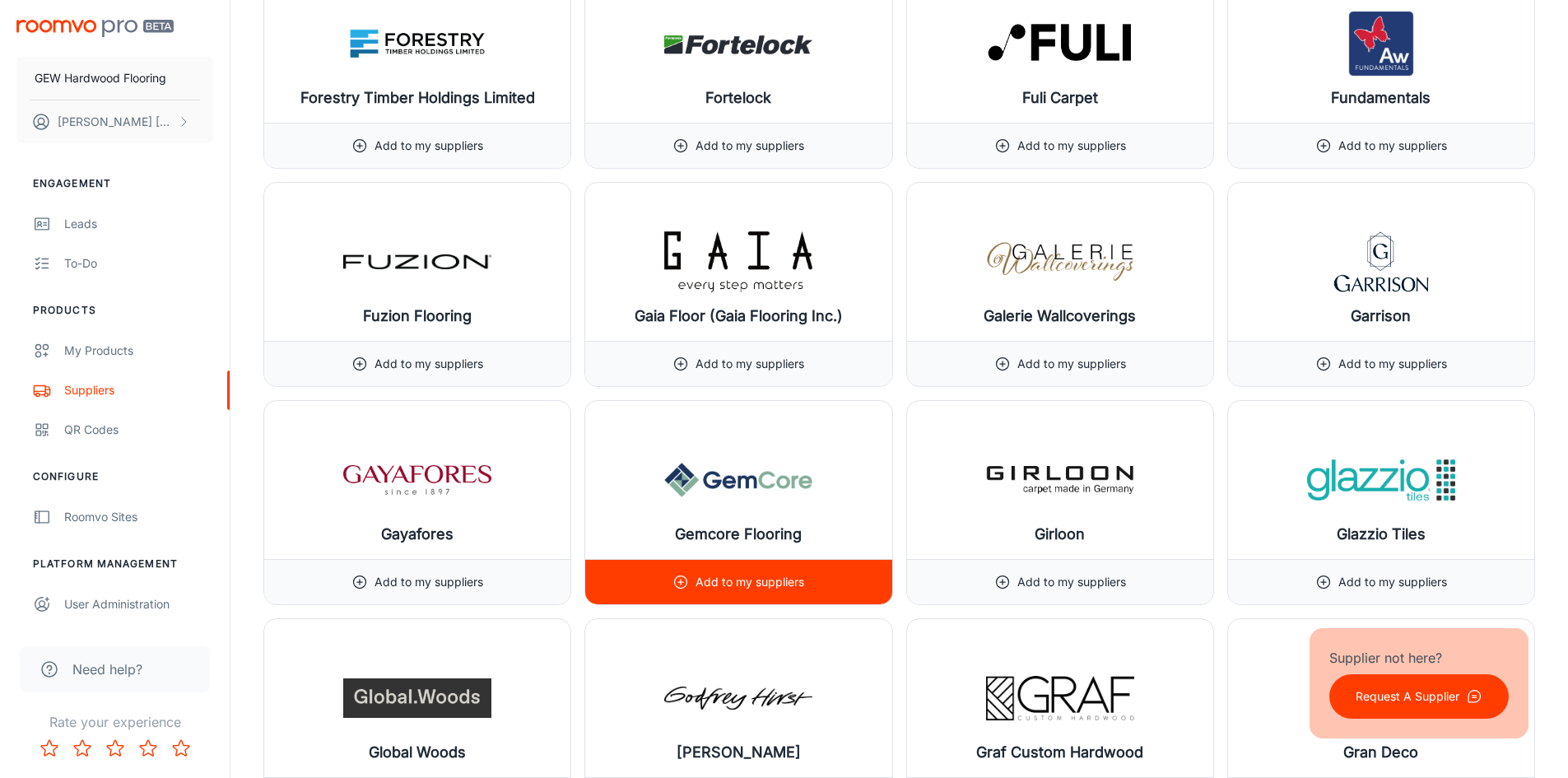
click at [695, 582] on div "Add to my suppliers" at bounding box center [737, 581] width 132 height 45
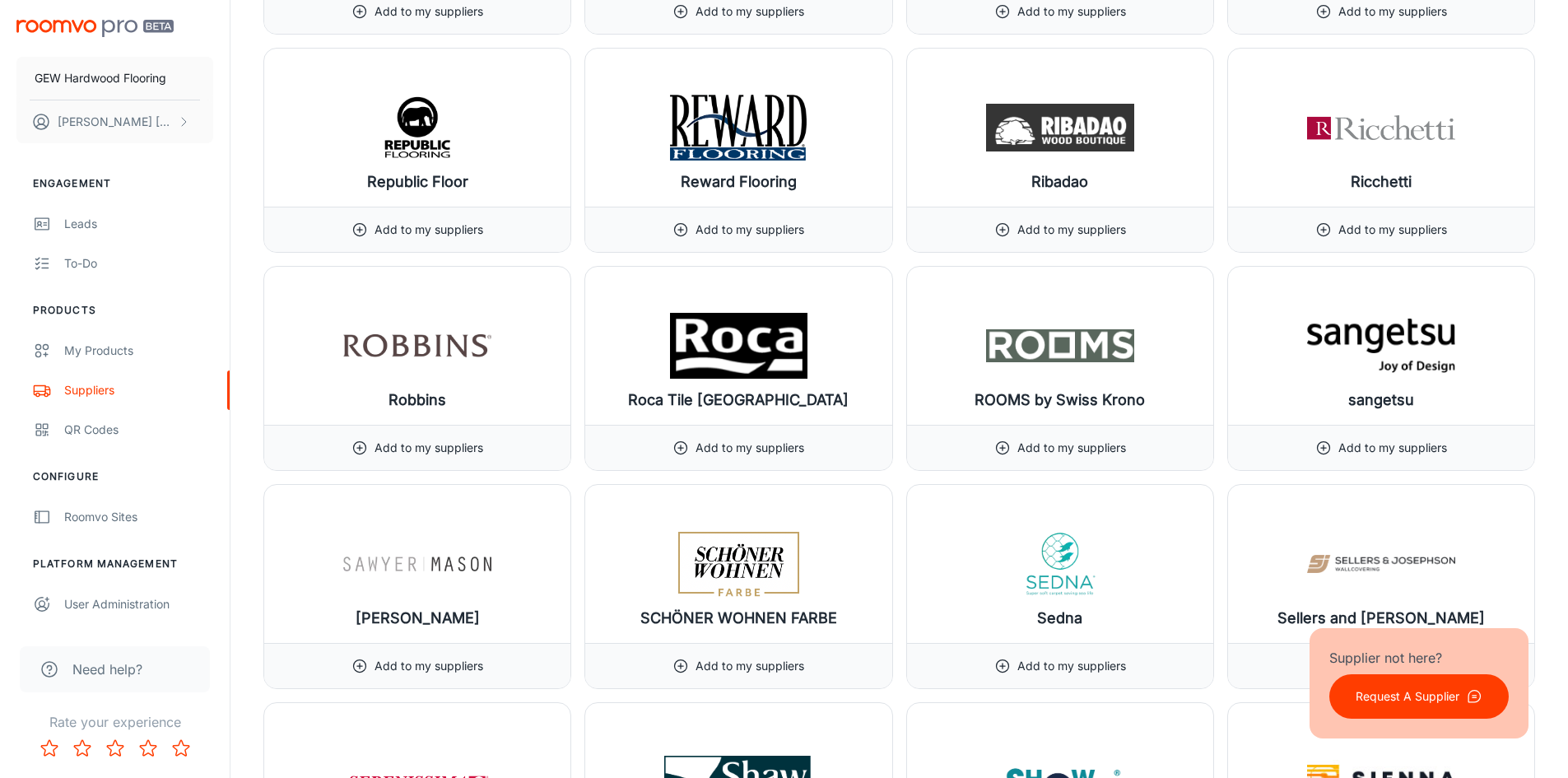
scroll to position [16049, 0]
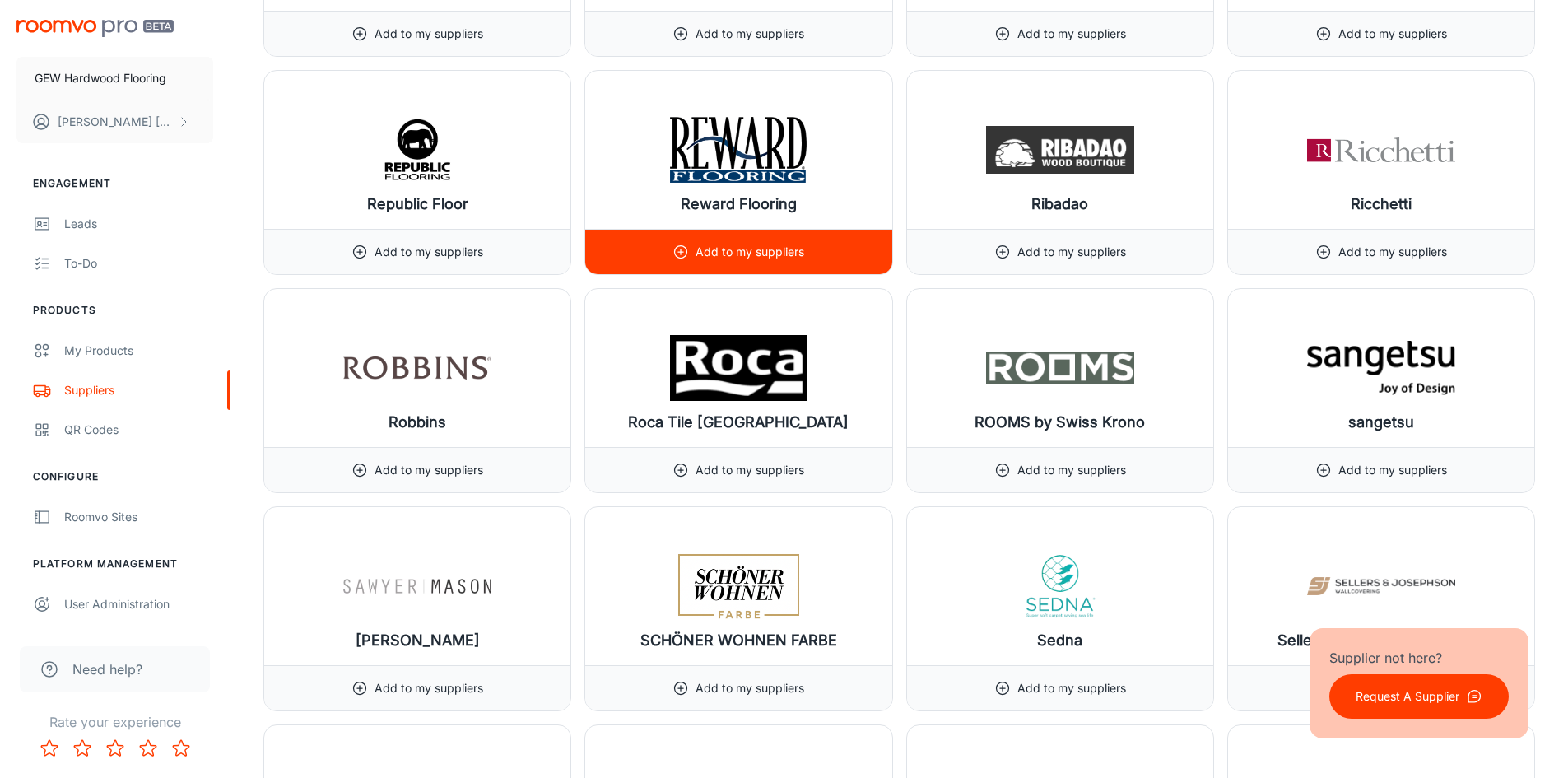
click at [736, 251] on p "Add to my suppliers" at bounding box center [750, 251] width 109 height 18
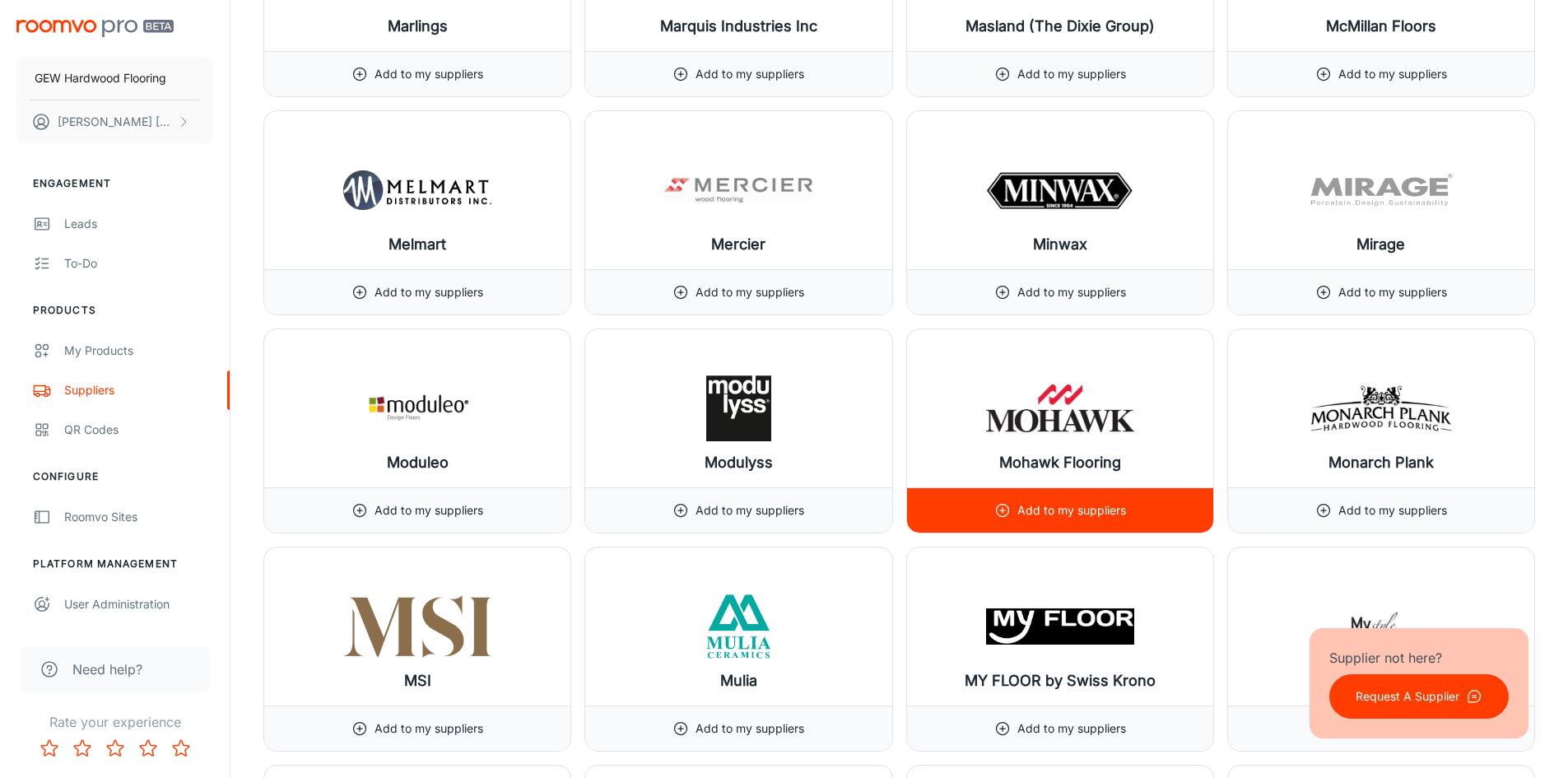
scroll to position [12960, 0]
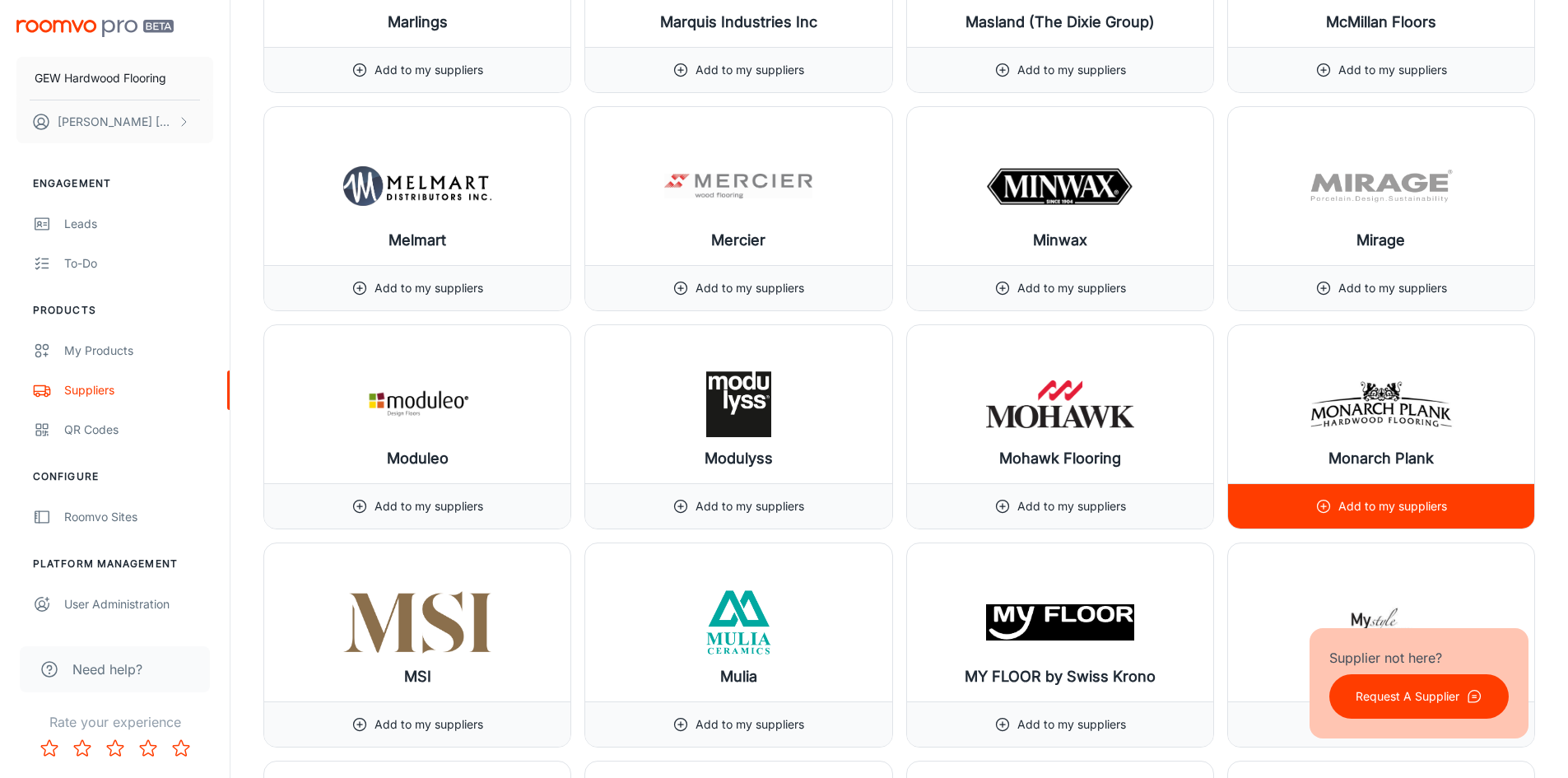
click at [1365, 509] on p "Add to my suppliers" at bounding box center [1393, 506] width 109 height 18
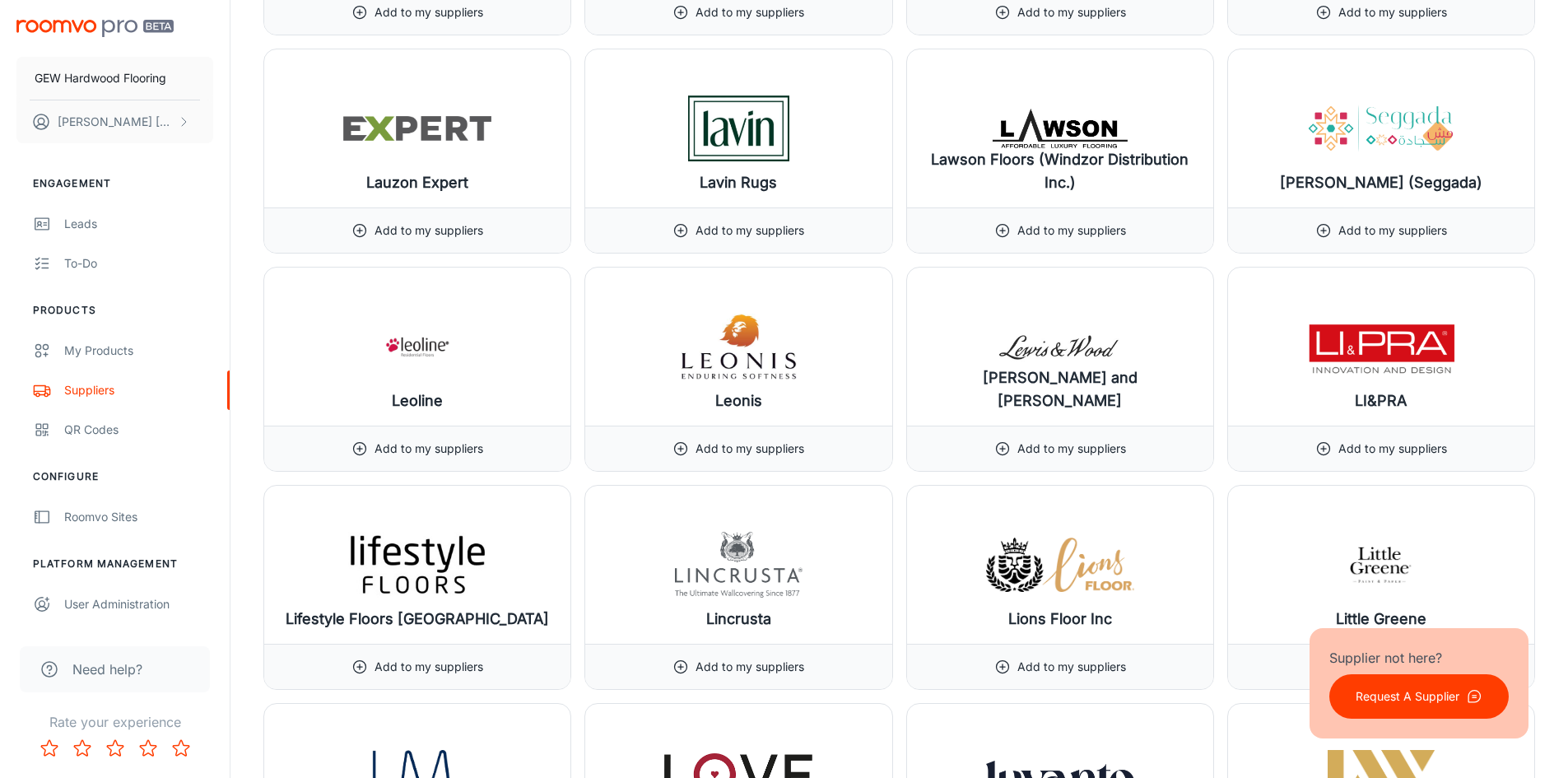
scroll to position [11469, 0]
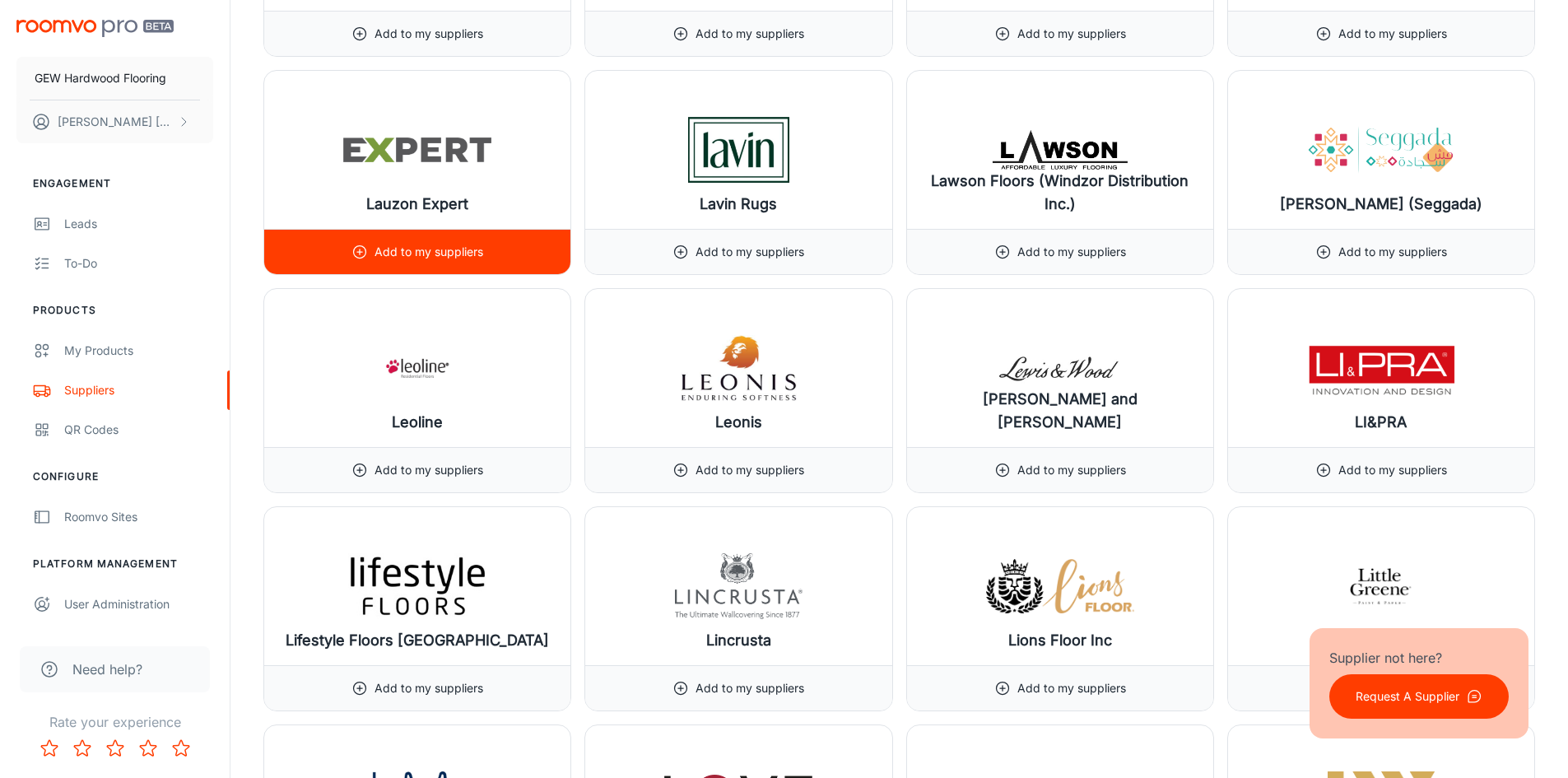
click at [461, 238] on div "Add to my suppliers" at bounding box center [417, 251] width 132 height 45
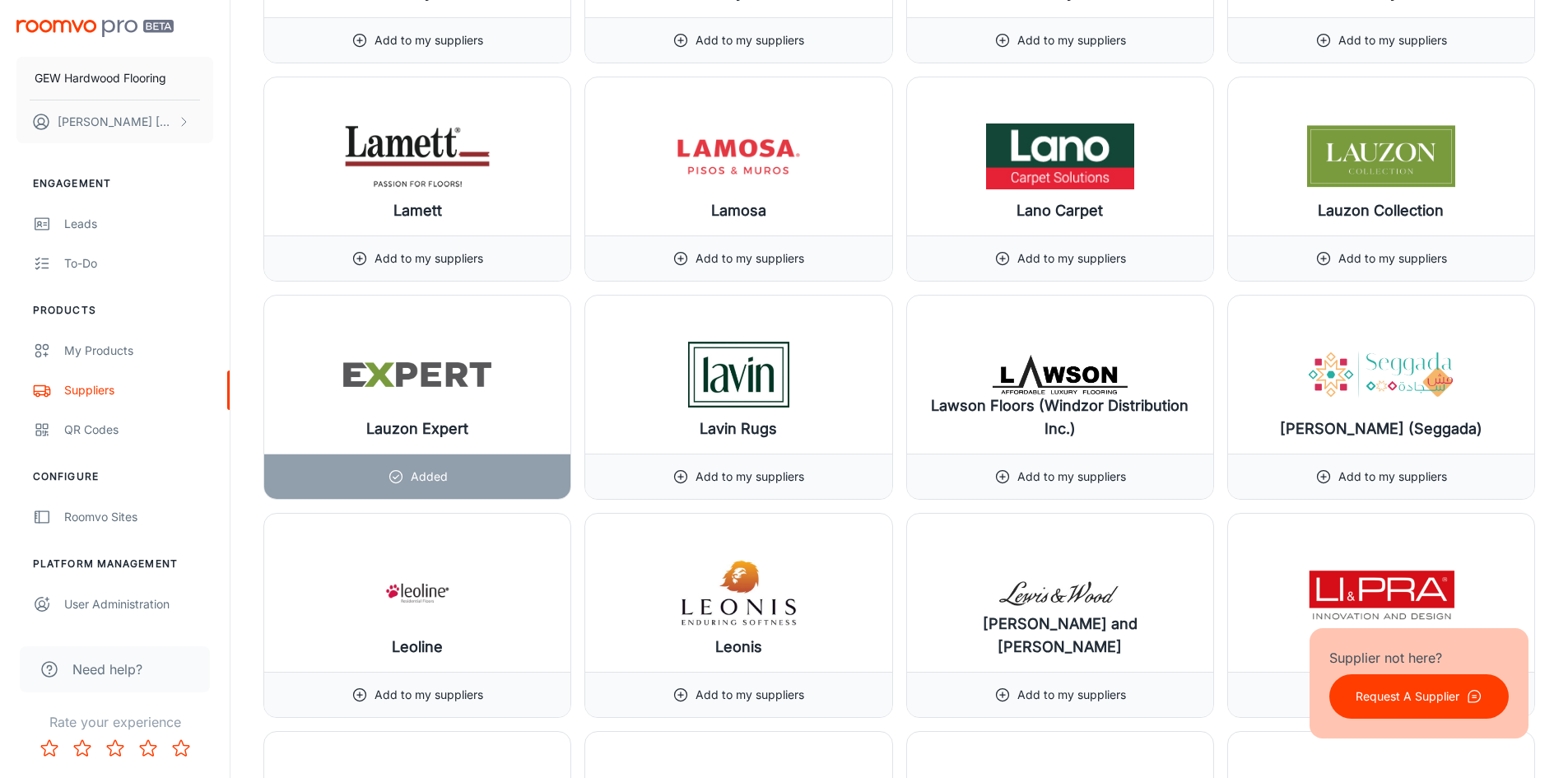
click at [1467, 256] on div "Add to my suppliers" at bounding box center [1380, 258] width 306 height 46
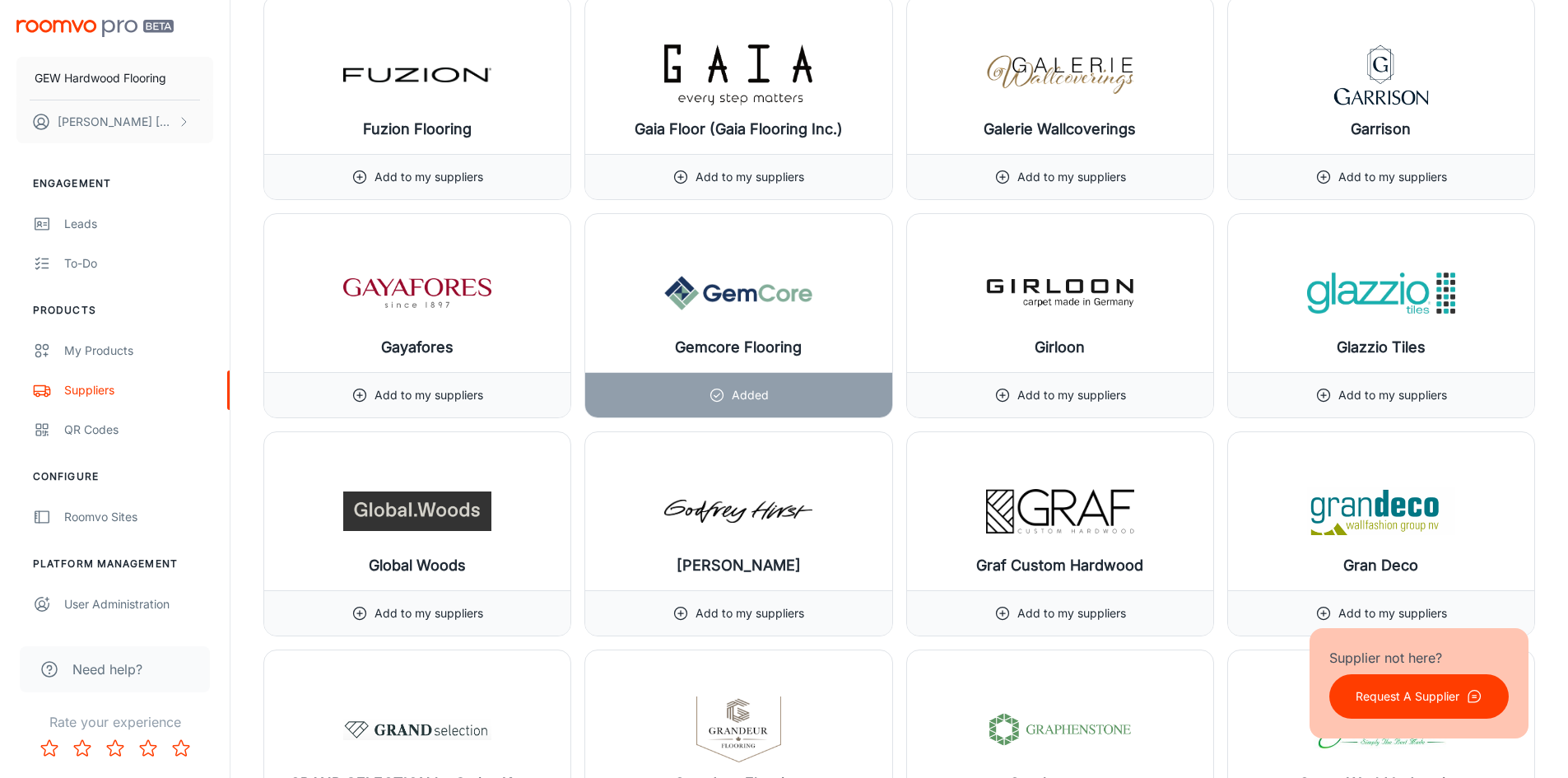
scroll to position [8409, 0]
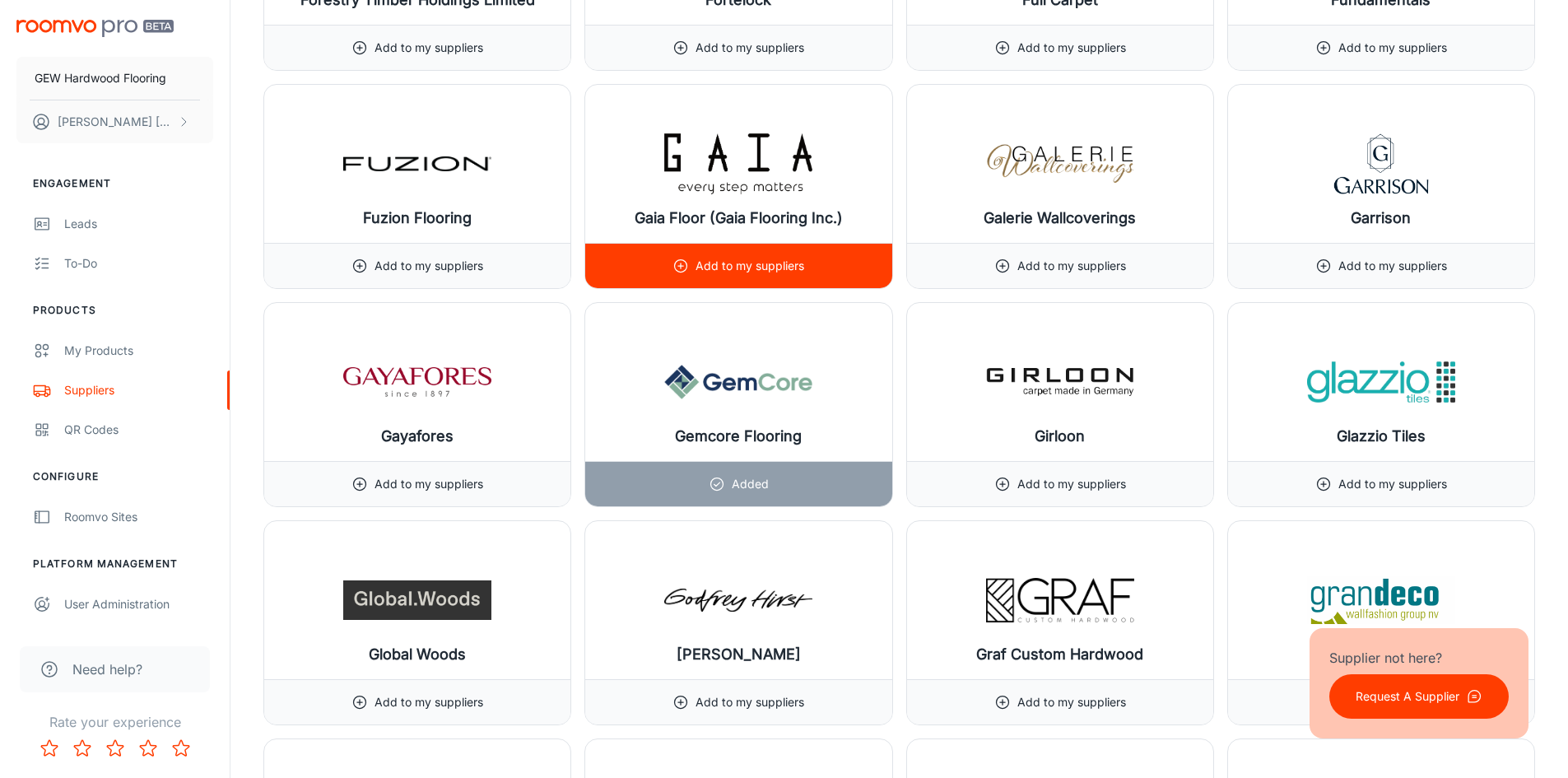
click at [840, 245] on div "Add to my suppliers" at bounding box center [737, 265] width 306 height 46
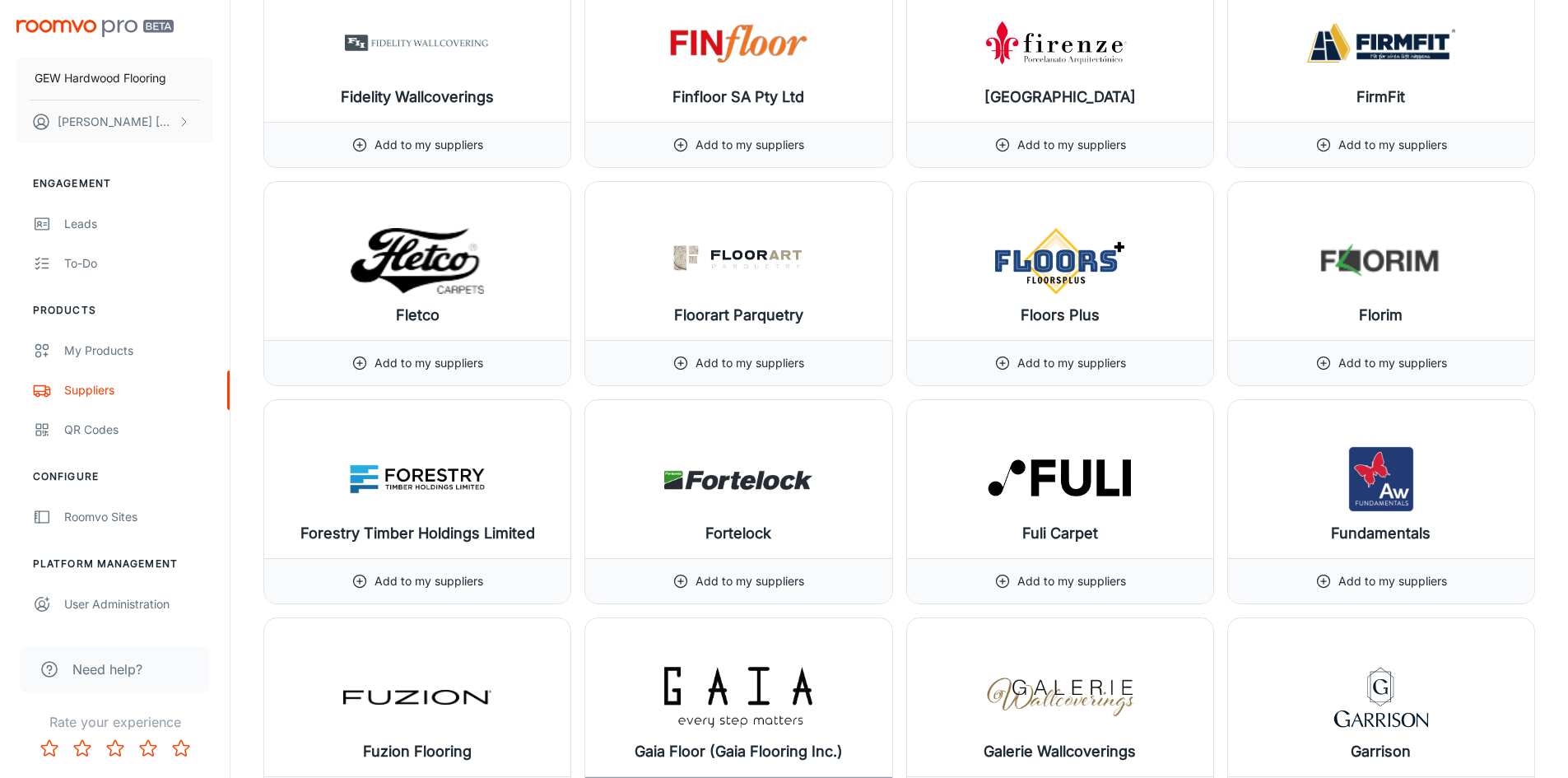
scroll to position [0, 0]
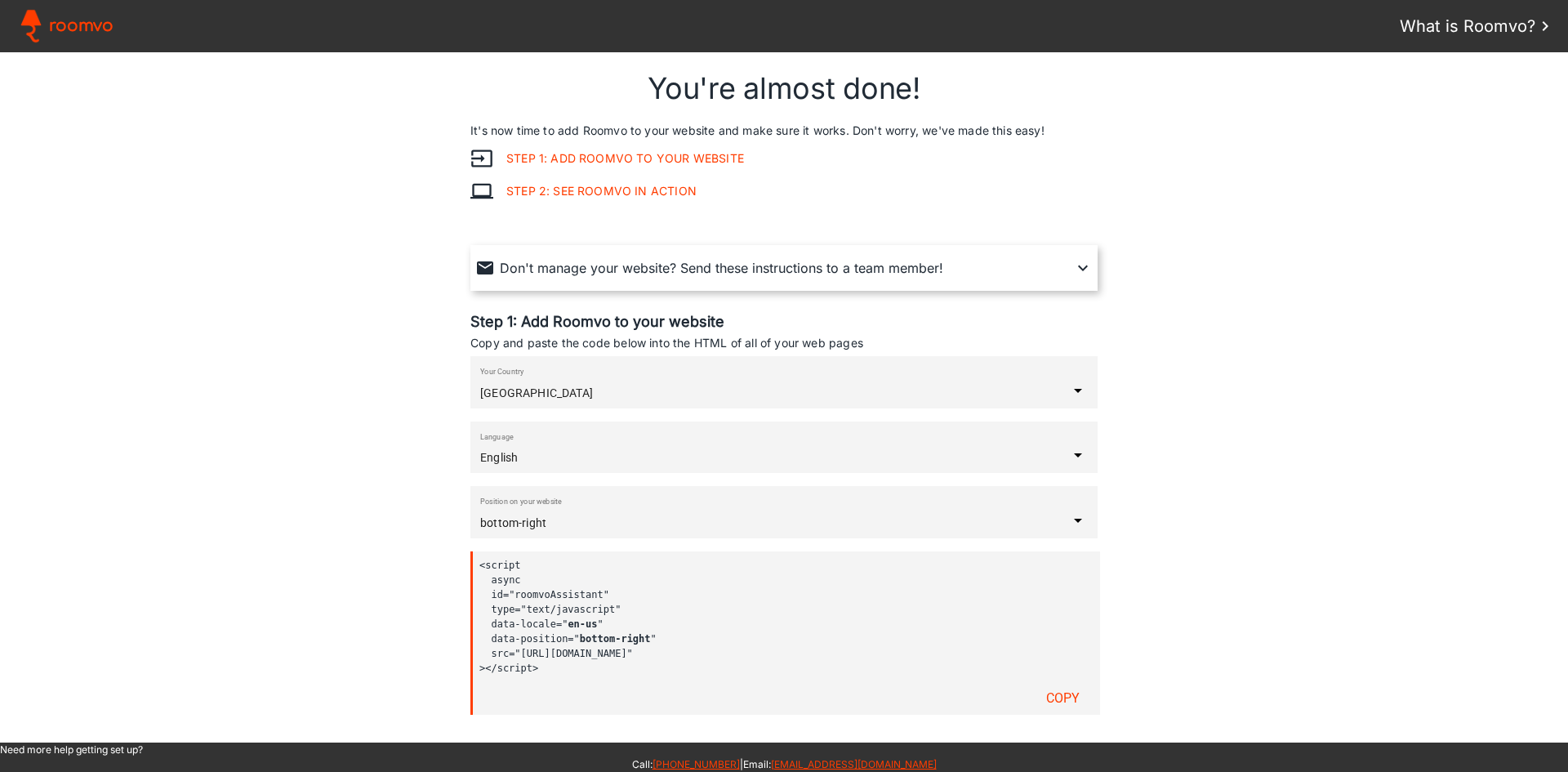
click at [630, 522] on input "bottom-right" at bounding box center [774, 522] width 588 height 13
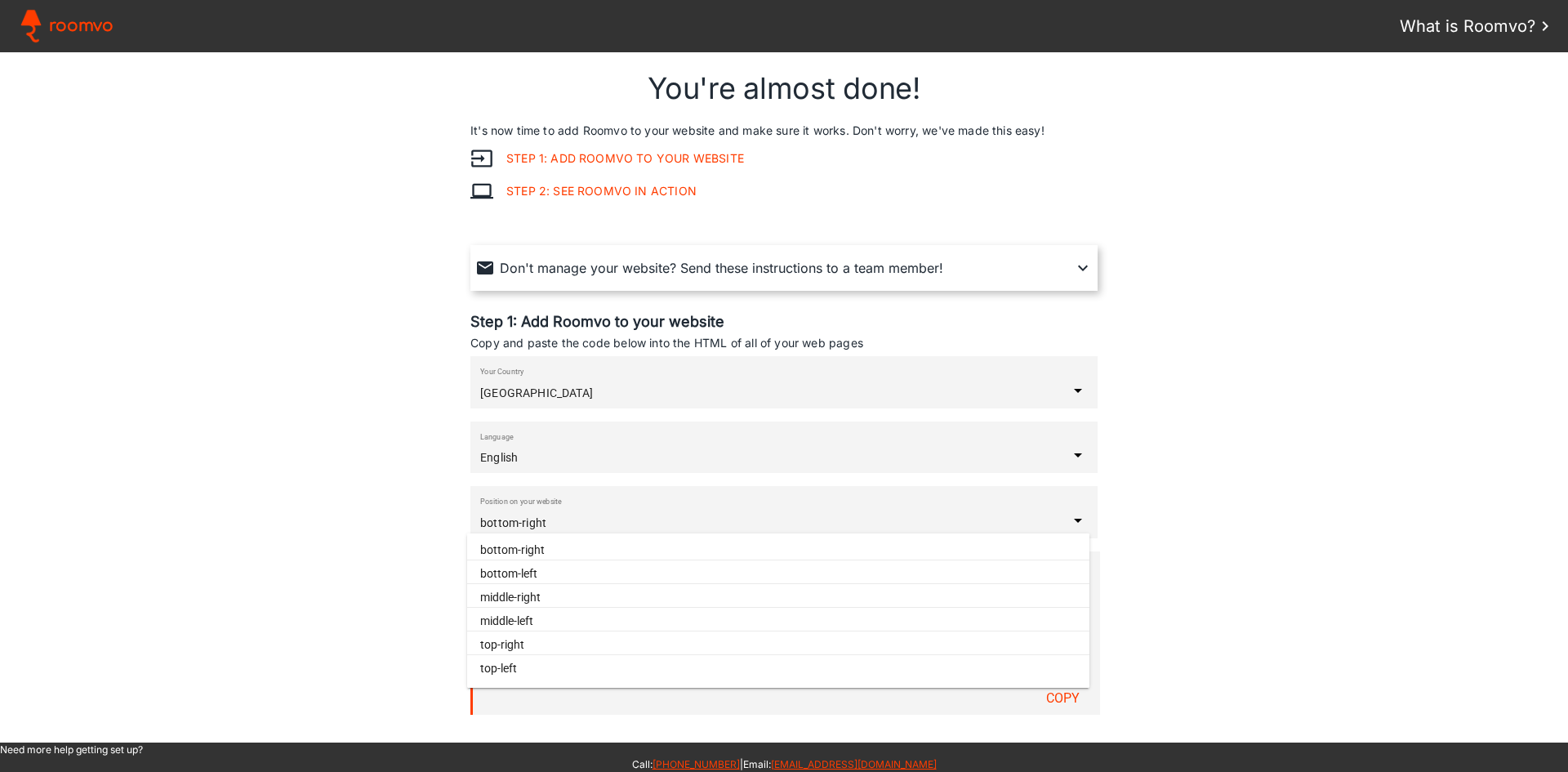
click at [589, 569] on paper-item "bottom-left" at bounding box center [779, 574] width 623 height 21
type input "bottom-left"
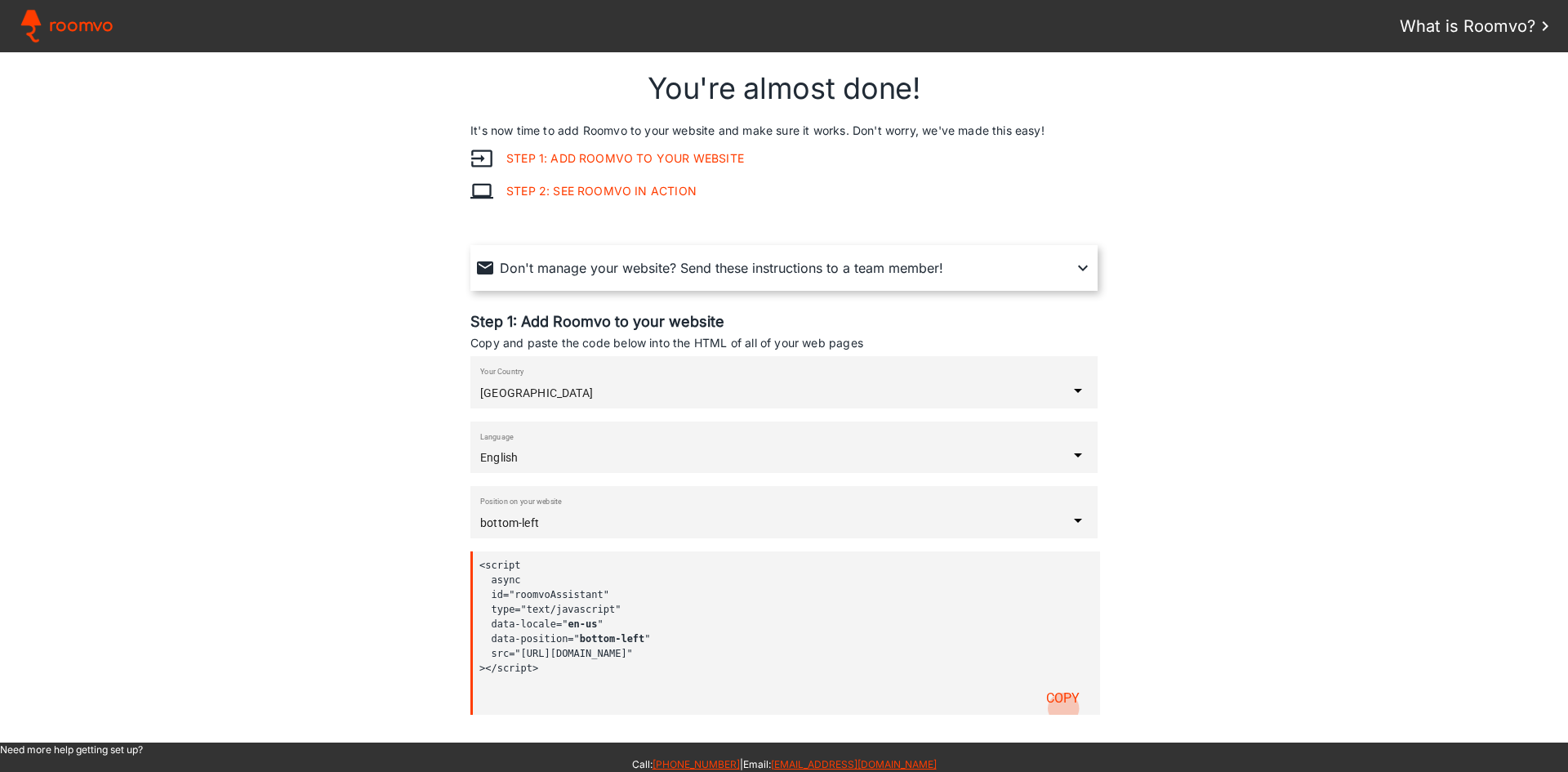
click at [1055, 708] on paper-button "Copy" at bounding box center [1063, 697] width 67 height 32
